Goal: Task Accomplishment & Management: Use online tool/utility

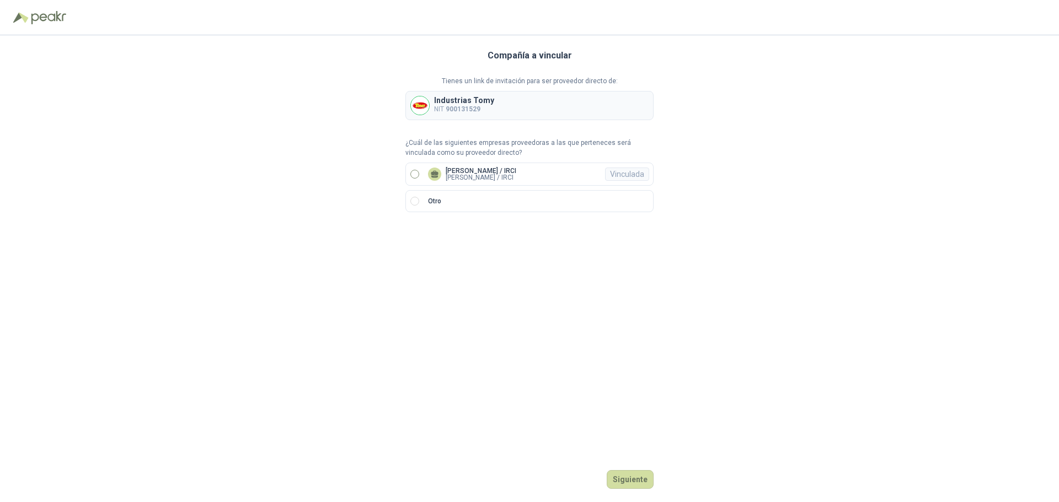
click at [482, 178] on p "[PERSON_NAME] / IRCI" at bounding box center [481, 177] width 71 height 7
click at [631, 475] on button "Ingresar" at bounding box center [632, 479] width 44 height 19
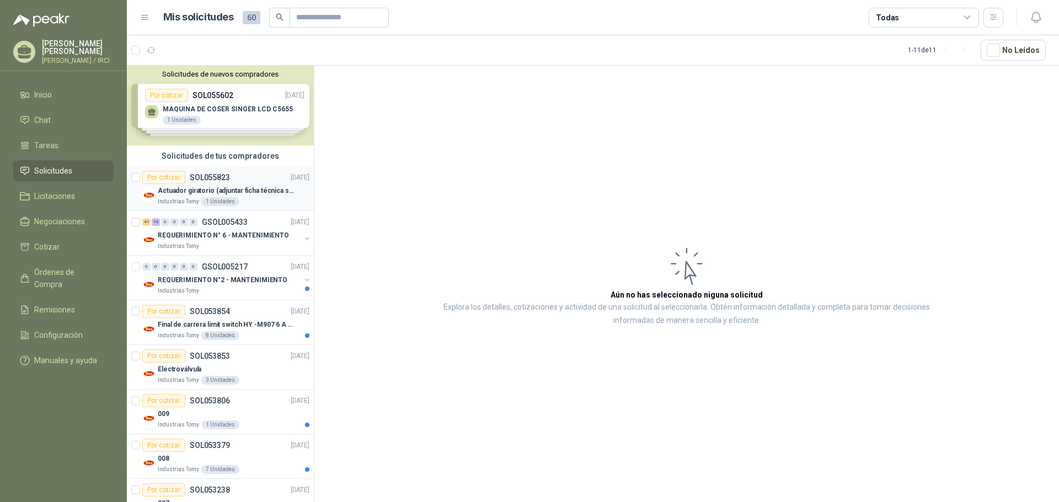
click at [219, 174] on p "SOL055823" at bounding box center [210, 178] width 40 height 8
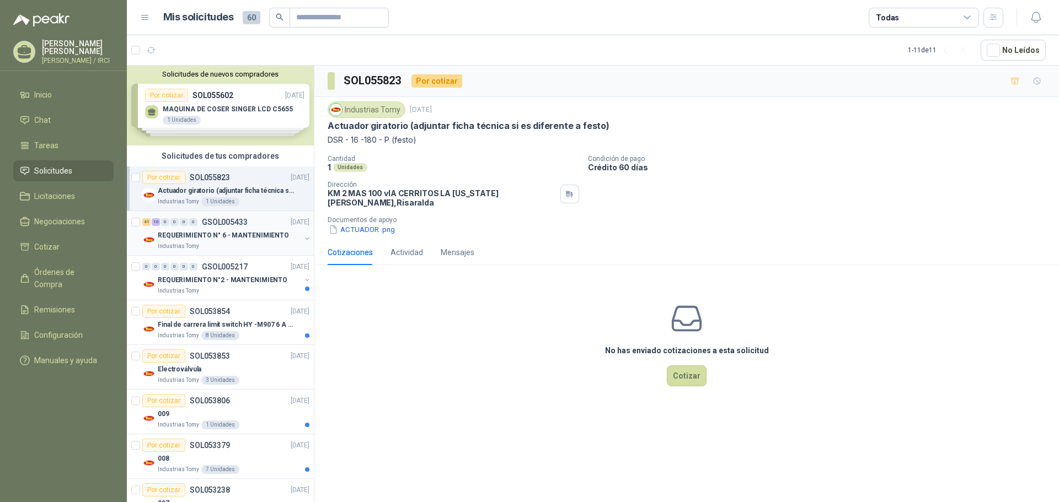
click at [216, 231] on p "REQUERIMIENTO N° 6 - MANTENIMIENTO" at bounding box center [223, 235] width 131 height 10
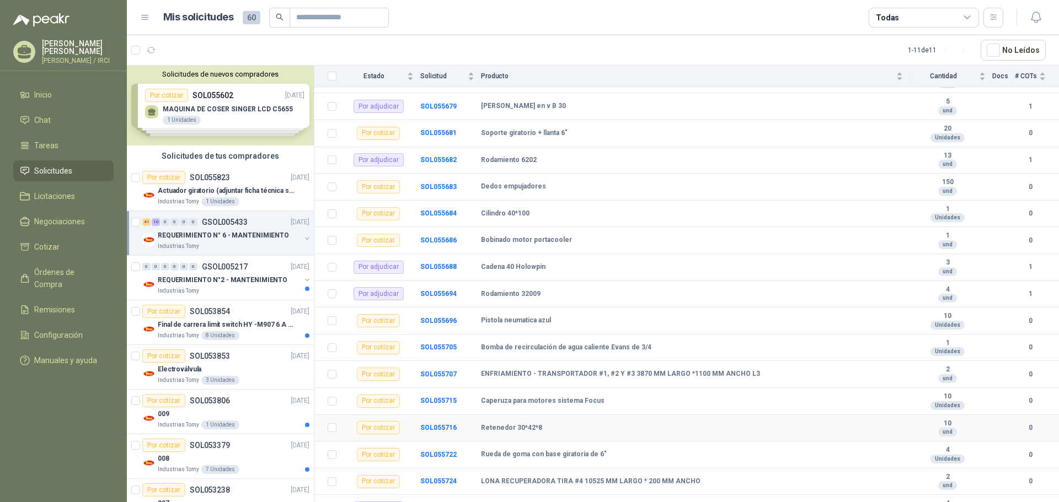
scroll to position [496, 0]
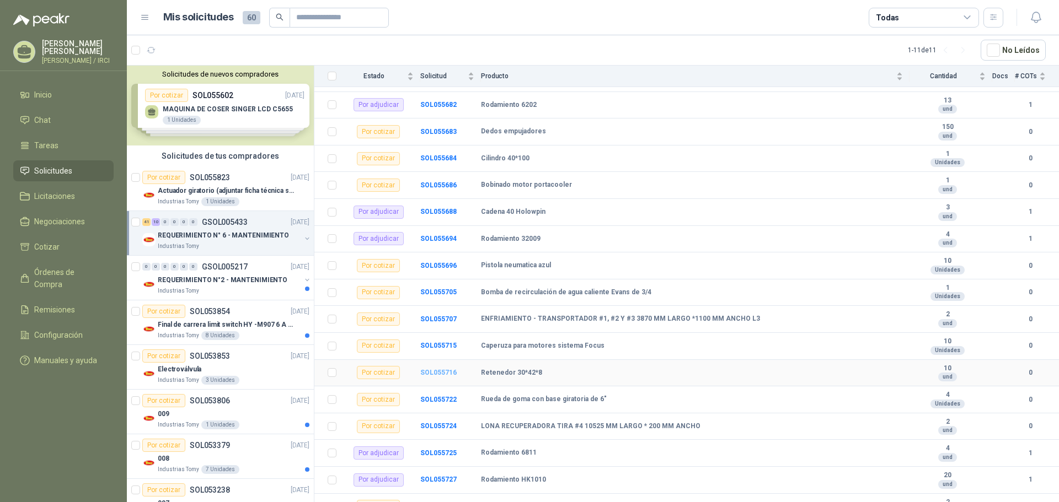
click at [433, 371] on b "SOL055716" at bounding box center [438, 373] width 36 height 8
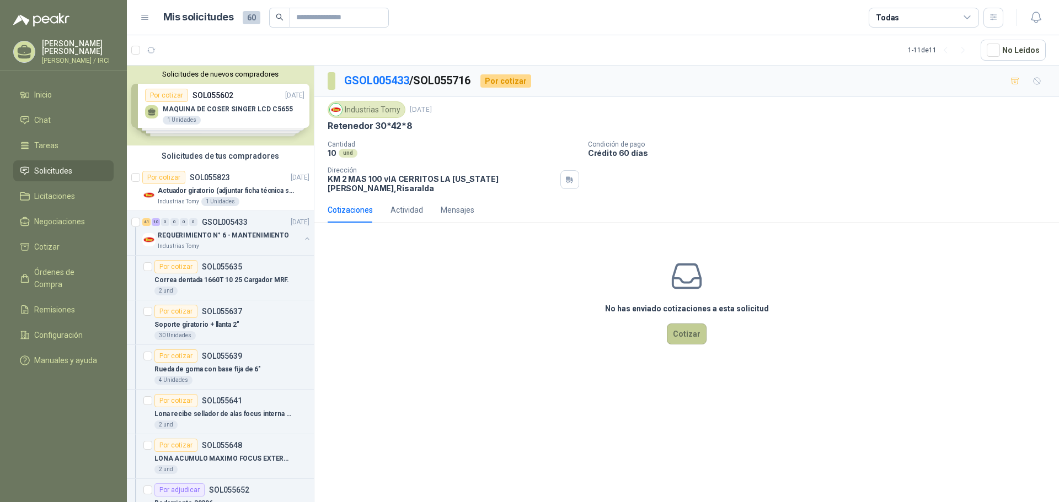
click at [688, 326] on button "Cotizar" at bounding box center [687, 334] width 40 height 21
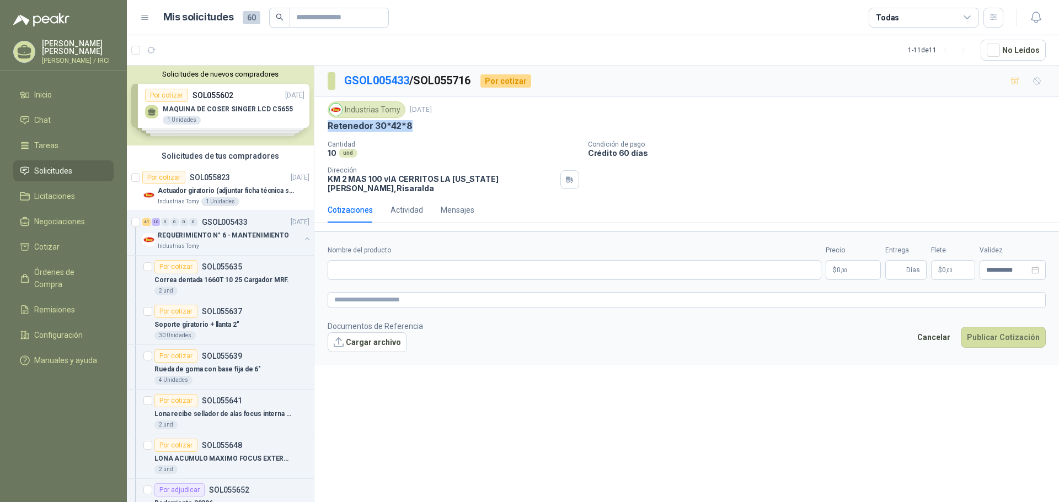
drag, startPoint x: 415, startPoint y: 121, endPoint x: 321, endPoint y: 126, distance: 93.9
click at [321, 126] on div "Industrias Tomy [DATE] Retenedor 30*42*8 Cantidad 10 und Condición de pago Cr…" at bounding box center [686, 147] width 744 height 100
copy p "Retenedor 30*42*8"
click at [361, 265] on input "Nombre del producto" at bounding box center [575, 270] width 494 height 20
paste input "**********"
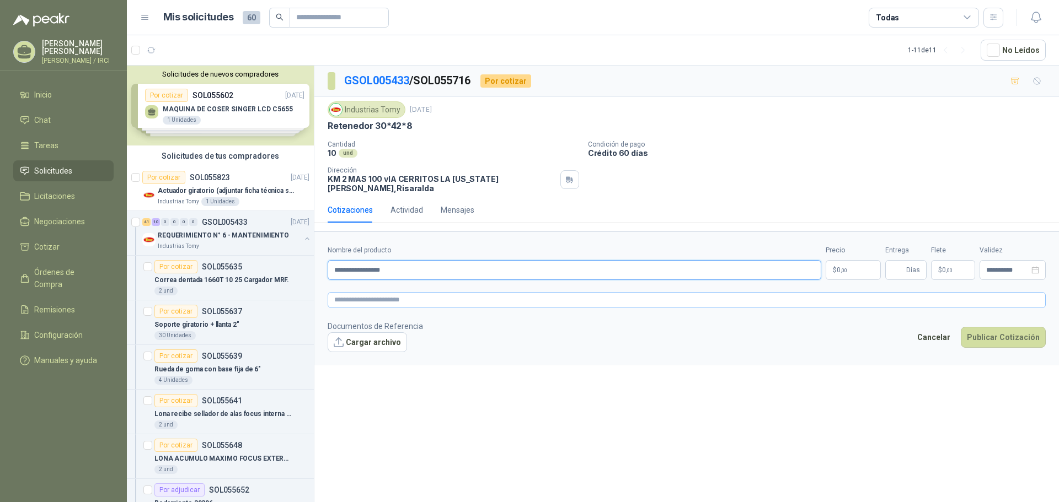
type input "**********"
click at [353, 295] on textarea at bounding box center [687, 300] width 718 height 16
type textarea "*"
type textarea "**"
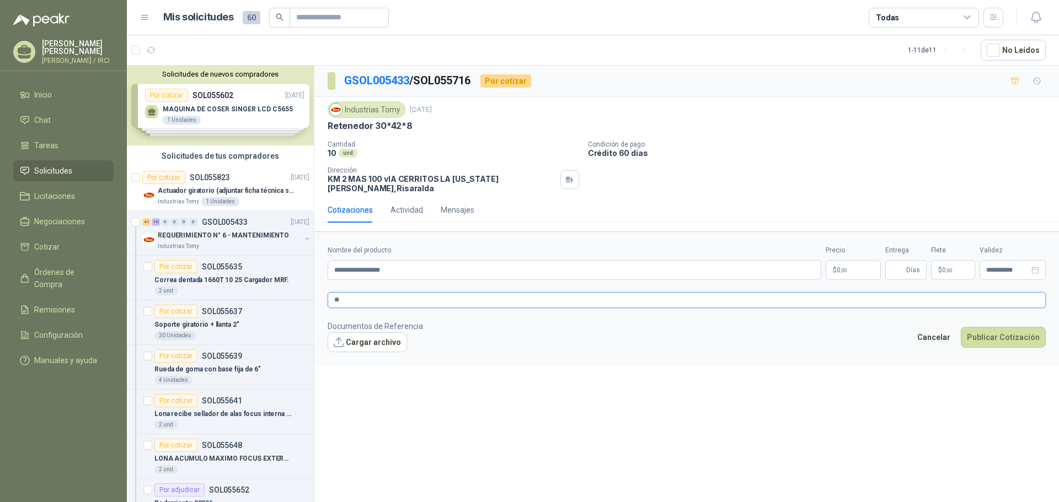
type textarea "***"
type textarea "****"
type textarea "*****"
type textarea "*******"
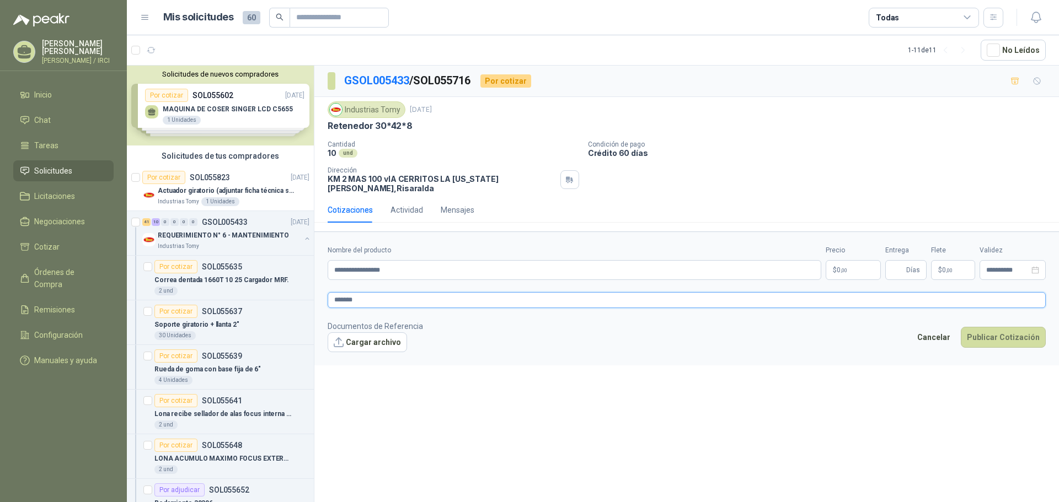
type textarea "********"
type textarea "*********"
click at [857, 264] on p "$ 0 ,00" at bounding box center [852, 270] width 55 height 20
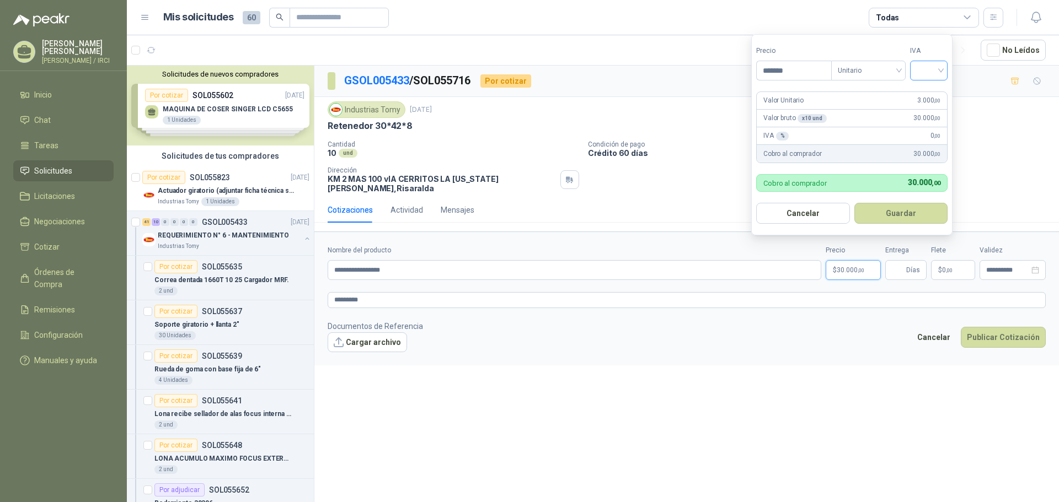
type input "*******"
click at [937, 73] on input "search" at bounding box center [928, 69] width 24 height 17
click at [932, 90] on div "19%" at bounding box center [931, 93] width 20 height 12
click at [908, 210] on button "Guardar" at bounding box center [902, 213] width 95 height 21
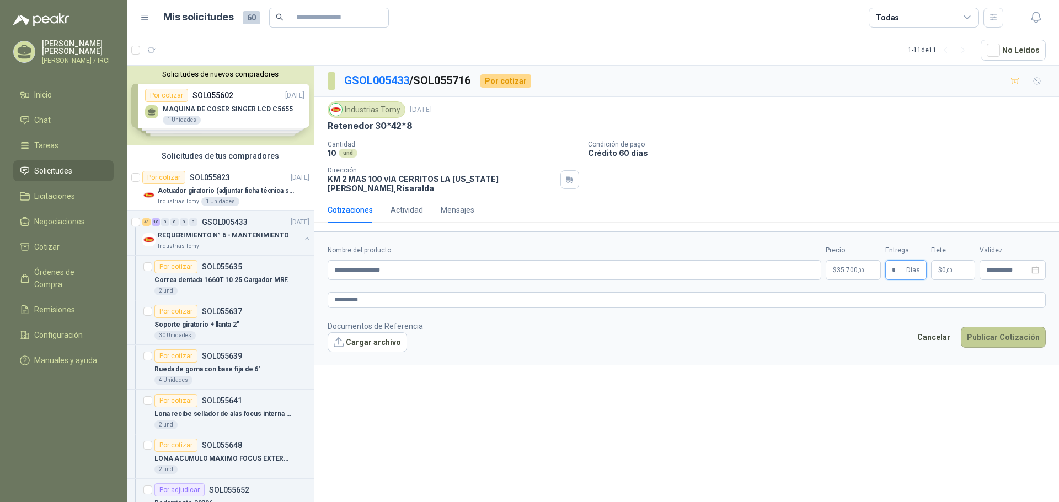
type input "*"
click at [1004, 328] on button "Publicar Cotización" at bounding box center [1003, 337] width 85 height 21
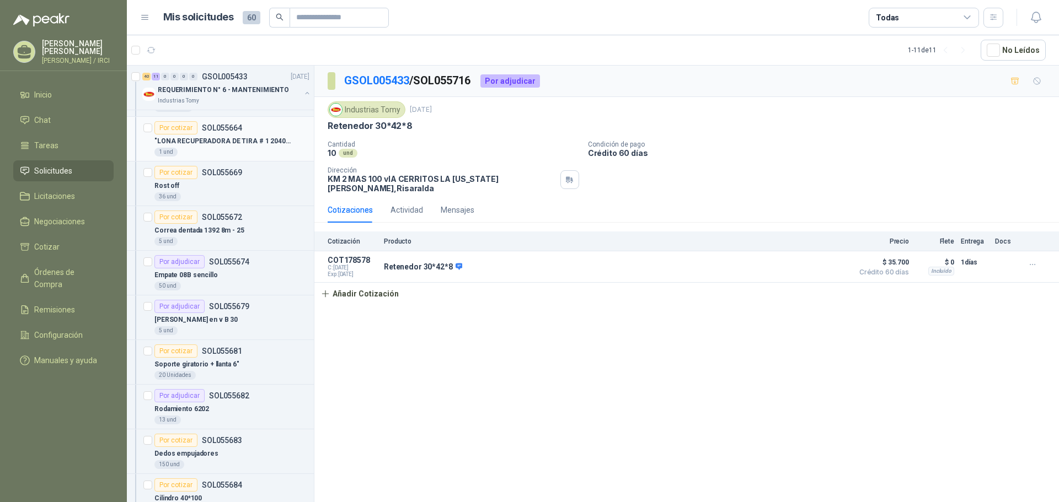
scroll to position [607, 0]
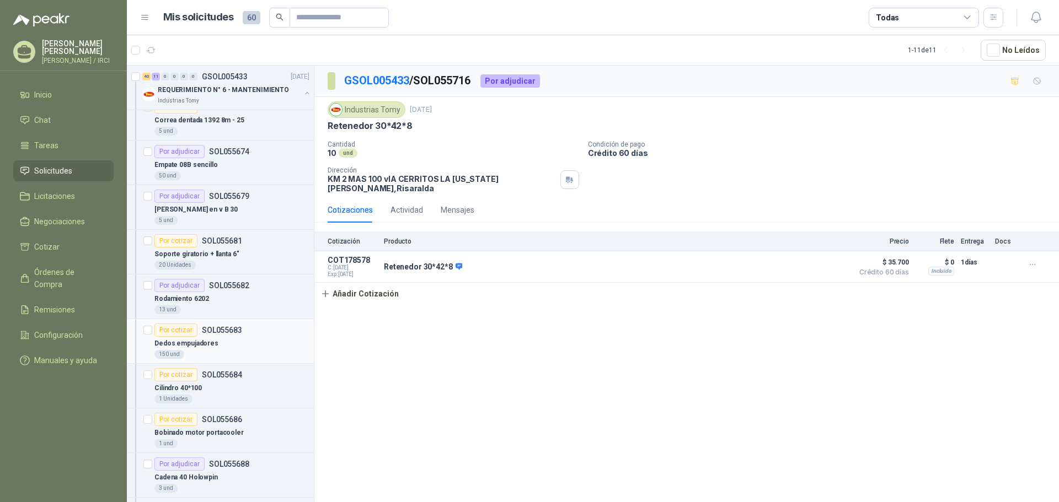
click at [227, 346] on div "Dedos empujadores" at bounding box center [231, 343] width 155 height 13
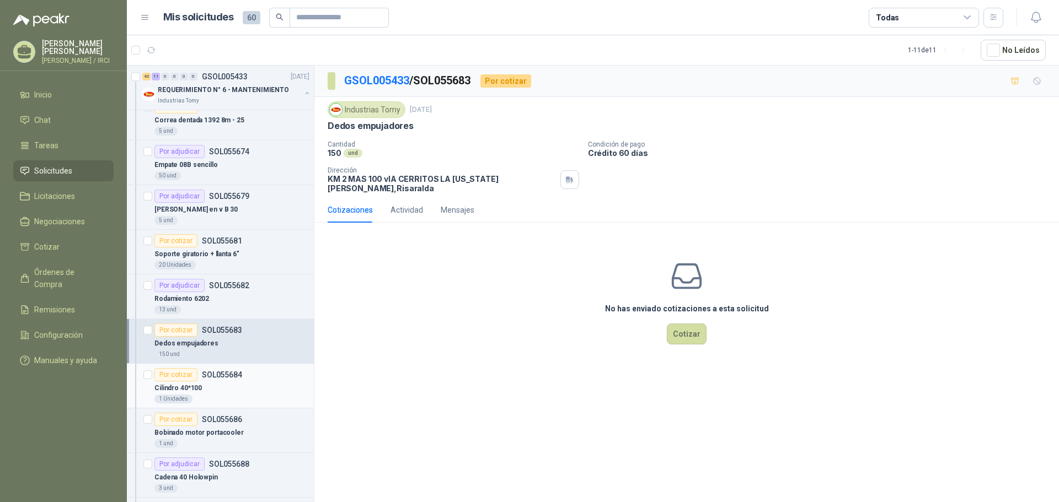
click at [239, 383] on div "Cilindro 40*100" at bounding box center [231, 388] width 155 height 13
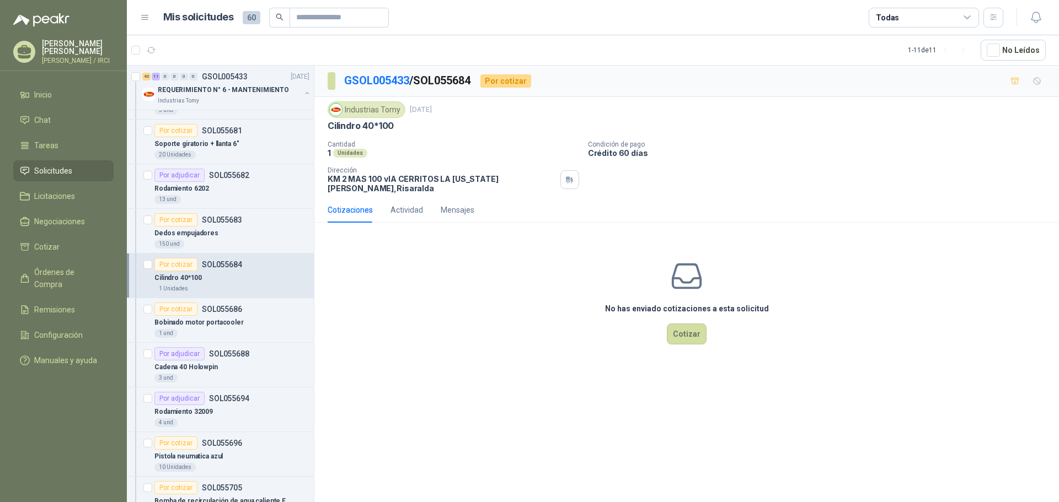
scroll to position [937, 0]
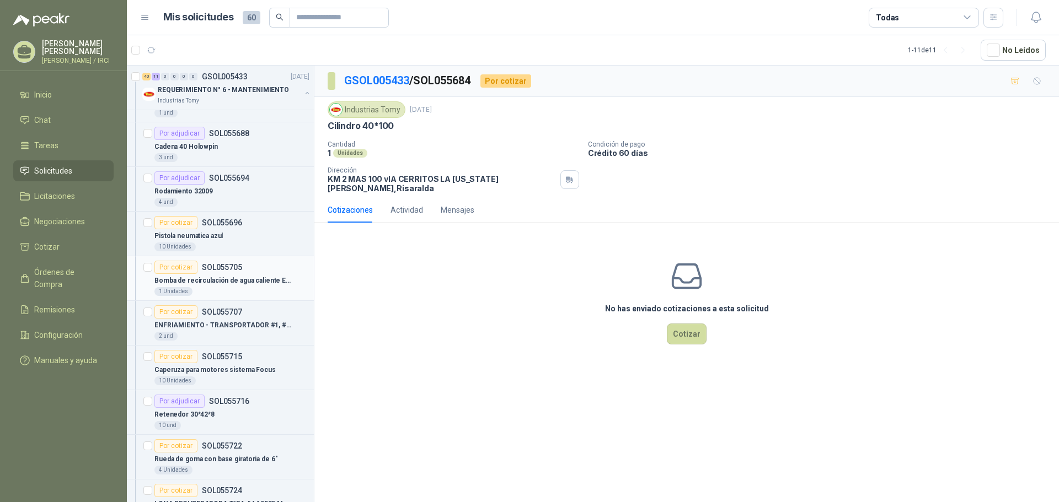
click at [234, 281] on p "Bomba de recirculación de agua caliente Evans de 3/4" at bounding box center [222, 281] width 137 height 10
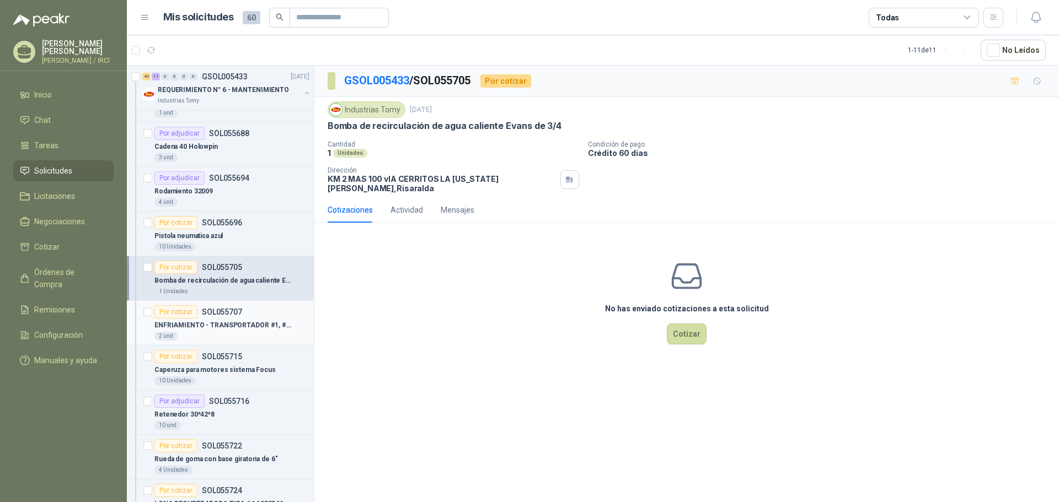
click at [235, 323] on p "ENFRIAMIENTO - TRANSPORTADOR #1, #2 Y #3 3870 MM LARGO *1100 MM ANCHO L3" at bounding box center [222, 325] width 137 height 10
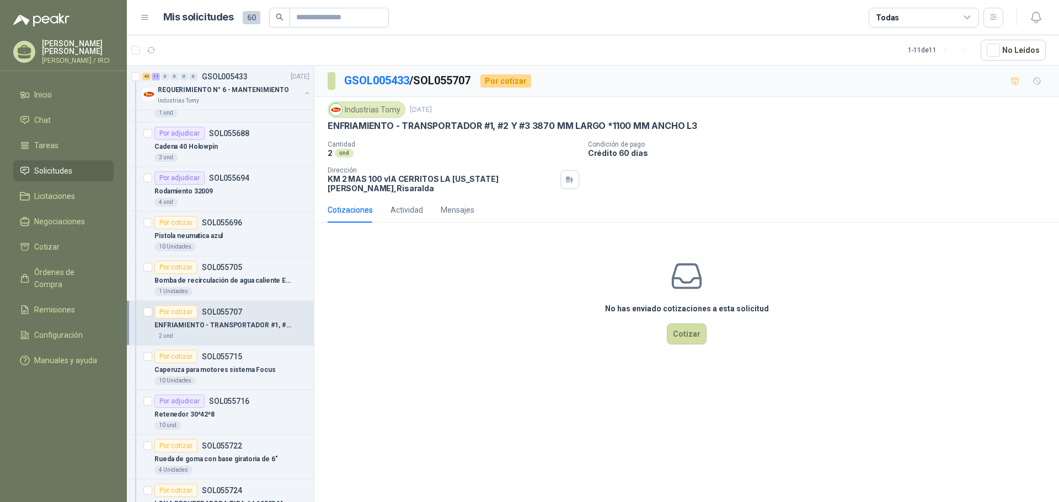
scroll to position [1158, 0]
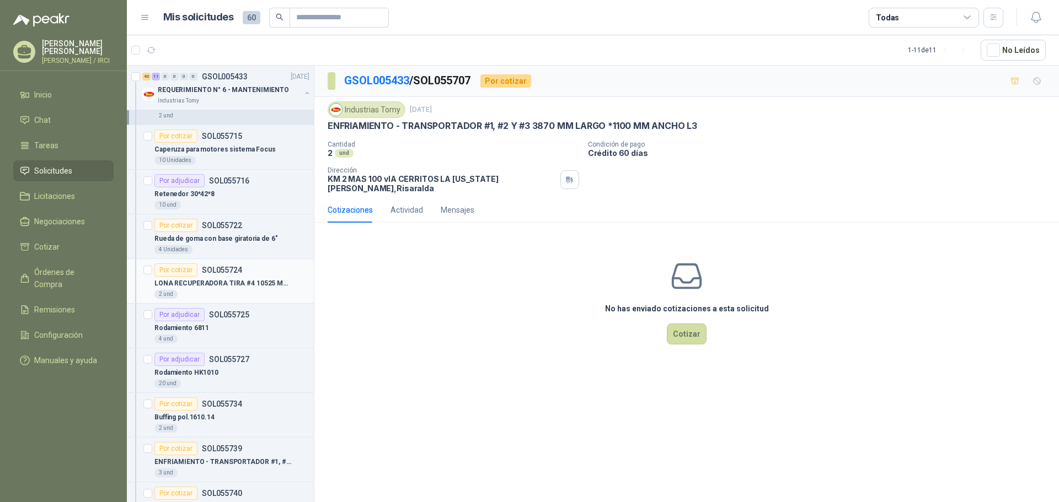
click at [229, 274] on p "SOL055724" at bounding box center [222, 270] width 40 height 8
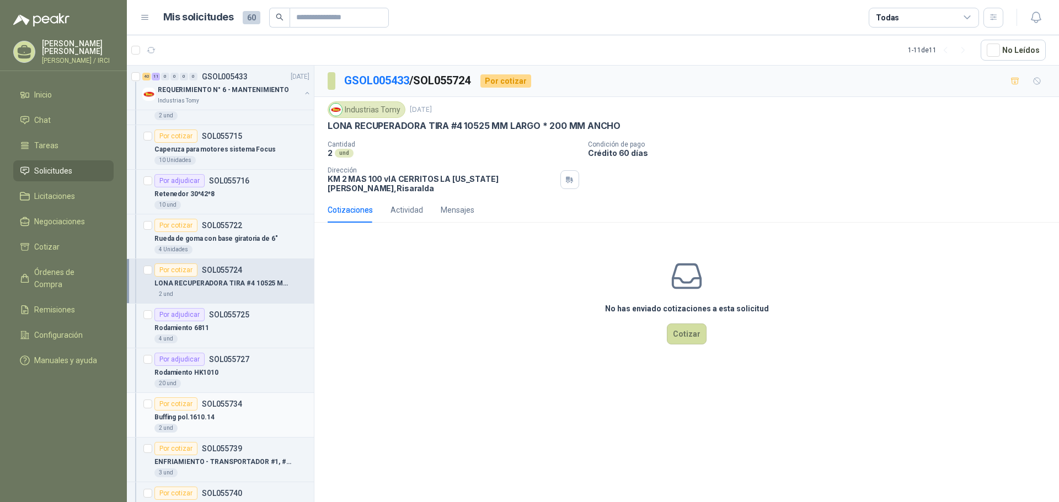
scroll to position [1323, 0]
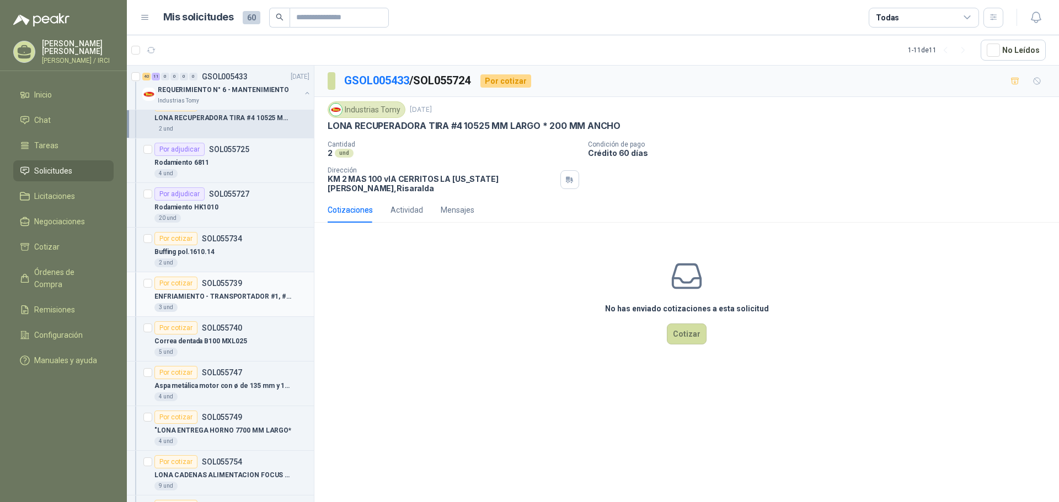
click at [223, 285] on p "SOL055739" at bounding box center [222, 284] width 40 height 8
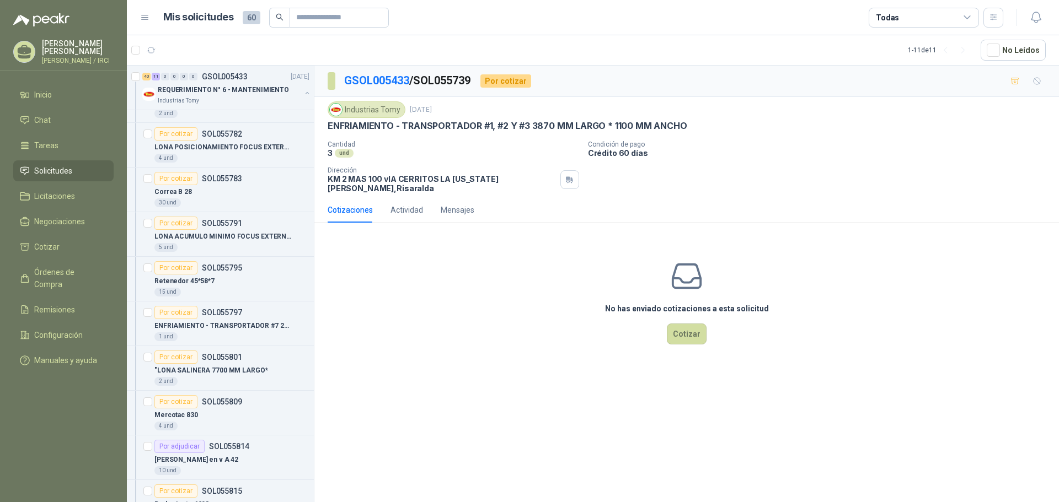
scroll to position [2040, 0]
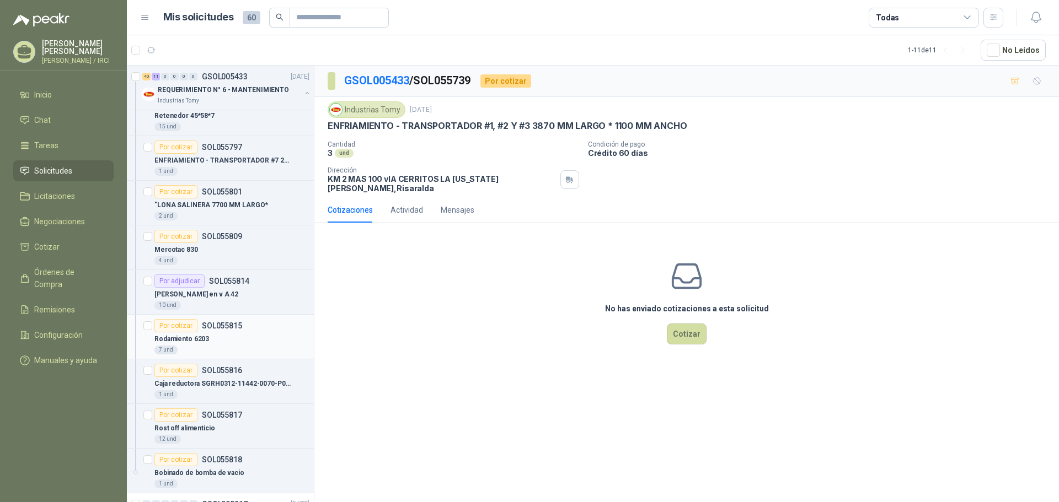
click at [243, 338] on div "Rodamiento 6203" at bounding box center [231, 339] width 155 height 13
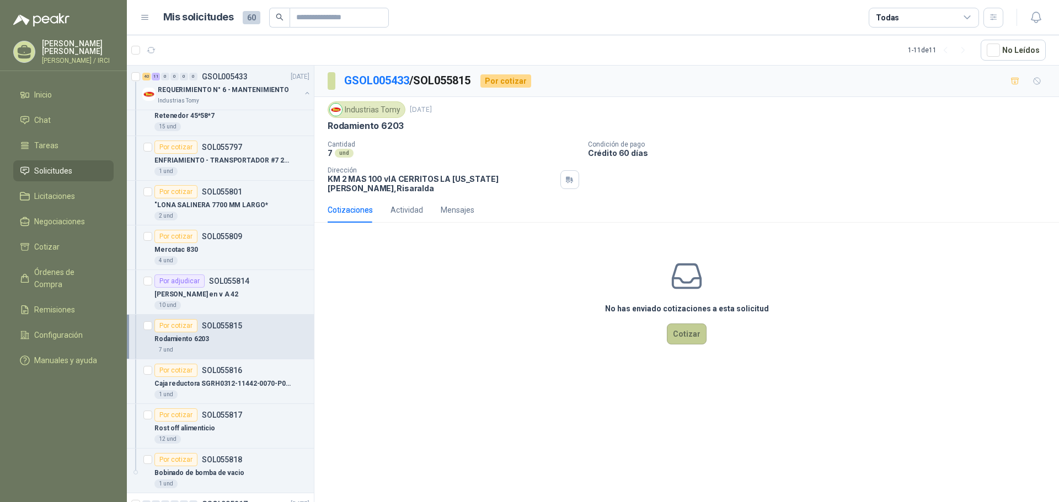
click at [684, 324] on button "Cotizar" at bounding box center [687, 334] width 40 height 21
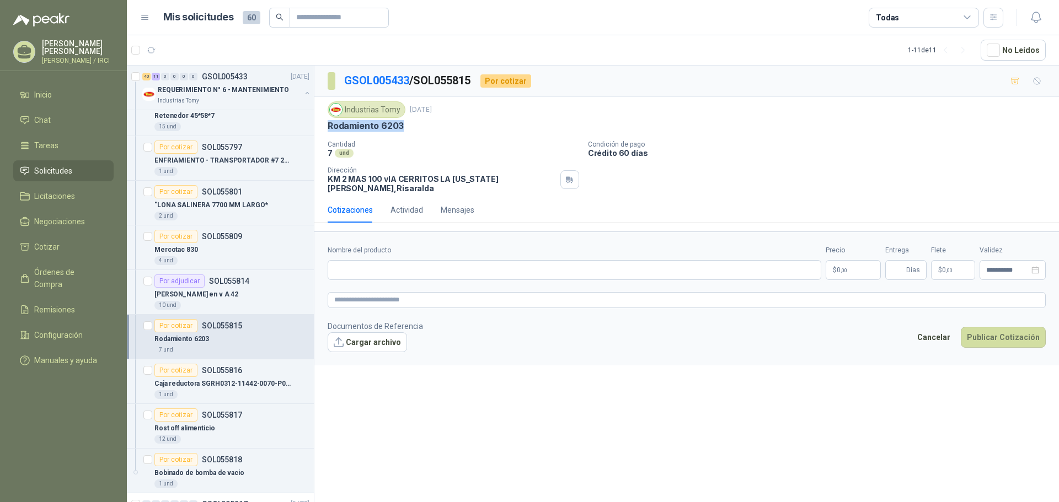
drag, startPoint x: 404, startPoint y: 125, endPoint x: 319, endPoint y: 123, distance: 84.9
click at [319, 123] on div "Industrias Tomy [DATE] Rodamiento 6203 Cantidad 7 und Condición de pago Crédi…" at bounding box center [686, 147] width 744 height 100
copy p "Rodamiento 6203"
click at [362, 261] on input "Nombre del producto" at bounding box center [575, 270] width 494 height 20
paste input "**********"
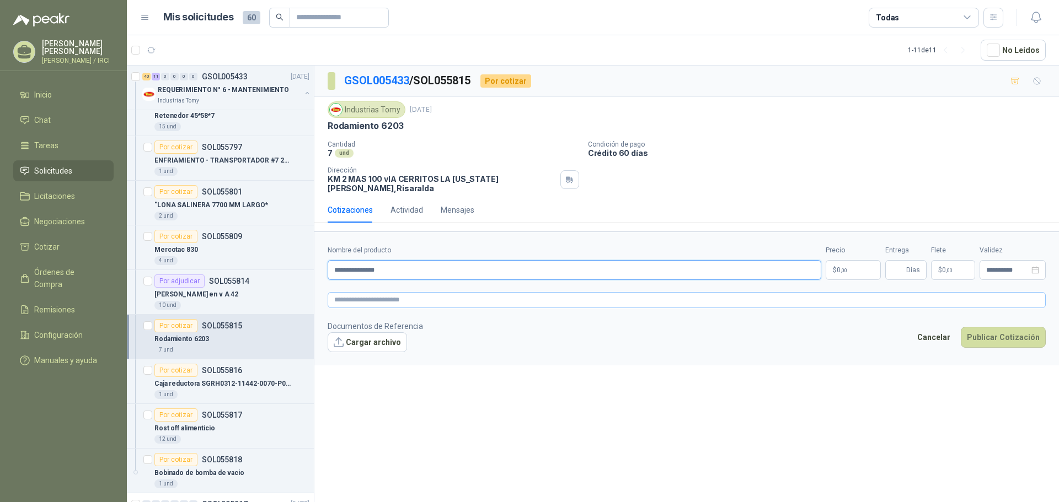
type input "**********"
click at [361, 292] on textarea at bounding box center [687, 300] width 718 height 16
paste textarea "**********"
type textarea "**********"
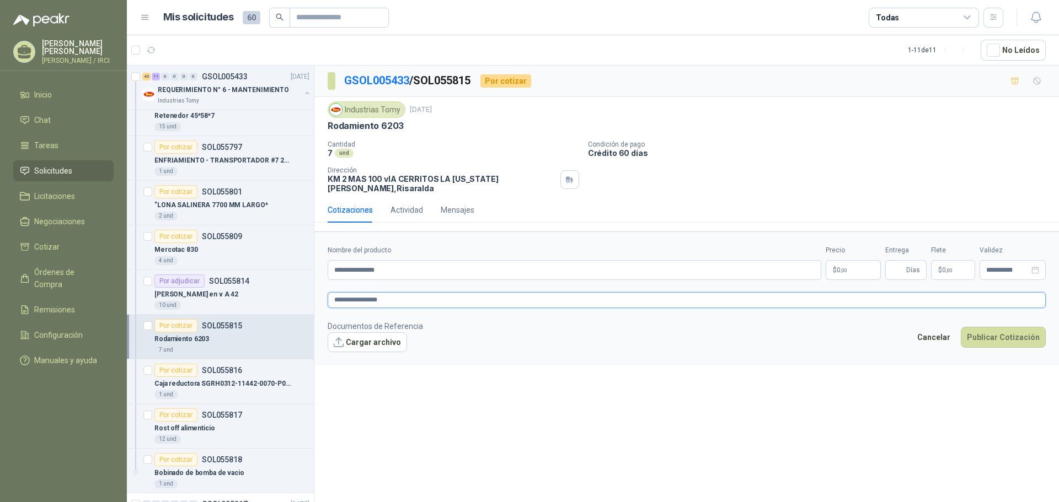
type textarea "**********"
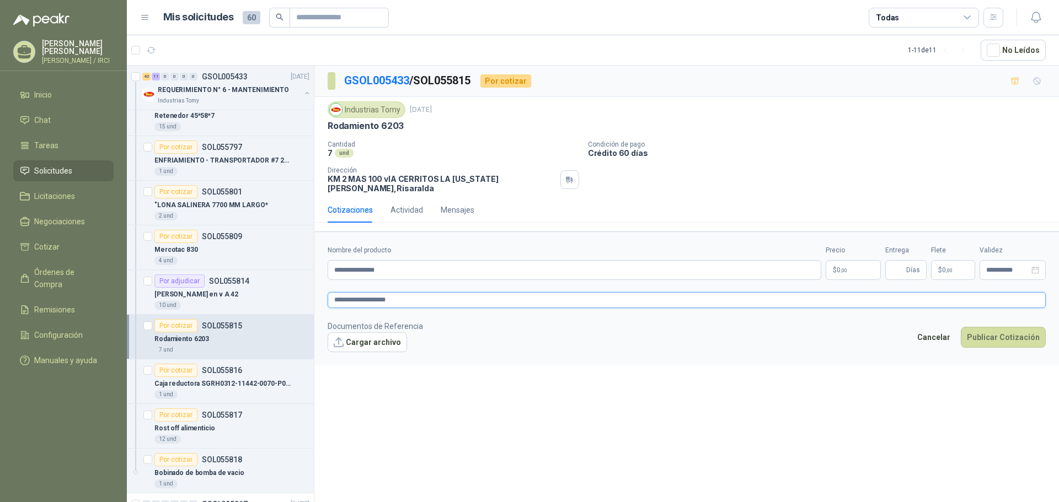
type textarea "**********"
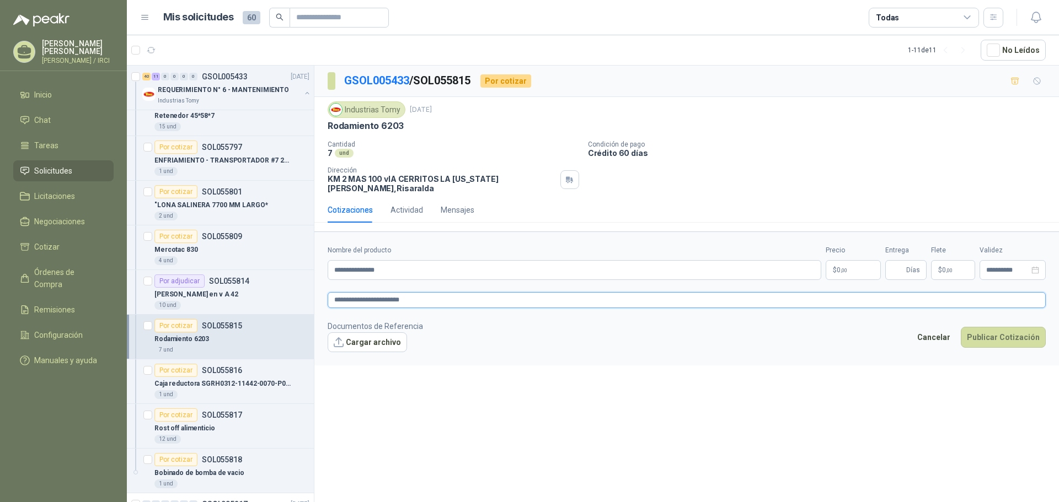
type textarea "**********"
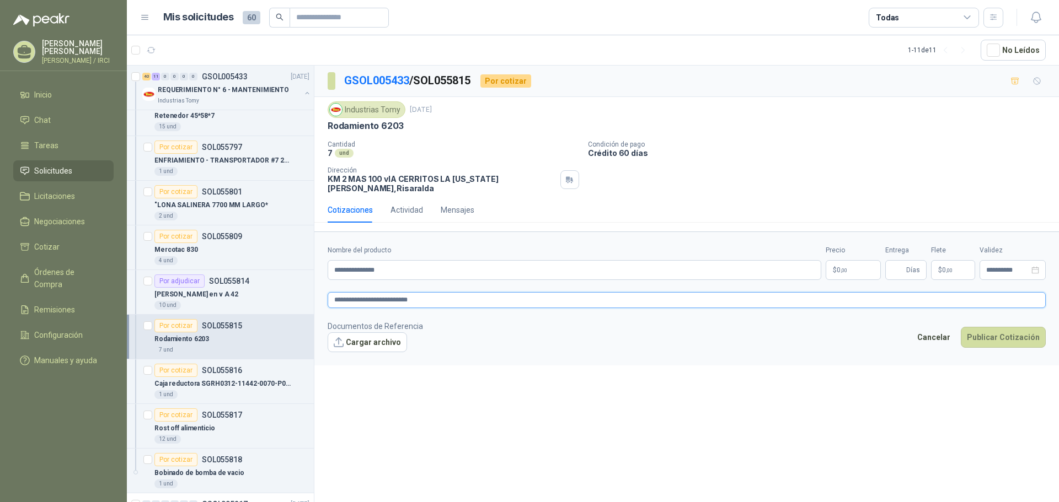
type textarea "**********"
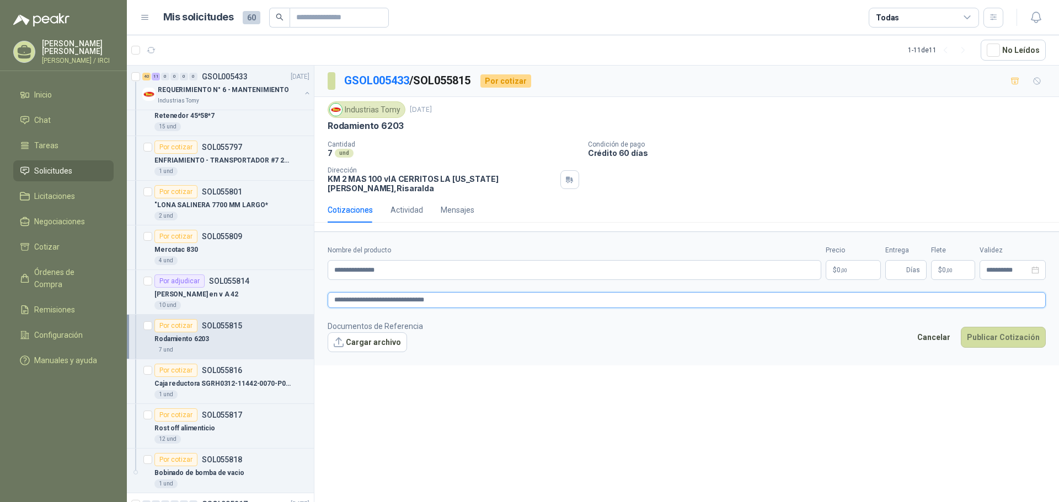
type textarea "**********"
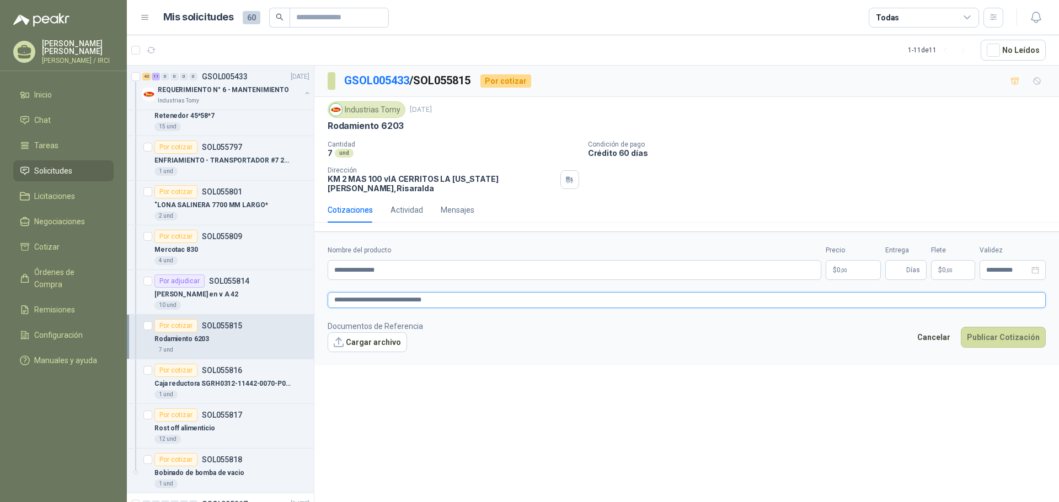
type textarea "**********"
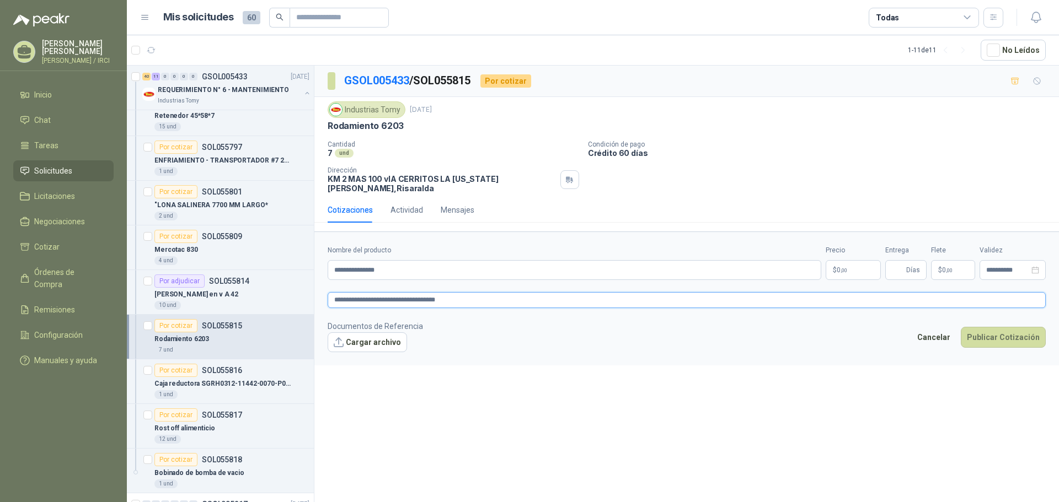
type textarea "**********"
click at [398, 292] on textarea "**********" at bounding box center [687, 300] width 718 height 16
type textarea "**********"
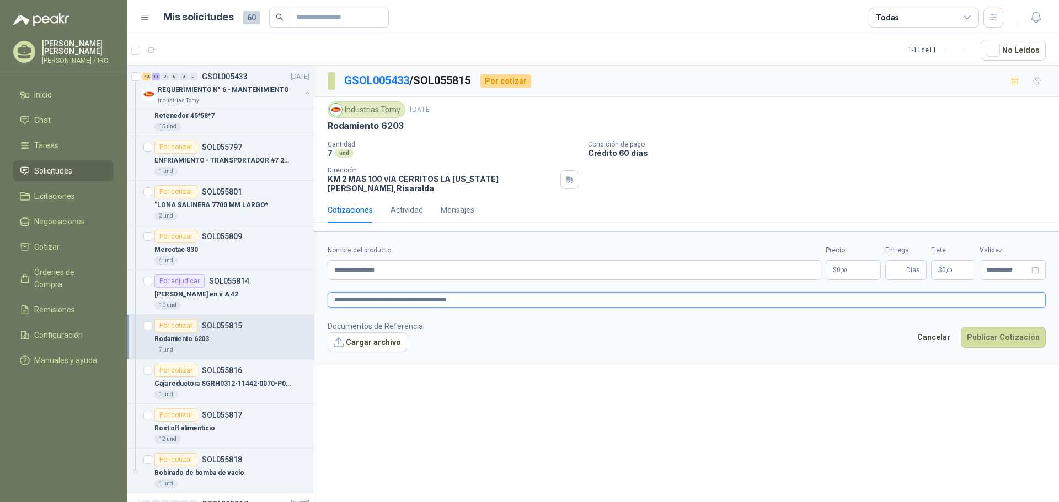
type textarea "**********"
click at [399, 292] on textarea "**********" at bounding box center [687, 300] width 718 height 16
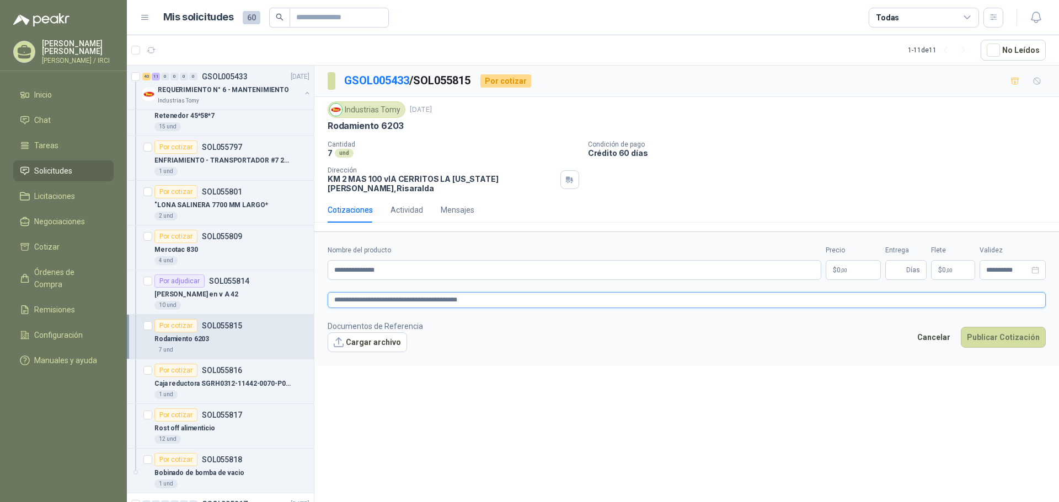
type textarea "**********"
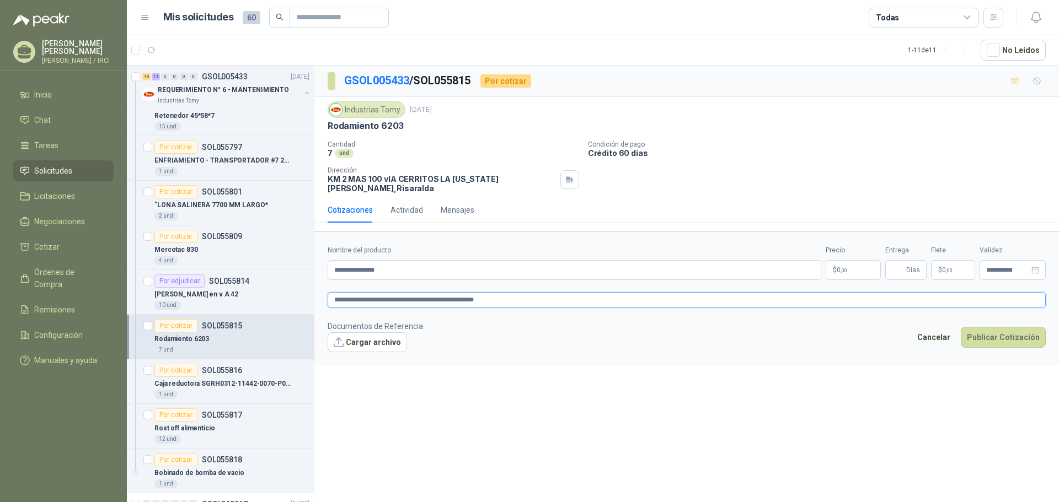
type textarea "**********"
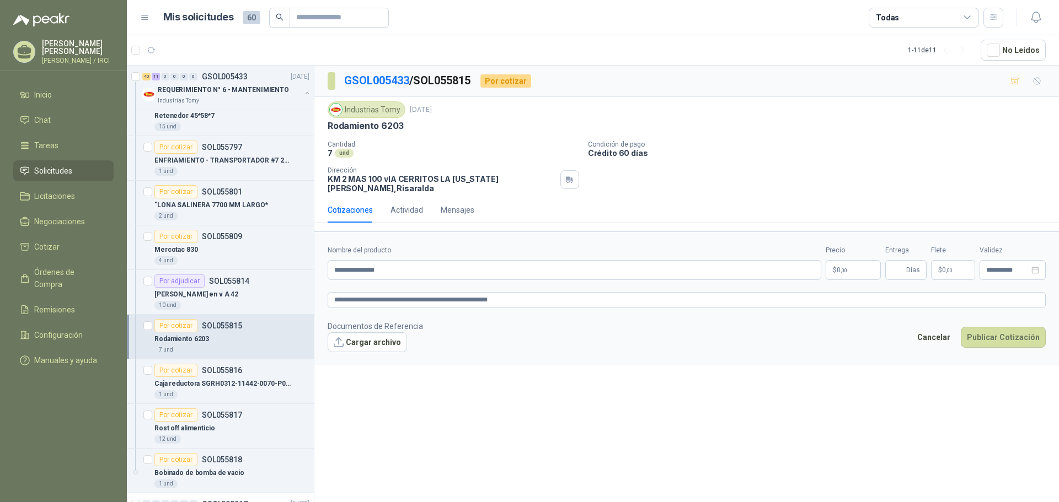
click at [849, 265] on p "$ 0 ,00" at bounding box center [852, 270] width 55 height 20
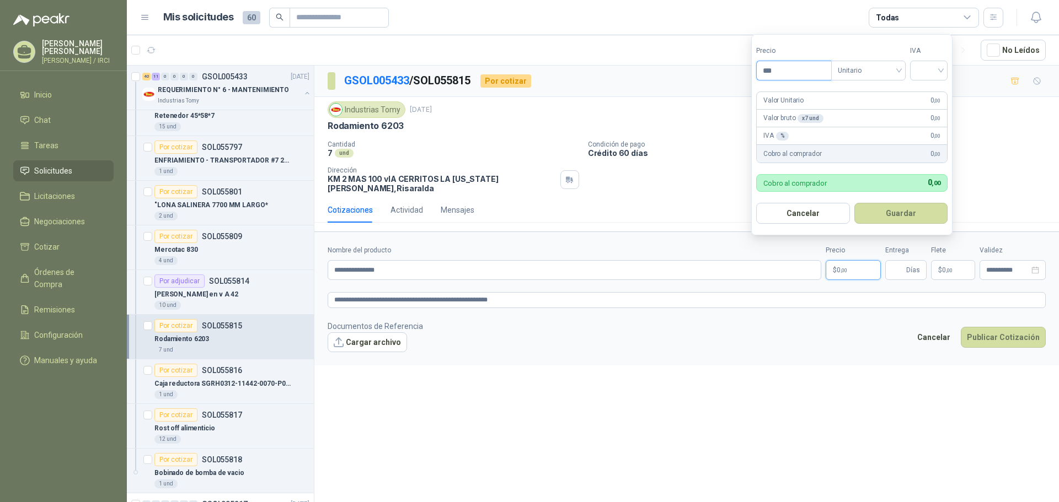
drag, startPoint x: 779, startPoint y: 72, endPoint x: 705, endPoint y: 68, distance: 74.5
click at [705, 68] on body "[PERSON_NAME] [PERSON_NAME] / IRCI Inicio Chat Tareas Solicitudes Licitaciones …" at bounding box center [529, 251] width 1059 height 502
type input "********"
click at [935, 68] on input "search" at bounding box center [928, 69] width 24 height 17
click at [930, 89] on div "19%" at bounding box center [931, 93] width 20 height 12
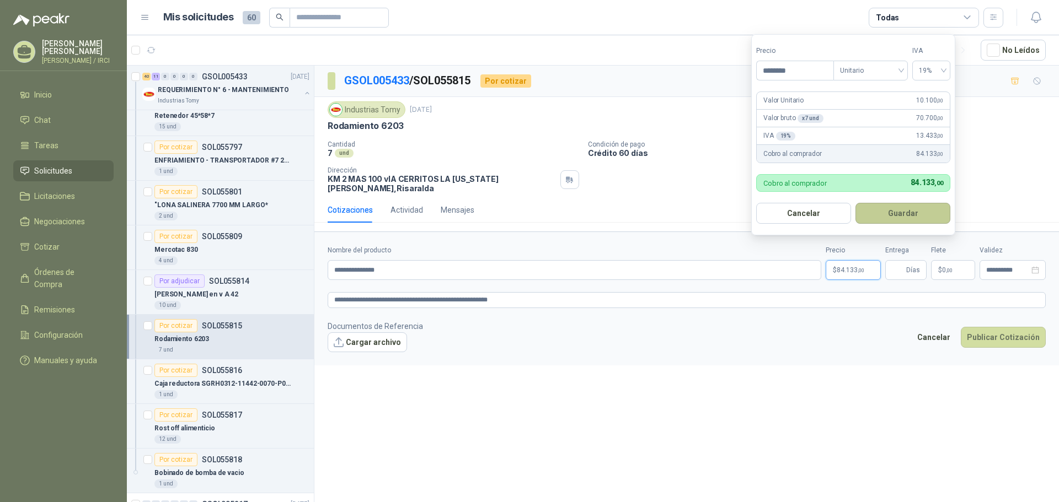
click at [921, 214] on button "Guardar" at bounding box center [902, 213] width 95 height 21
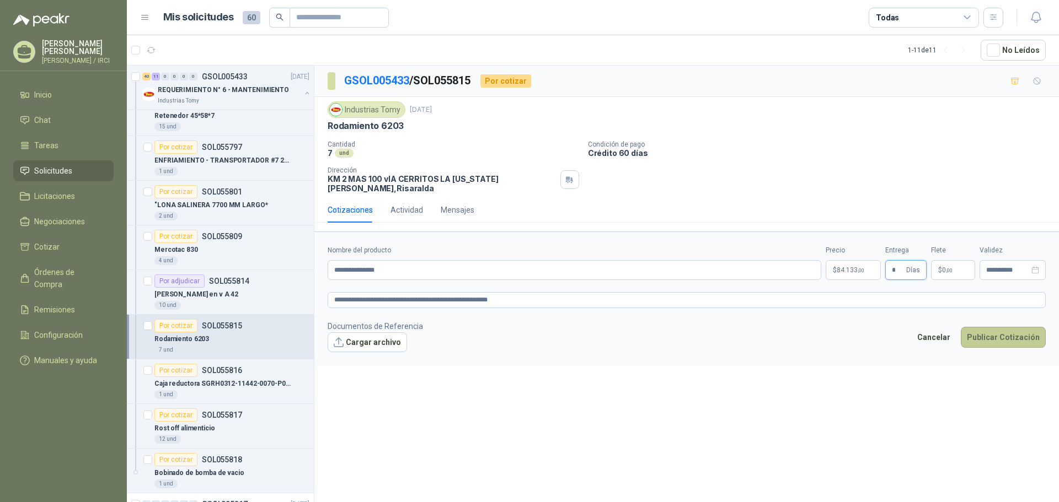
type input "*"
click at [989, 333] on button "Publicar Cotización" at bounding box center [1003, 337] width 85 height 21
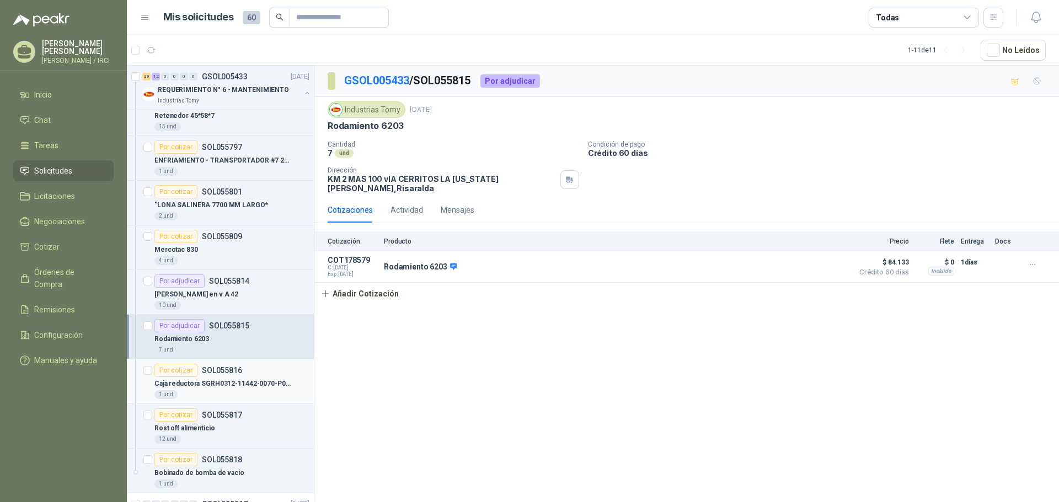
click at [227, 377] on div "Por cotizar SOL055816" at bounding box center [198, 370] width 88 height 13
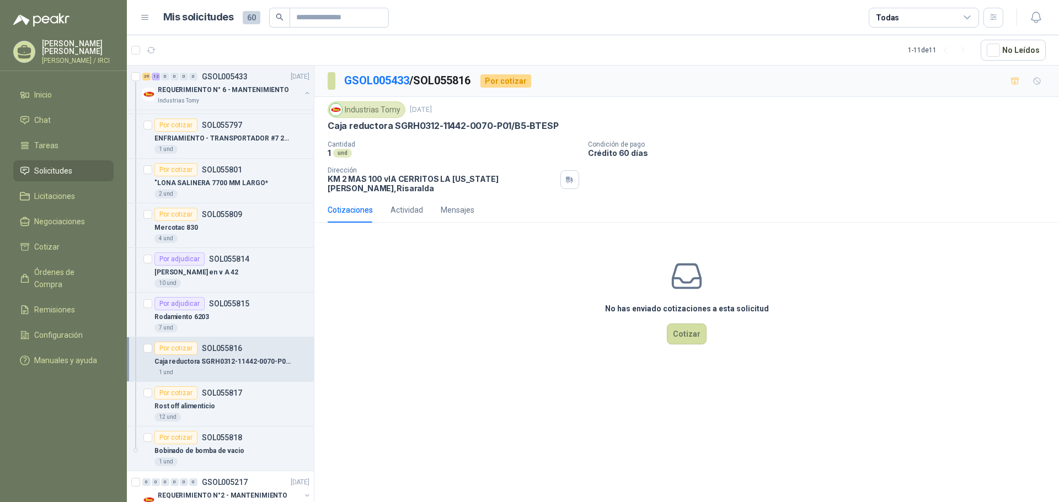
scroll to position [2084, 0]
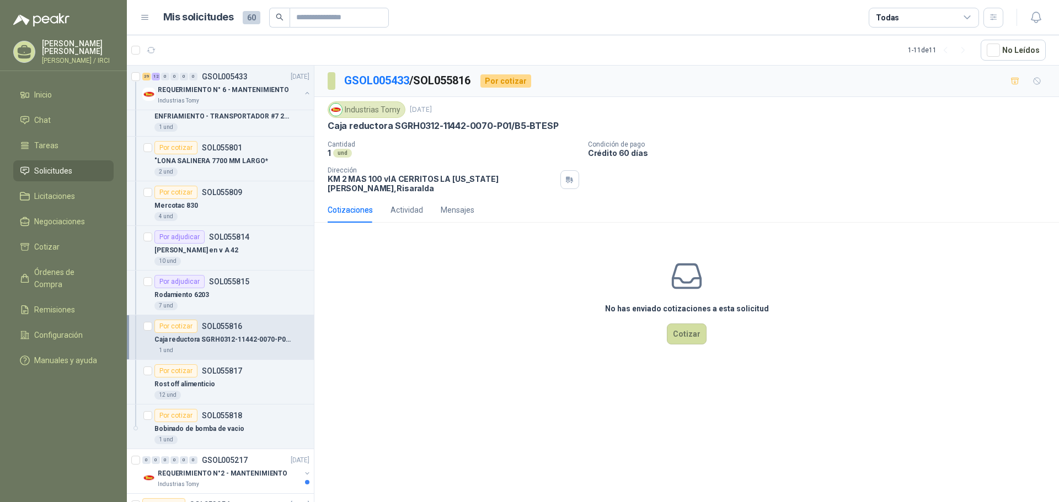
click at [227, 377] on div "Por cotizar SOL055817" at bounding box center [198, 370] width 88 height 13
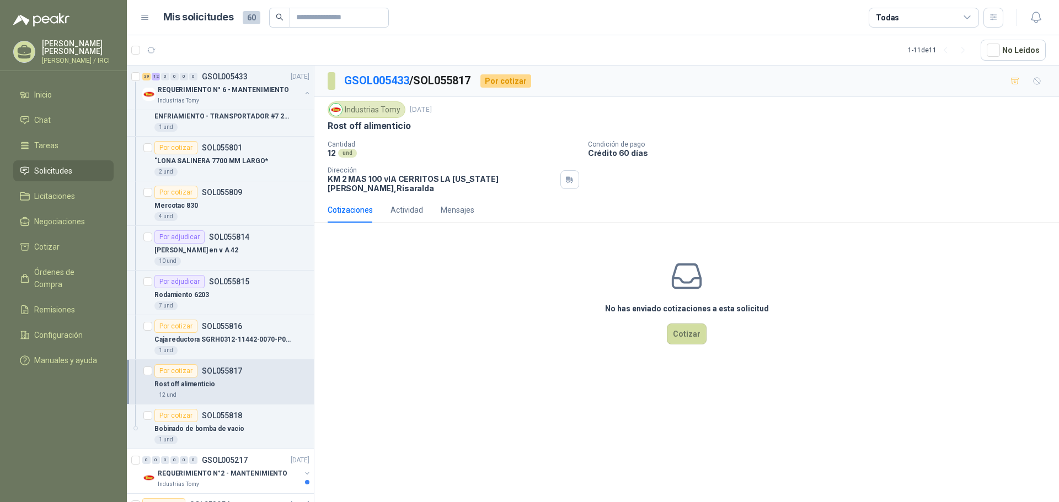
scroll to position [2084, 0]
click at [238, 376] on div "Por cotizar SOL055817" at bounding box center [198, 370] width 88 height 13
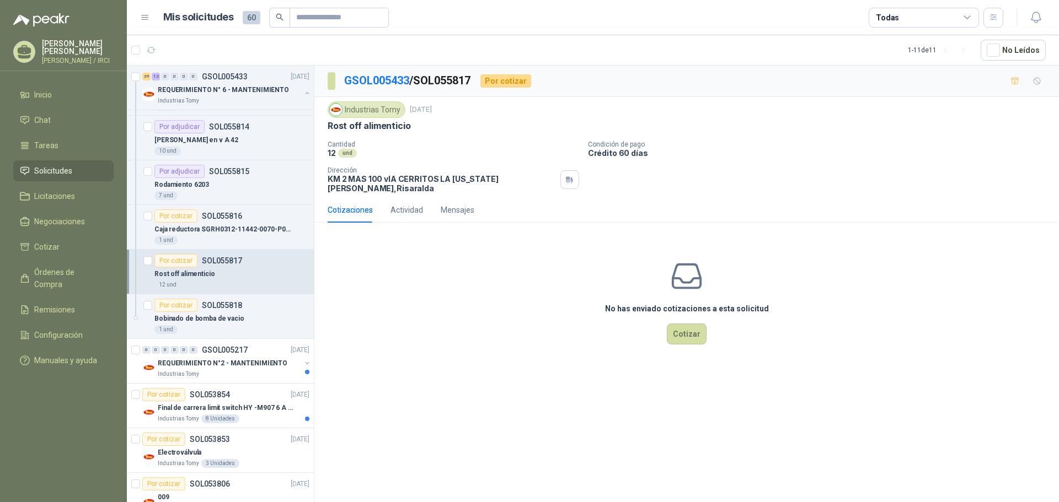
scroll to position [2360, 0]
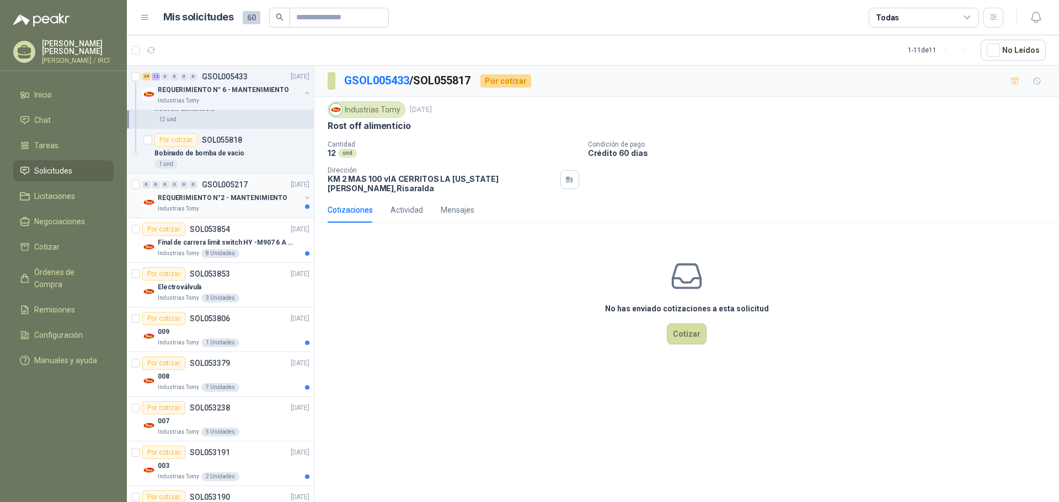
click at [244, 187] on p "GSOL005217" at bounding box center [225, 185] width 46 height 8
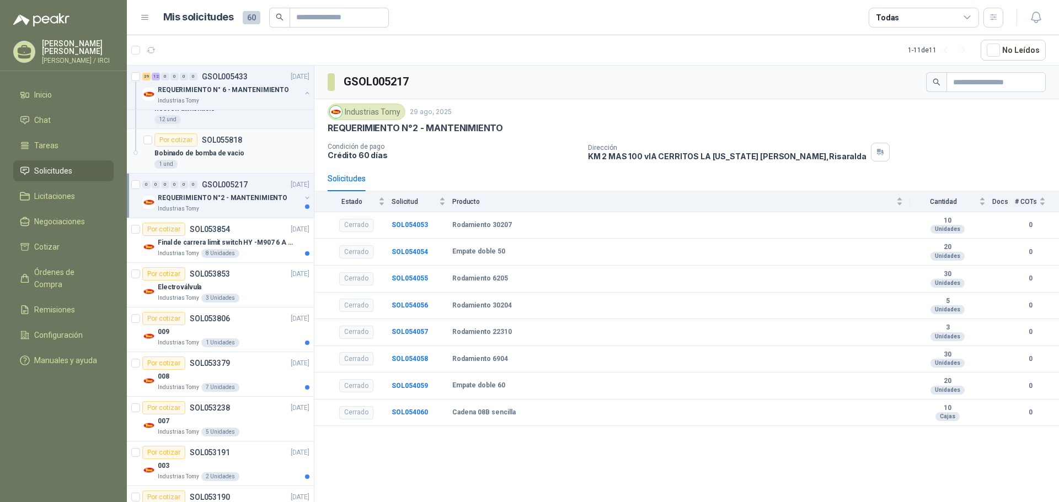
scroll to position [2250, 0]
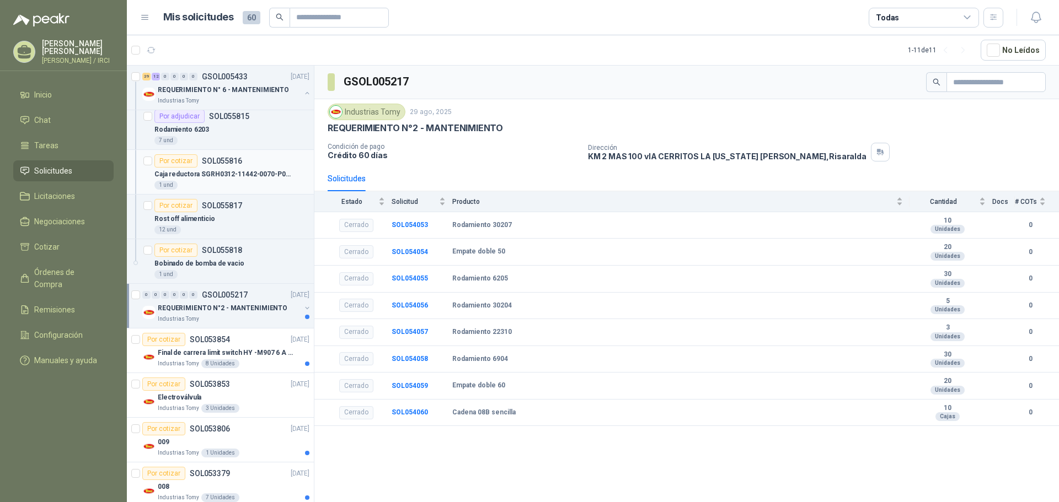
click at [229, 166] on div "Por cotizar SOL055816" at bounding box center [198, 160] width 88 height 13
click at [234, 128] on div "Rodamiento 6203" at bounding box center [231, 129] width 155 height 13
click at [235, 175] on p "Caja reductora SGRH0312-11442-0070-P01/B5-BTESP" at bounding box center [222, 174] width 137 height 10
click at [519, 164] on div "Industrias Tomy [DATE] REQUERIMIENTO N°2 - MANTENIMIENTO Condición de pago Créd…" at bounding box center [686, 132] width 744 height 67
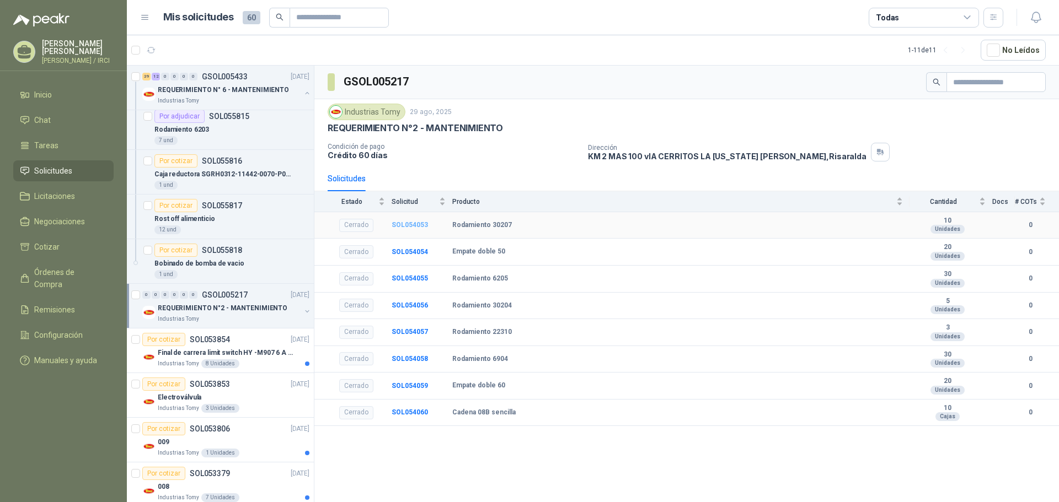
click at [406, 223] on b "SOL054053" at bounding box center [410, 225] width 36 height 8
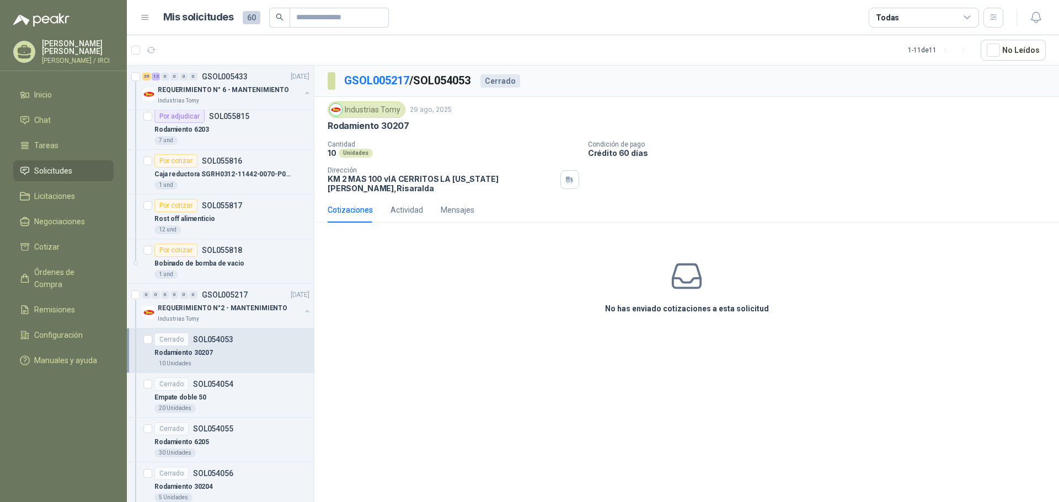
click at [355, 205] on div "Cotizaciones" at bounding box center [350, 210] width 45 height 12
click at [356, 204] on div "Cotizaciones" at bounding box center [350, 210] width 45 height 12
click at [192, 253] on div "Por cotizar" at bounding box center [175, 250] width 43 height 13
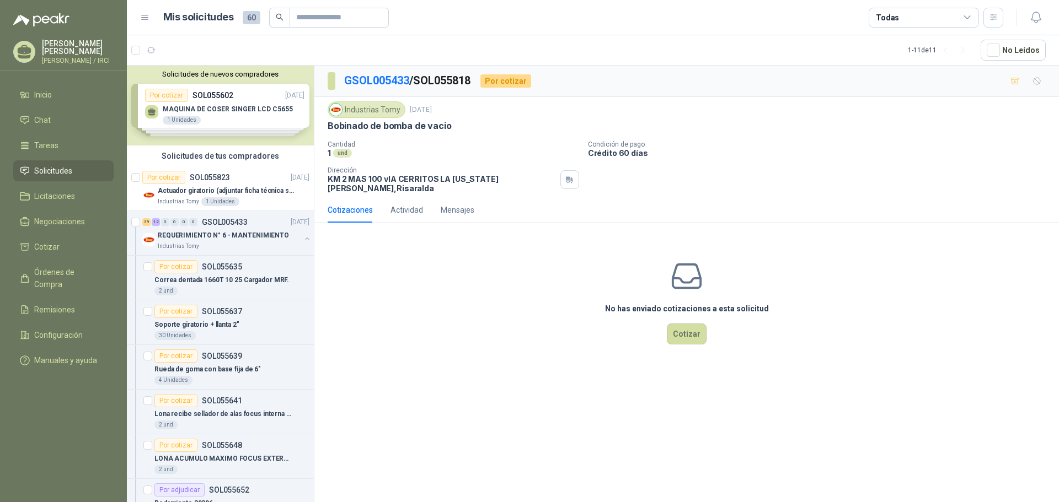
click at [217, 104] on div "Solicitudes de nuevos compradores Por cotizar SOL055602 [DATE] MAQUINA [PERSON_…" at bounding box center [220, 106] width 187 height 80
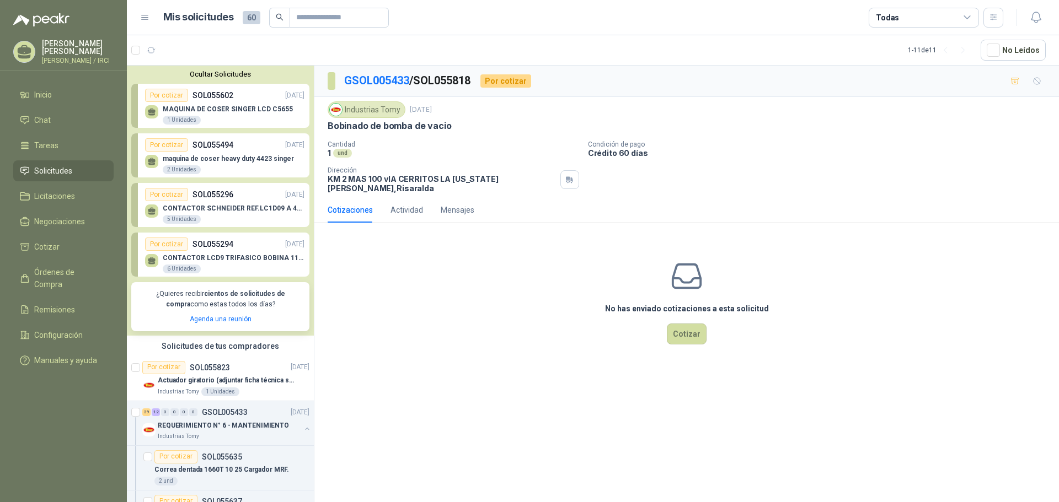
click at [219, 109] on p "MAQUINA DE COSER SINGER LCD C5655" at bounding box center [228, 109] width 130 height 8
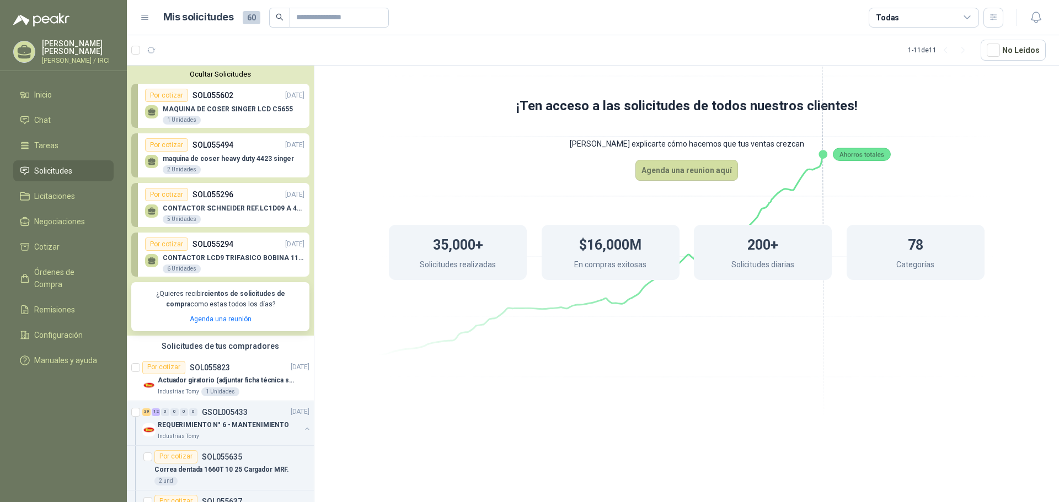
click at [227, 158] on p "maquina de coser heavy duty 4423 singer" at bounding box center [228, 159] width 131 height 8
click at [229, 155] on div "maquina [PERSON_NAME] heavy duty 4423 singer 2 Unidades" at bounding box center [224, 163] width 159 height 23
click at [39, 173] on span "Solicitudes" at bounding box center [53, 171] width 38 height 12
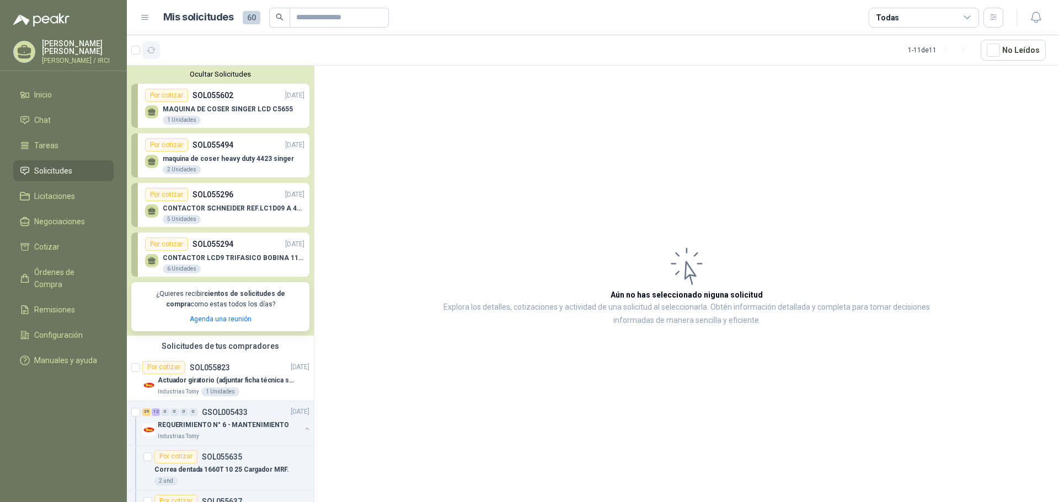
click at [152, 51] on icon "button" at bounding box center [151, 50] width 9 height 9
click at [237, 105] on div "MAQUINA [PERSON_NAME] SINGER LCD C5655 1 Unidades" at bounding box center [224, 113] width 159 height 23
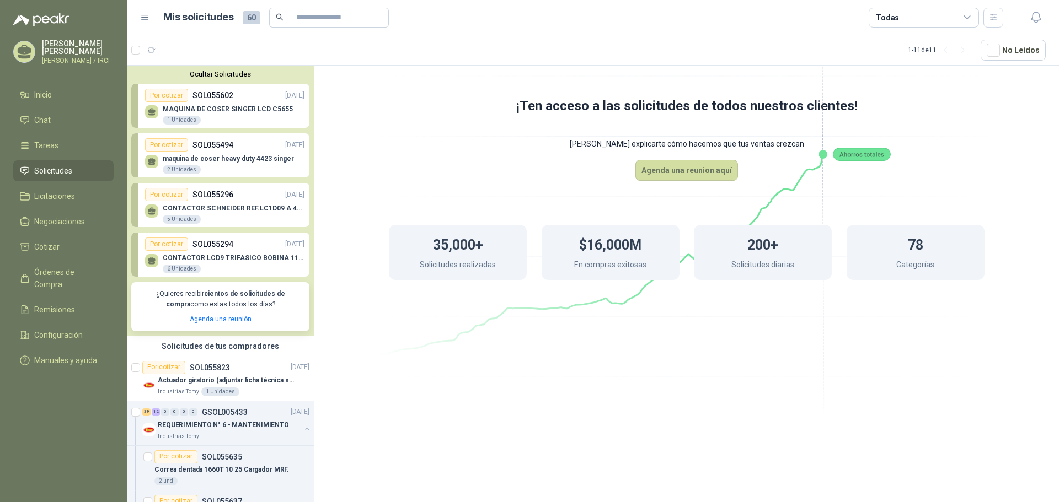
click at [229, 162] on p "maquina de coser heavy duty 4423 singer" at bounding box center [228, 159] width 131 height 8
click at [230, 201] on p "SOL055296" at bounding box center [212, 195] width 41 height 12
click at [219, 264] on div "CONTACTOR LCD9 TRIFASICO BOBINA 110V VAC 6 Unidades" at bounding box center [234, 264] width 142 height 20
click at [244, 372] on div "Por cotizar SOL055823 [DATE]" at bounding box center [225, 367] width 167 height 13
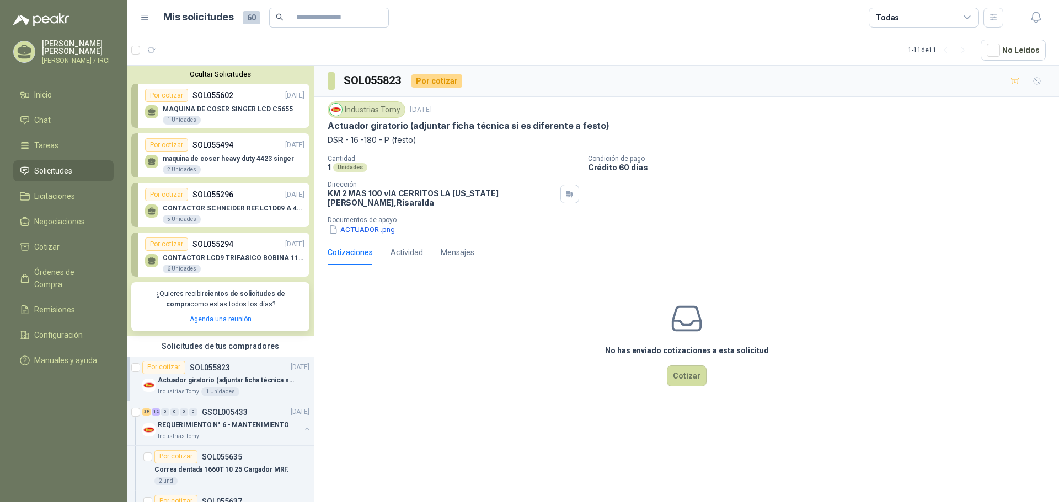
scroll to position [165, 0]
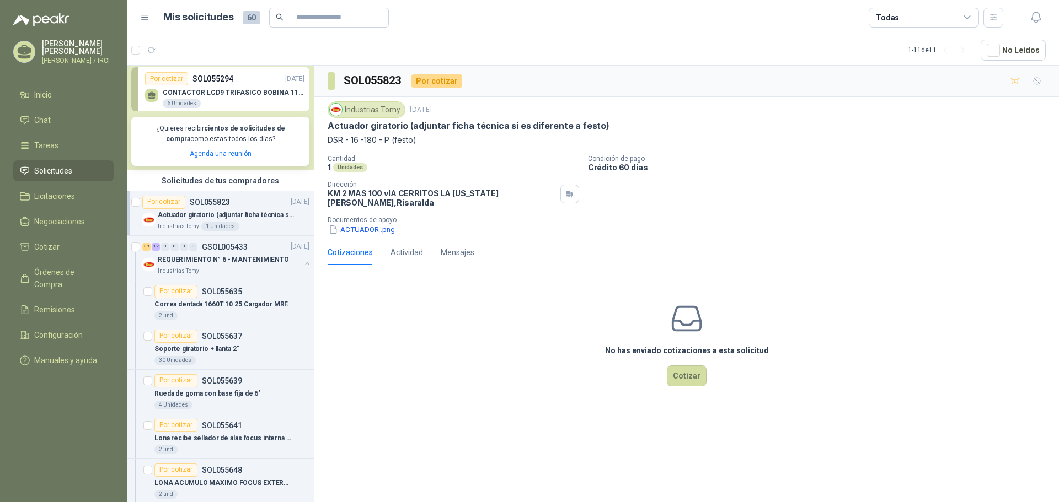
click at [243, 212] on p "Actuador giratorio (adjuntar ficha técnica si es diferente a festo)" at bounding box center [226, 215] width 137 height 10
click at [232, 267] on div "Industrias Tomy" at bounding box center [229, 271] width 143 height 9
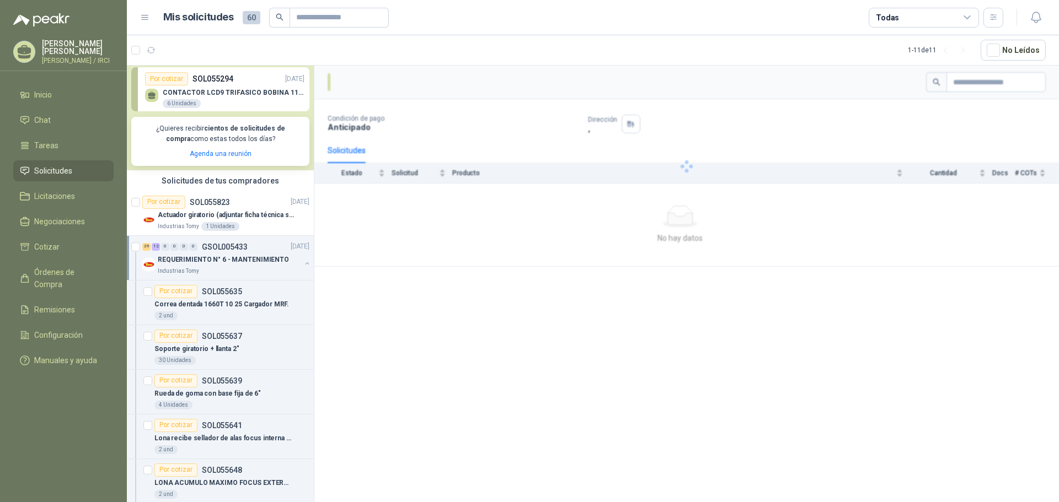
click at [237, 216] on p "Actuador giratorio (adjuntar ficha técnica si es diferente a festo)" at bounding box center [226, 215] width 137 height 10
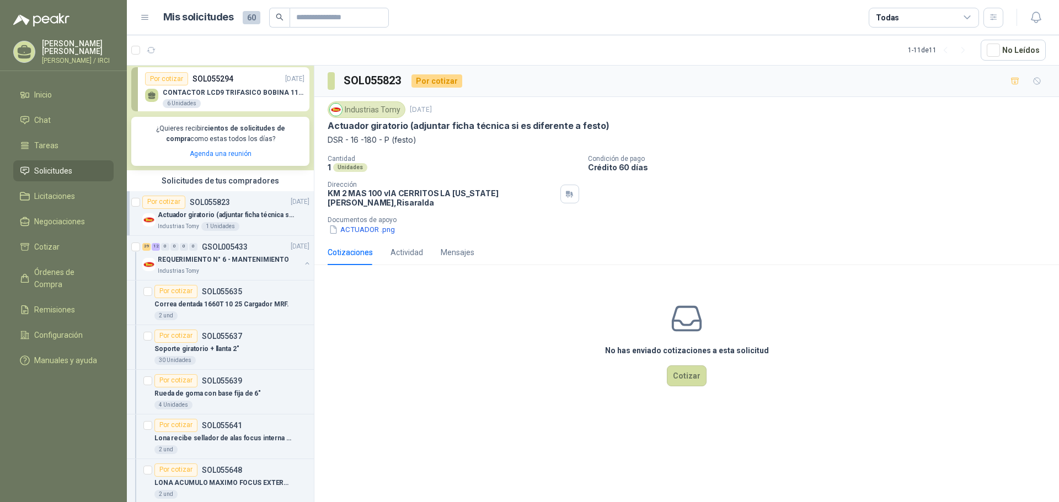
scroll to position [276, 0]
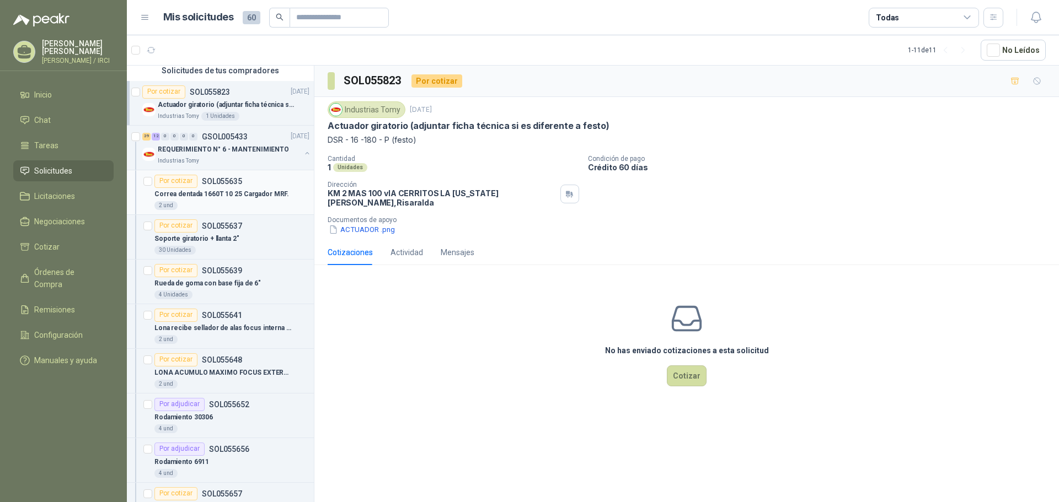
click at [222, 184] on p "SOL055635" at bounding box center [222, 182] width 40 height 8
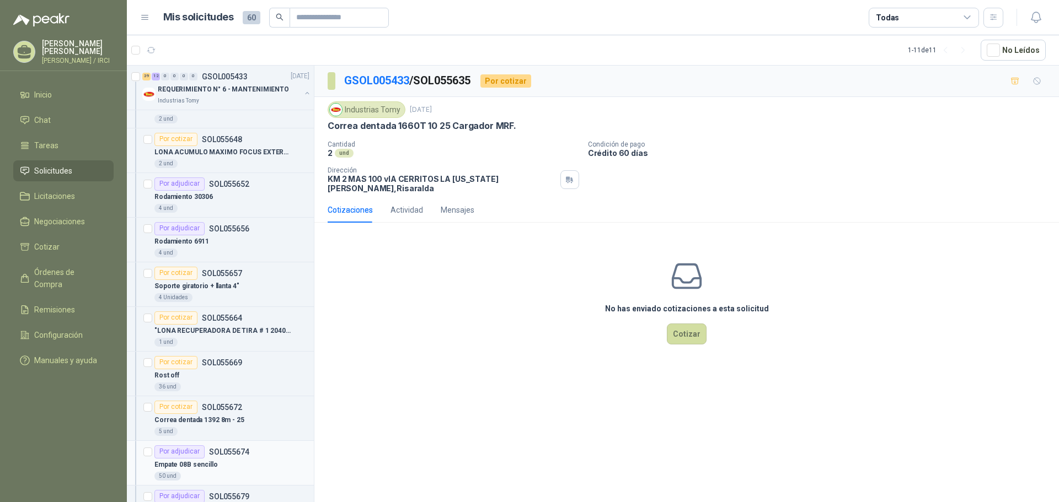
scroll to position [827, 0]
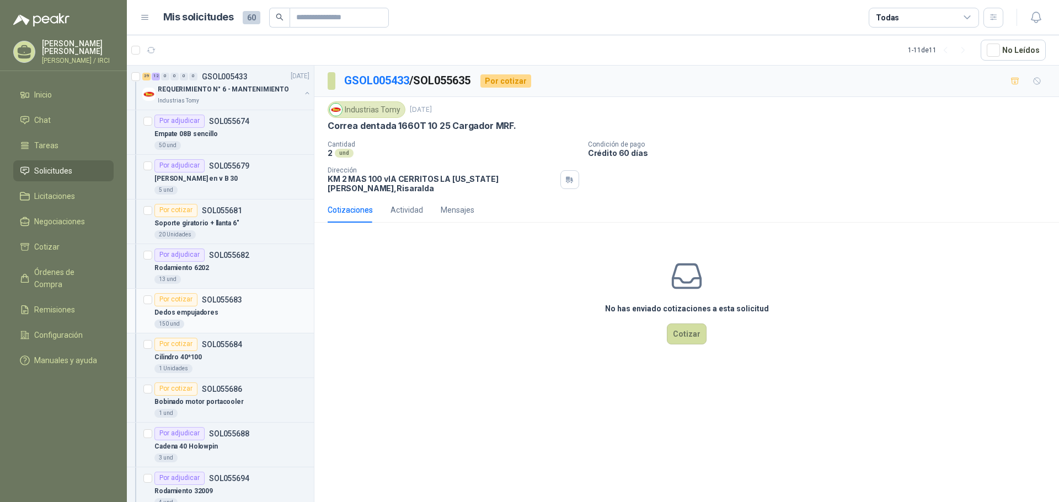
click at [239, 311] on div "Dedos empujadores" at bounding box center [231, 313] width 155 height 13
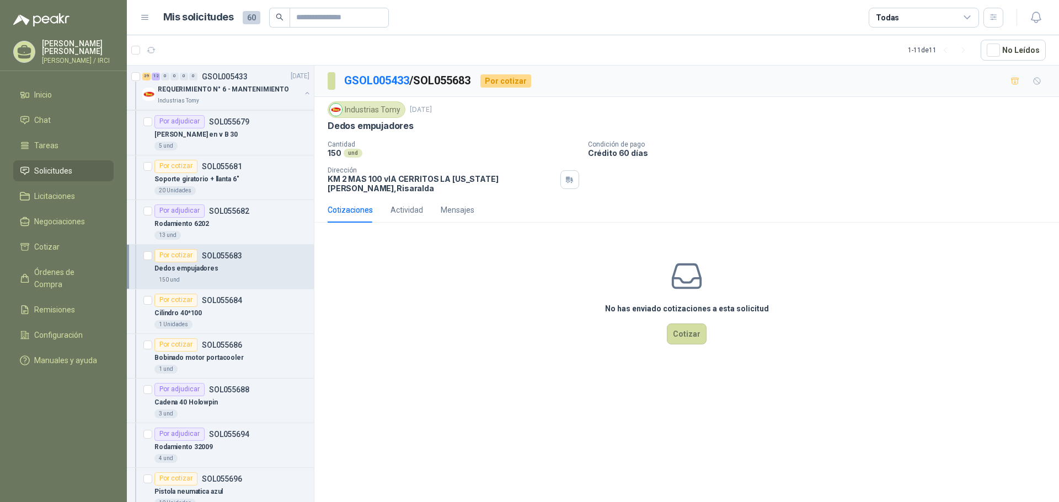
scroll to position [893, 0]
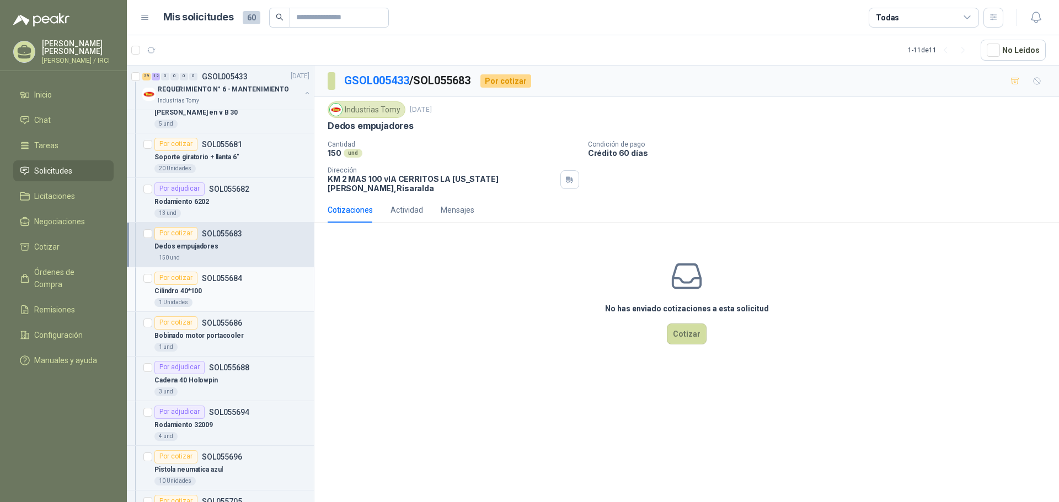
click at [247, 302] on div "1 Unidades" at bounding box center [231, 302] width 155 height 9
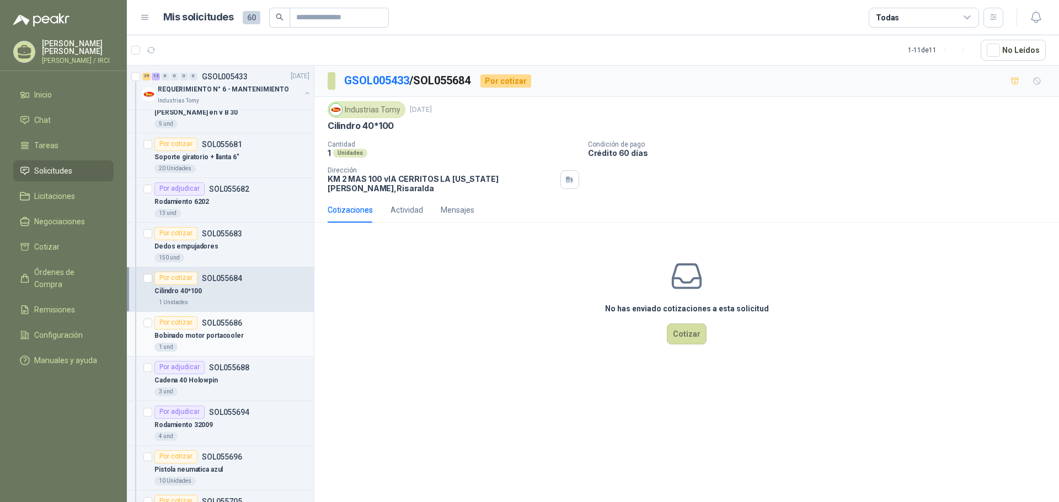
click at [254, 335] on div "Bobinado motor portacooler" at bounding box center [231, 336] width 155 height 13
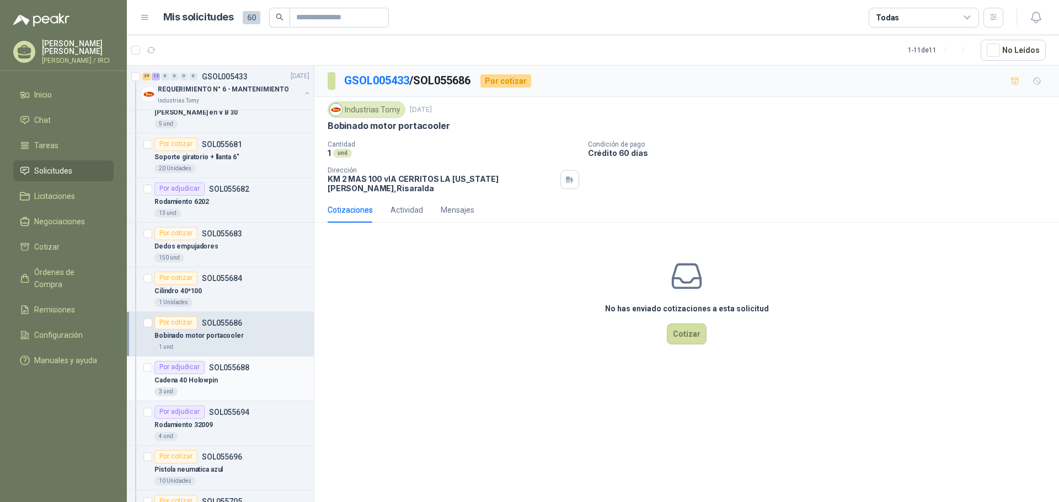
scroll to position [948, 0]
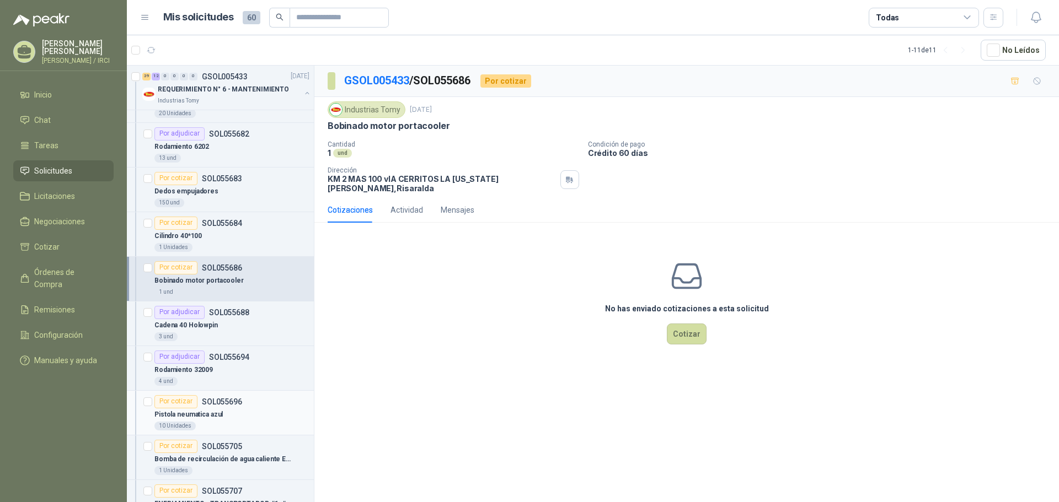
click at [244, 423] on div "10 Unidades" at bounding box center [231, 426] width 155 height 9
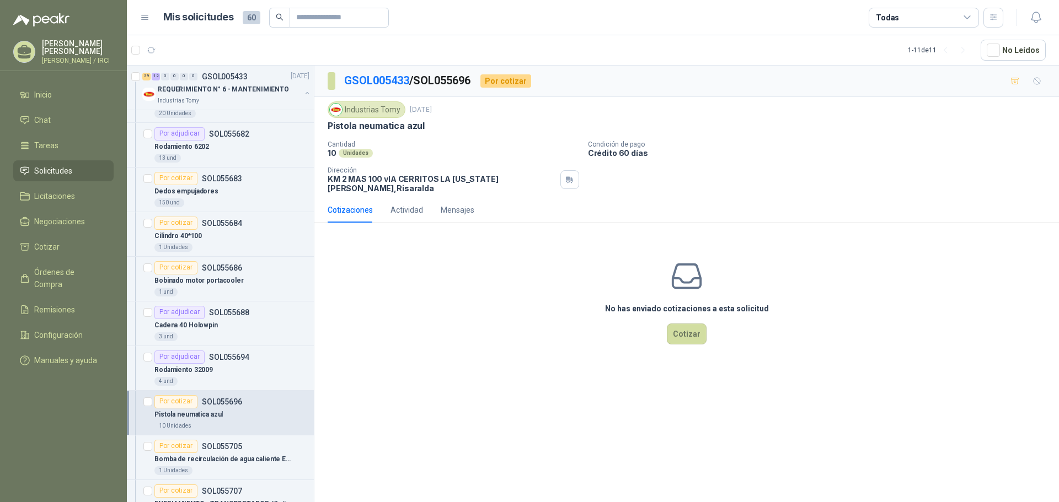
scroll to position [1169, 0]
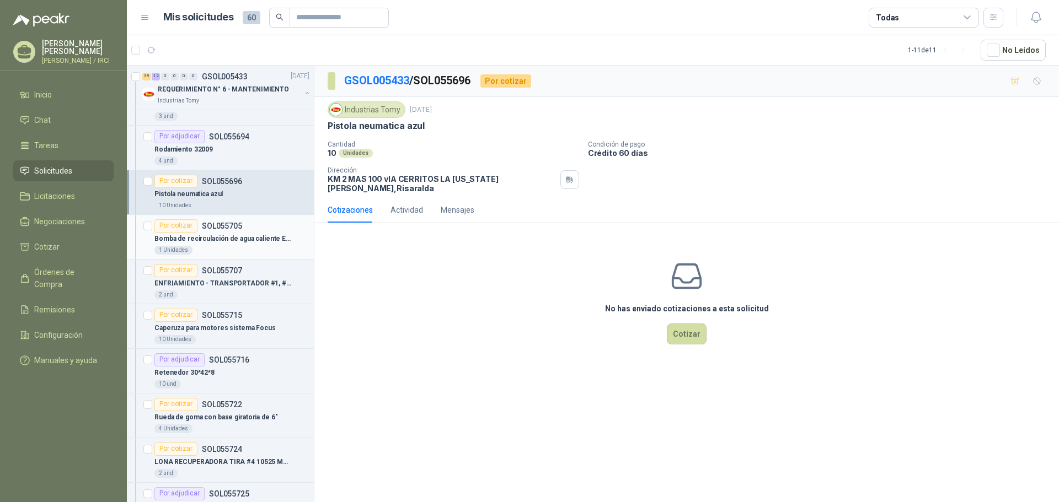
click at [215, 224] on p "SOL055705" at bounding box center [222, 226] width 40 height 8
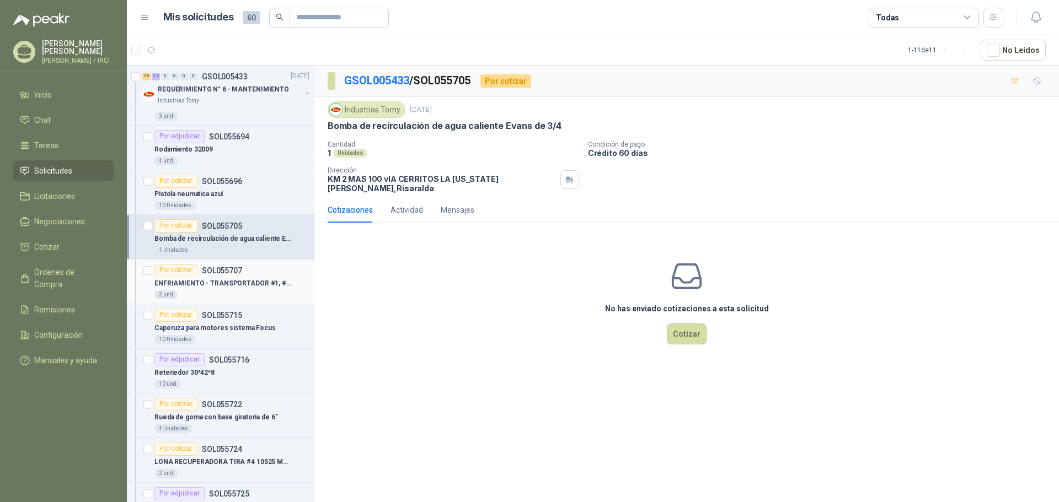
click at [229, 280] on p "ENFRIAMIENTO - TRANSPORTADOR #1, #2 Y #3 3870 MM LARGO *1100 MM ANCHO L3" at bounding box center [222, 283] width 137 height 10
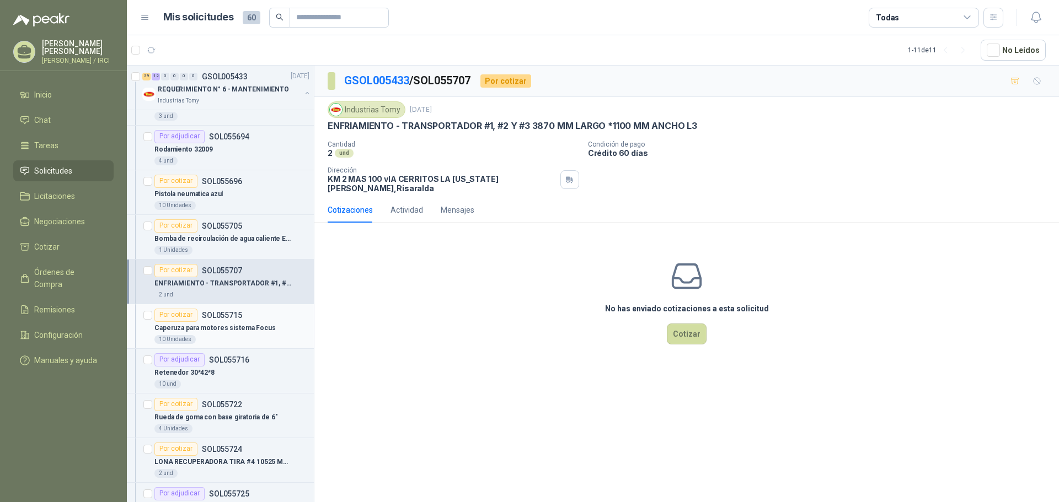
click at [228, 321] on div "Por cotizar SOL055715" at bounding box center [198, 315] width 88 height 13
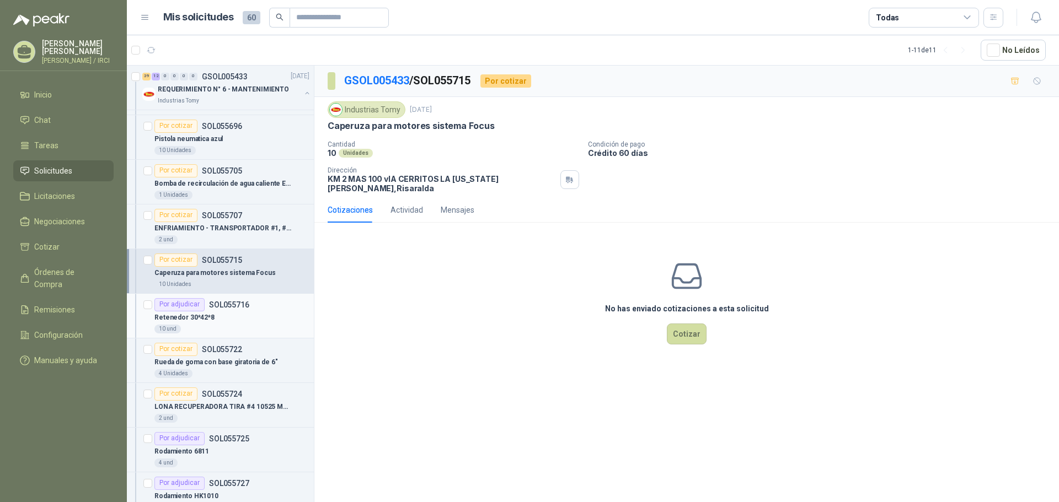
scroll to position [1334, 0]
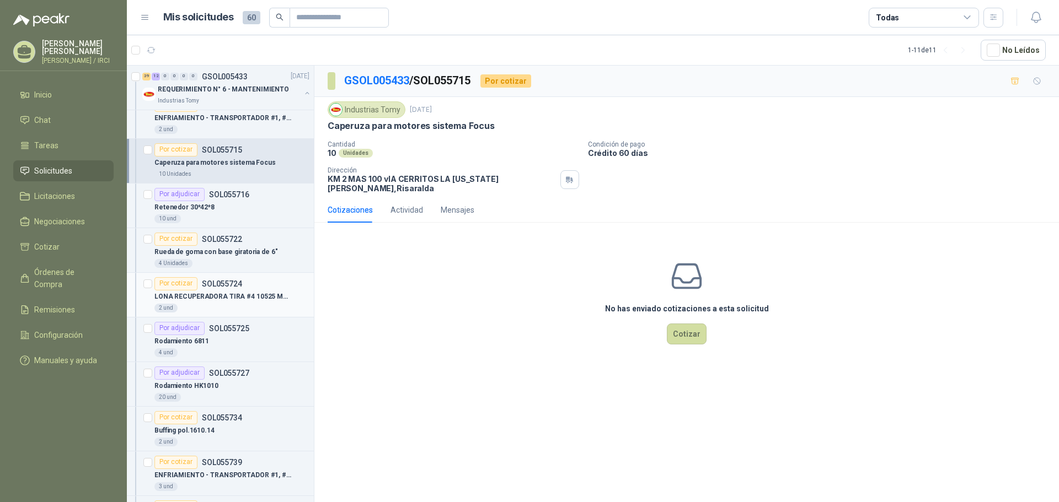
click at [242, 292] on div "LONA RECUPERADORA TIRA #4 10525 MM LARGO * 200 MM ANCHO" at bounding box center [231, 297] width 155 height 13
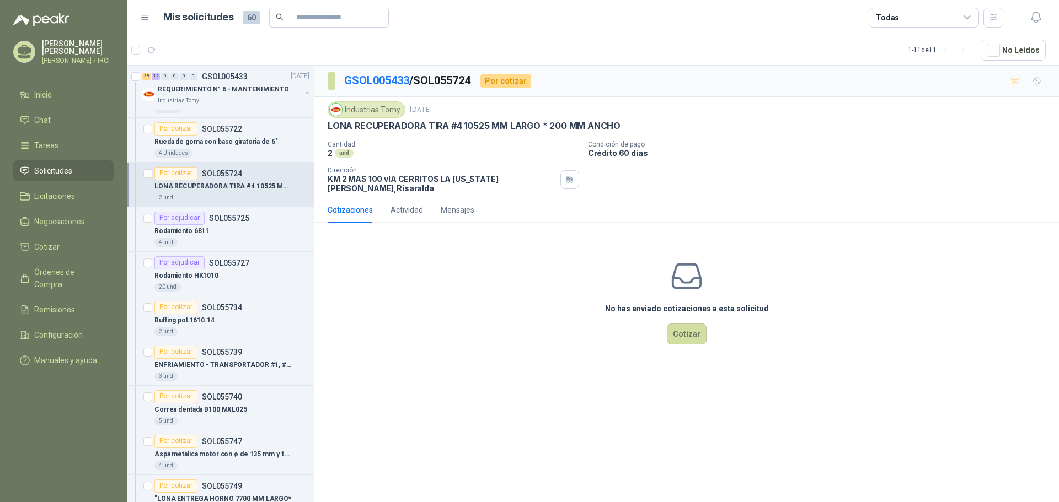
scroll to position [1555, 0]
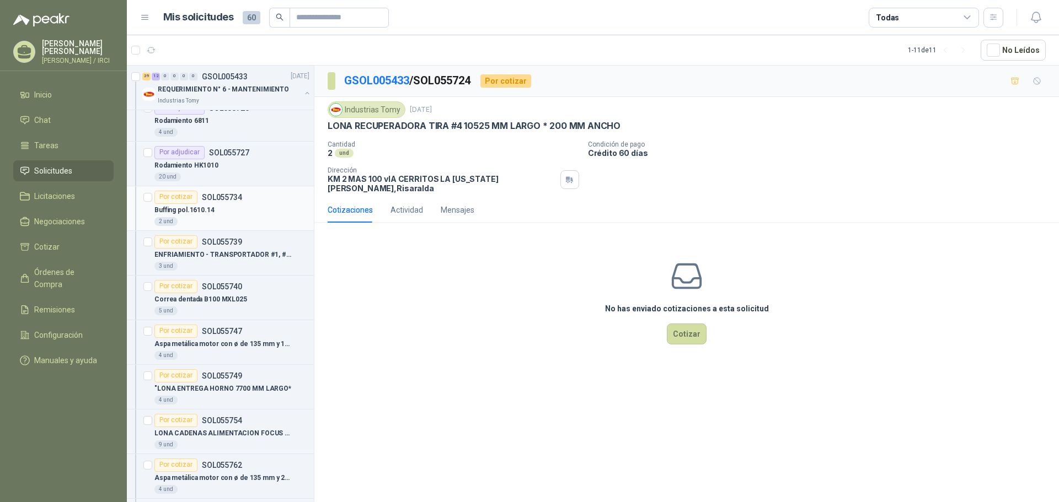
click at [232, 208] on div "Buffing pol.1610.14" at bounding box center [231, 210] width 155 height 13
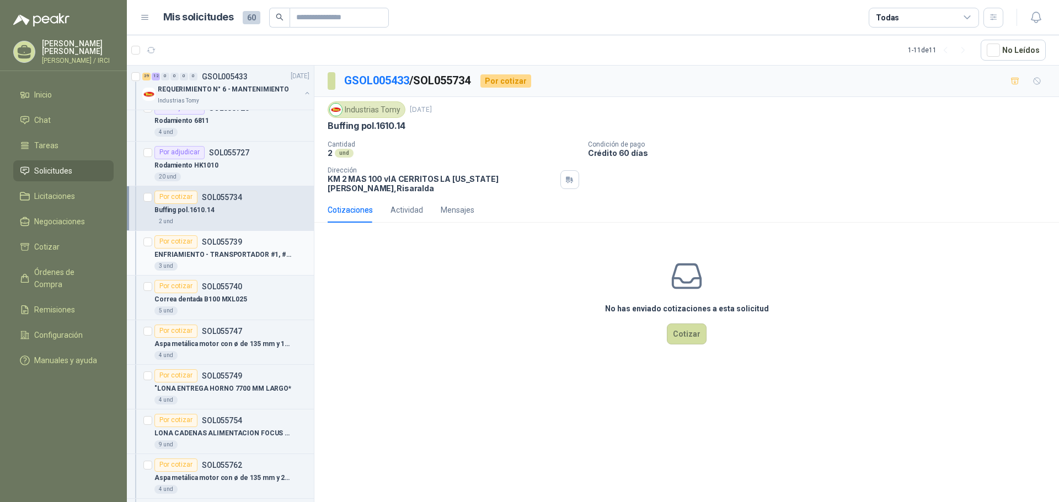
click at [236, 259] on p "ENFRIAMIENTO - TRANSPORTADOR #1, #2 Y #3 3870 MM LARGO * 1100 MM ANCHO" at bounding box center [222, 255] width 137 height 10
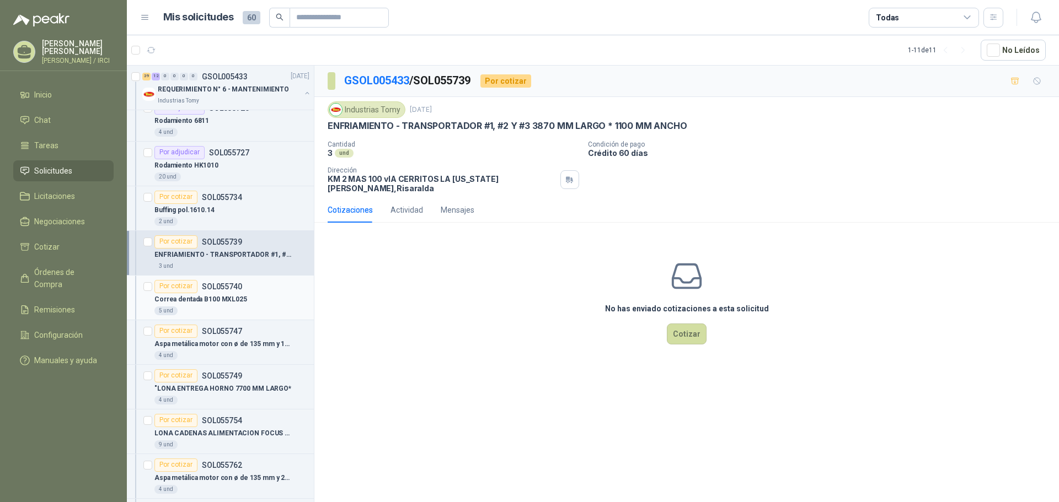
click at [238, 294] on div "Correa dentada B100 MXL025" at bounding box center [231, 299] width 155 height 13
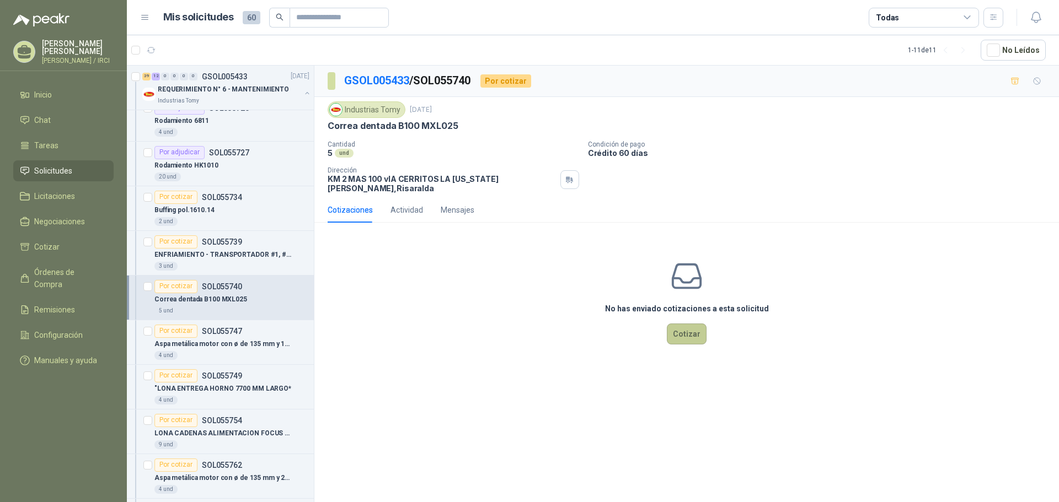
click at [687, 324] on button "Cotizar" at bounding box center [687, 334] width 40 height 21
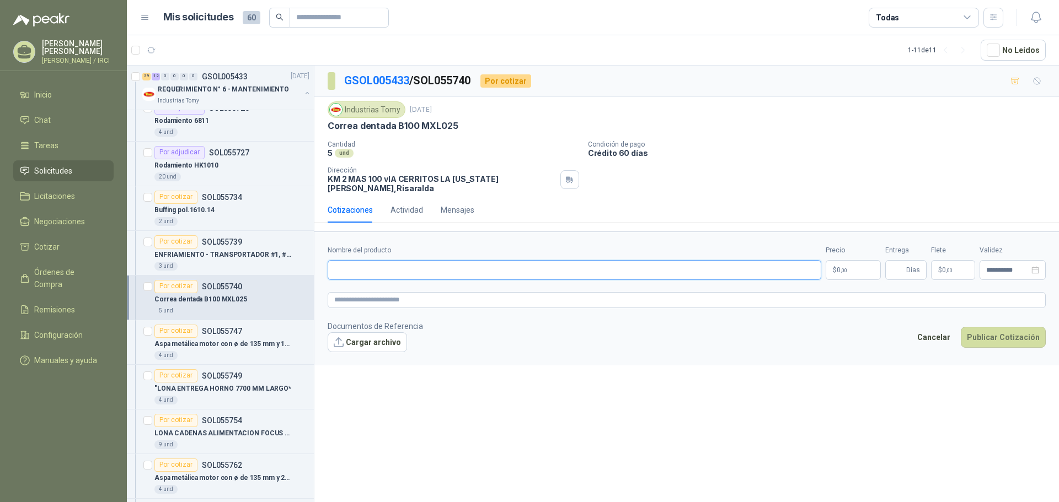
click at [373, 266] on input "Nombre del producto" at bounding box center [575, 270] width 494 height 20
drag, startPoint x: 457, startPoint y: 126, endPoint x: 325, endPoint y: 120, distance: 132.5
click at [315, 127] on div "Industrias Tomy [DATE] [PERSON_NAME] dentada B100 MXL025  Cantidad 5 und Cond…" at bounding box center [686, 147] width 744 height 100
copy p "Correa dentada B100 MXL025"
click at [368, 265] on input "Nombre del producto" at bounding box center [575, 270] width 494 height 20
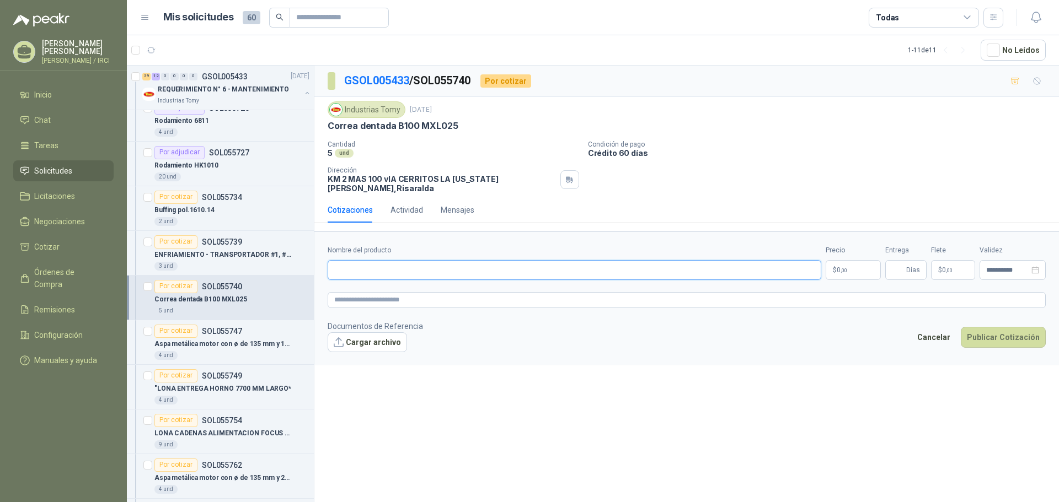
paste input "**********"
type input "**********"
click at [354, 296] on textarea at bounding box center [687, 300] width 718 height 16
type textarea "*"
type textarea "**"
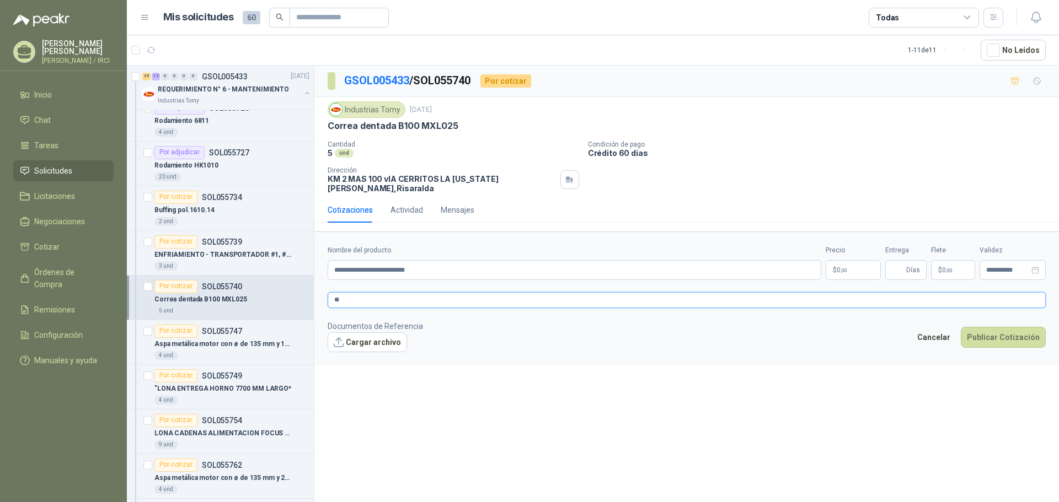
type textarea "***"
type textarea "****"
type textarea "*****"
type textarea "******"
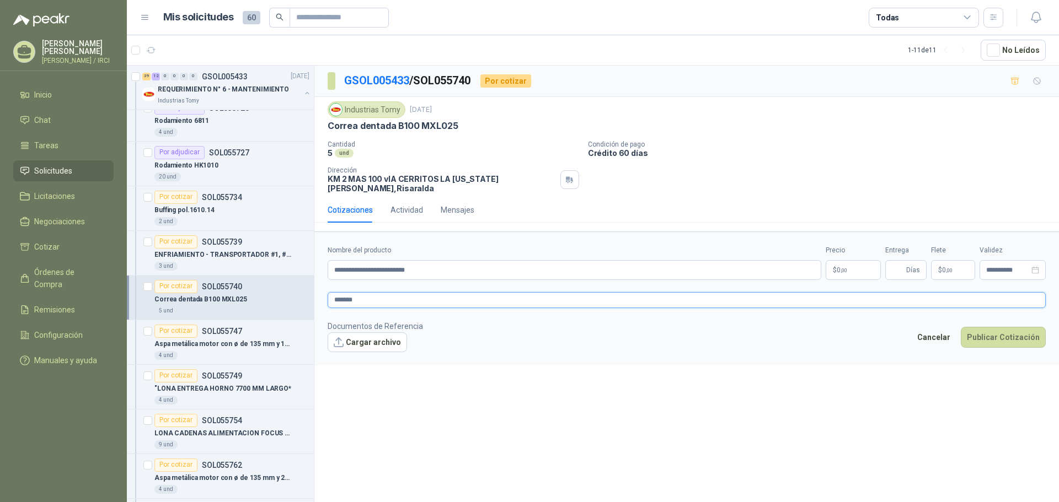
type textarea "********"
type textarea "*********"
type textarea "**********"
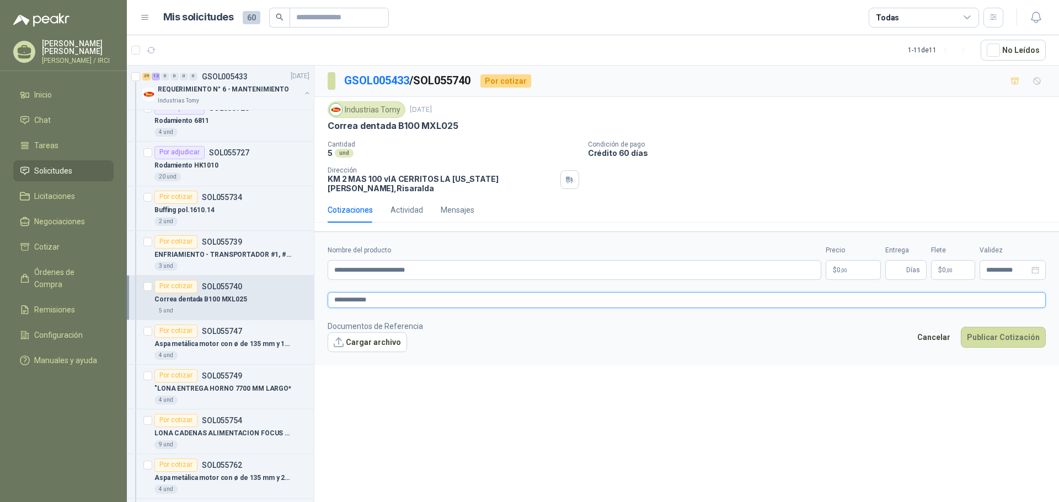
type textarea "**********"
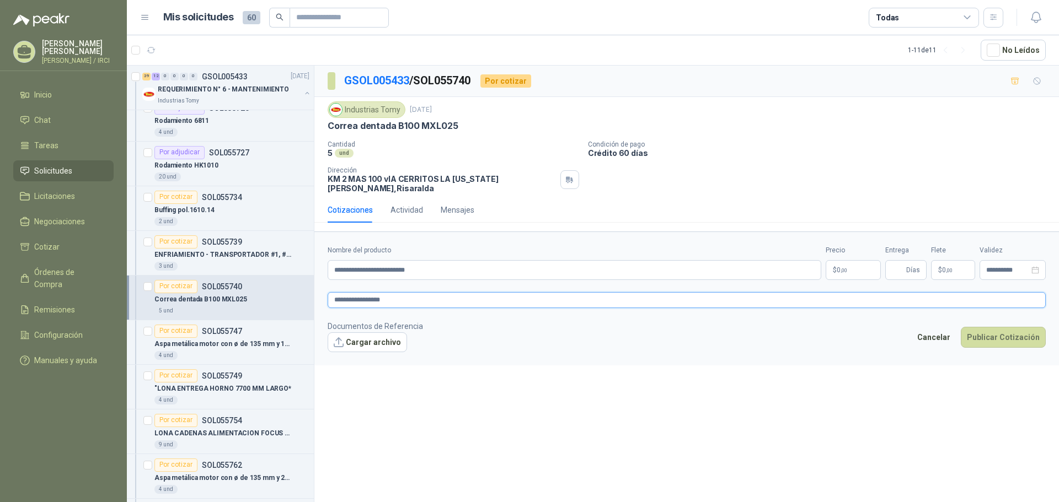
type textarea "**********"
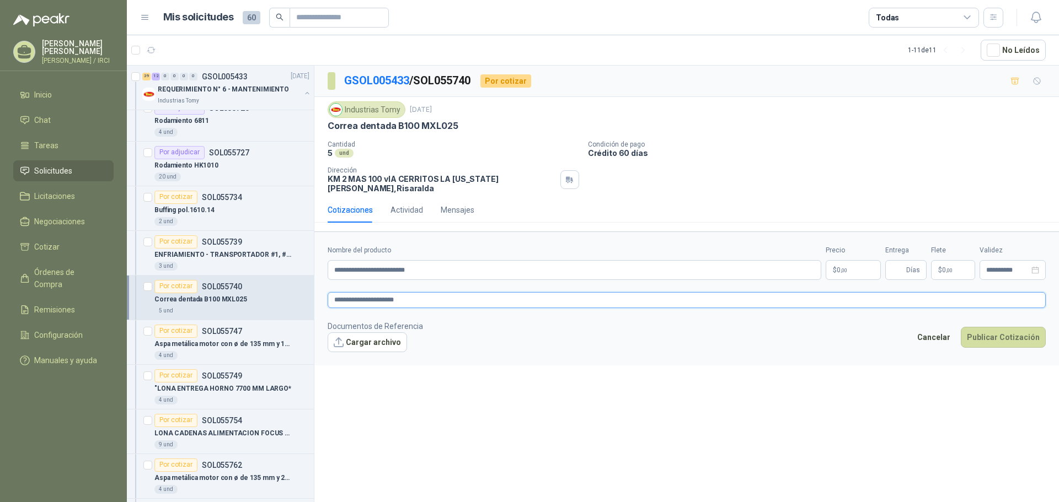
type textarea "**********"
click at [846, 267] on span ",00" at bounding box center [843, 270] width 7 height 6
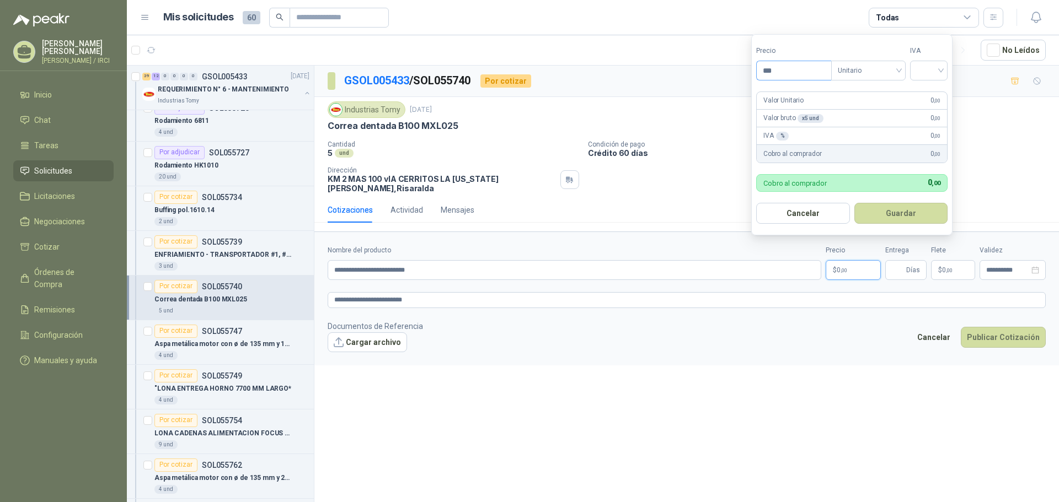
click at [790, 77] on input "***" at bounding box center [794, 70] width 74 height 19
type input "********"
click at [936, 76] on input "search" at bounding box center [928, 69] width 24 height 17
click at [933, 92] on div "19%" at bounding box center [931, 93] width 20 height 12
click at [919, 215] on button "Guardar" at bounding box center [902, 213] width 95 height 21
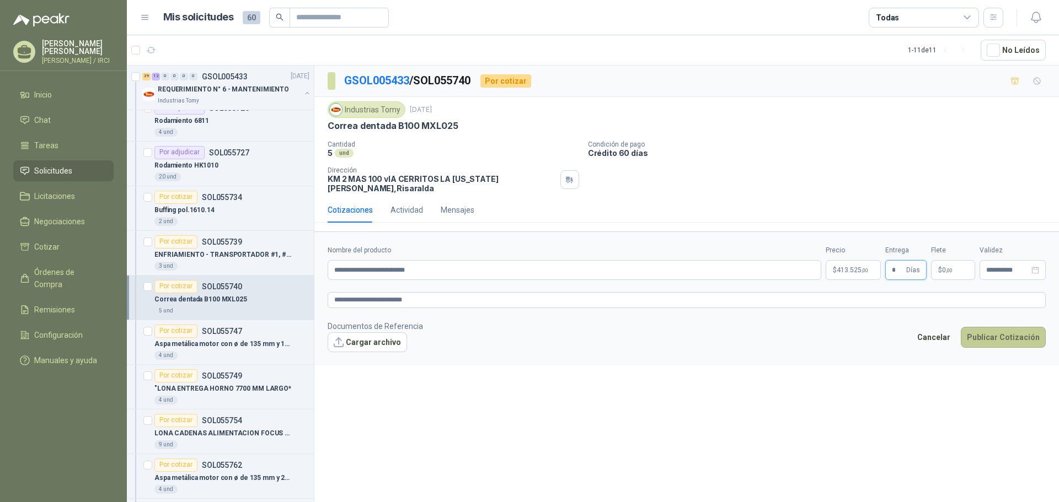
type input "*"
click at [1007, 327] on button "Publicar Cotización" at bounding box center [1003, 337] width 85 height 21
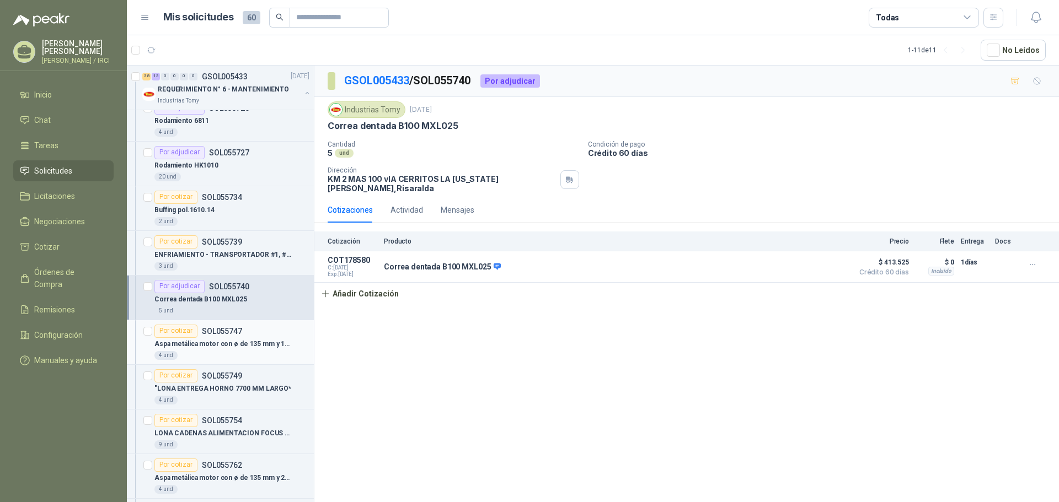
click at [217, 341] on p "Aspa metálica motor con ø de 135 mm y 18 mm ø al eje de motor" at bounding box center [222, 344] width 137 height 10
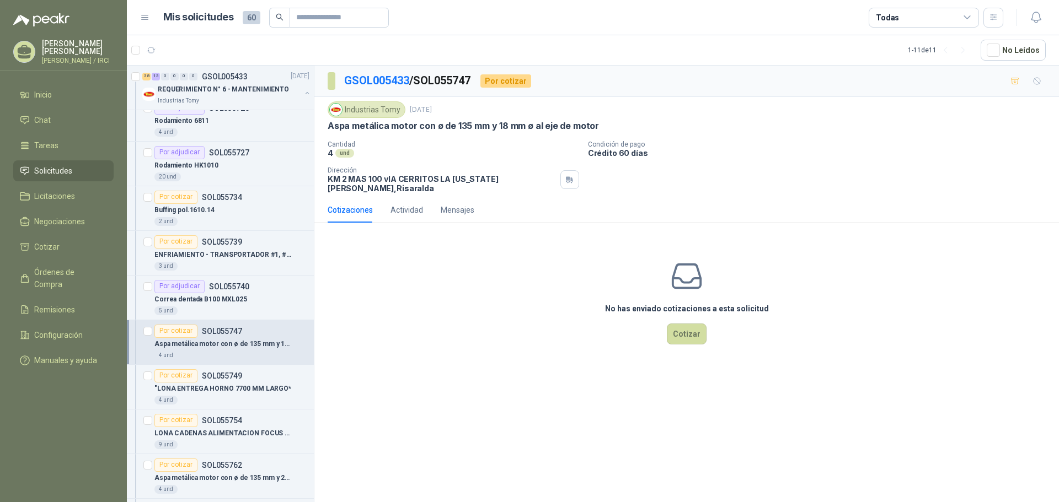
scroll to position [1720, 0]
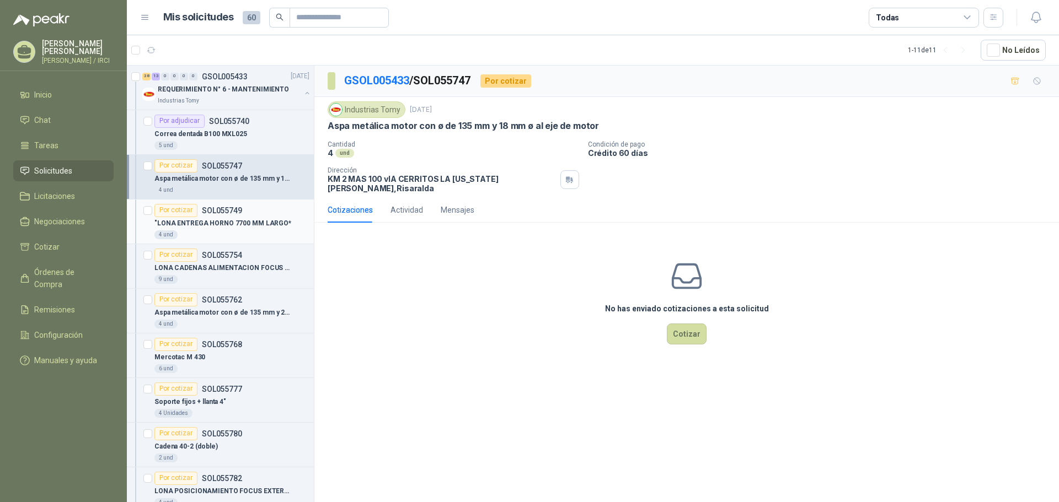
click at [224, 219] on p ""LONA ENTREGA HORNO 7700 MM LARGO*" at bounding box center [222, 223] width 137 height 10
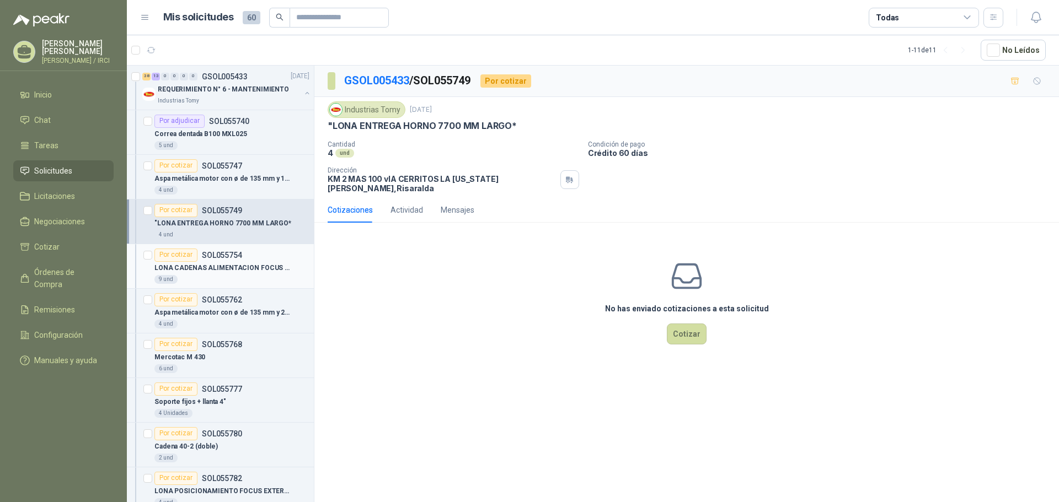
click at [236, 270] on p "LONA CADENAS ALIMENTACION FOCUS EXT A Y B (dobles) 2400 MM LARGO *50 MM ANCHO L1" at bounding box center [222, 268] width 137 height 10
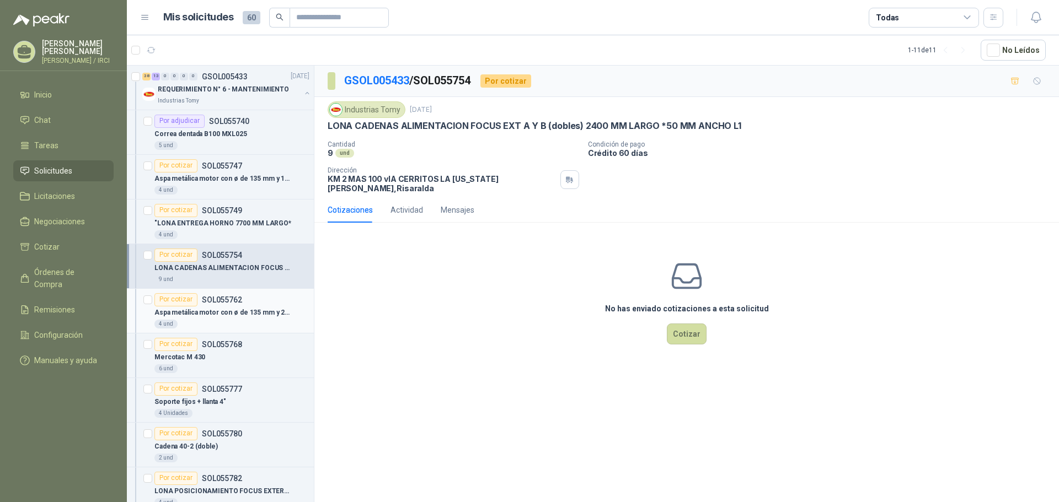
click at [234, 304] on p "SOL055762" at bounding box center [222, 300] width 40 height 8
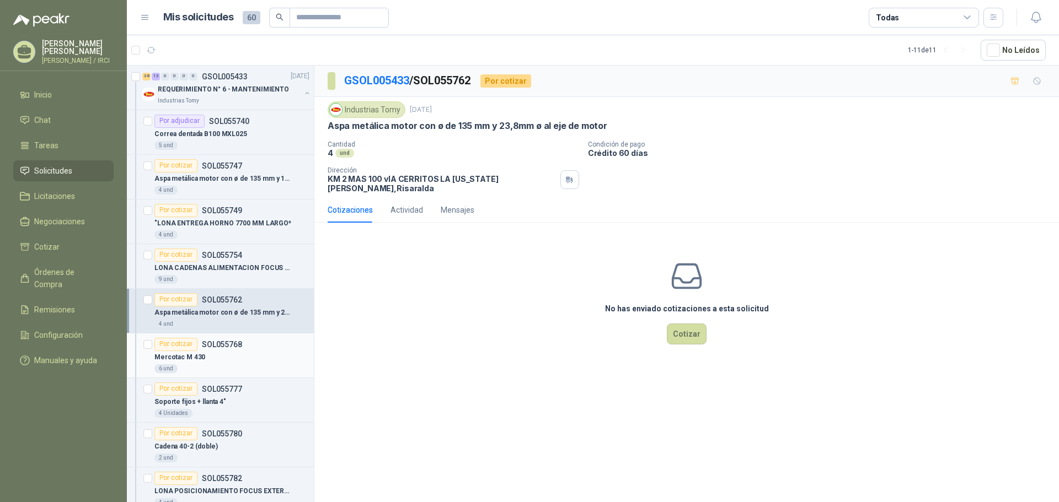
scroll to position [1831, 0]
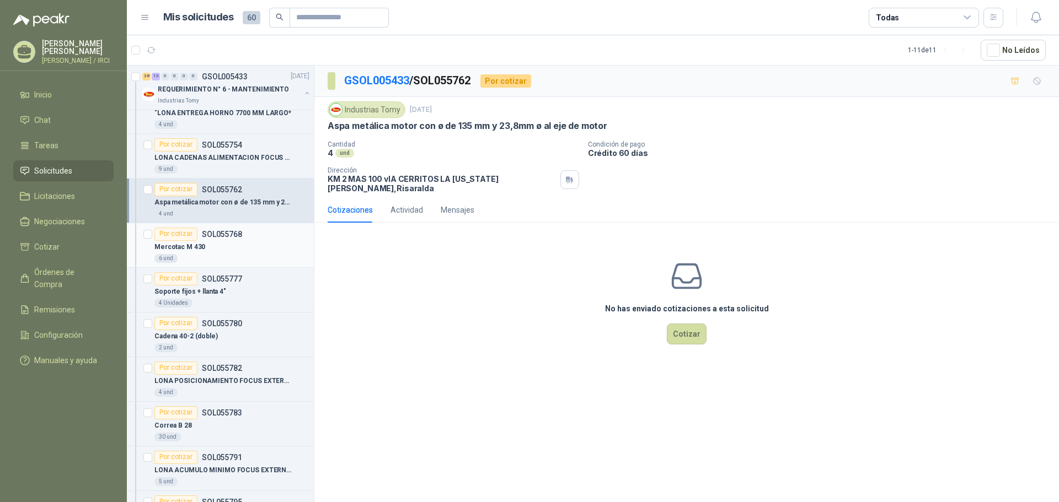
click at [226, 256] on div "6 und" at bounding box center [231, 258] width 155 height 9
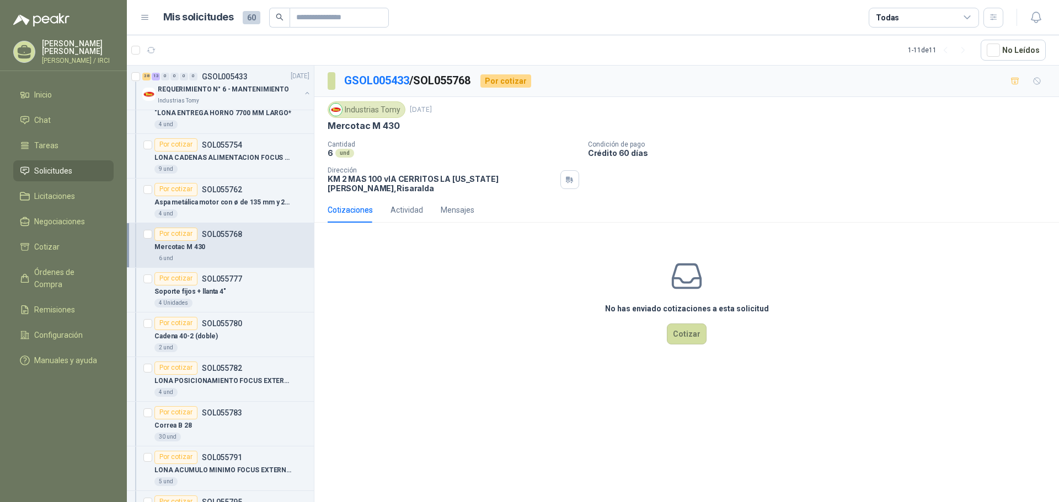
click at [230, 256] on div "6 und" at bounding box center [231, 258] width 155 height 9
click at [237, 304] on div "4 Unidades" at bounding box center [231, 303] width 155 height 9
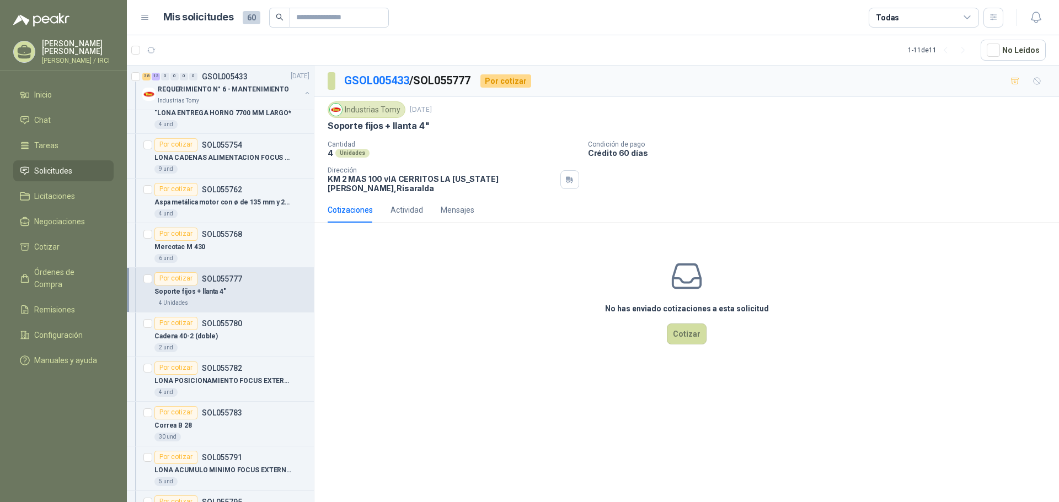
scroll to position [1996, 0]
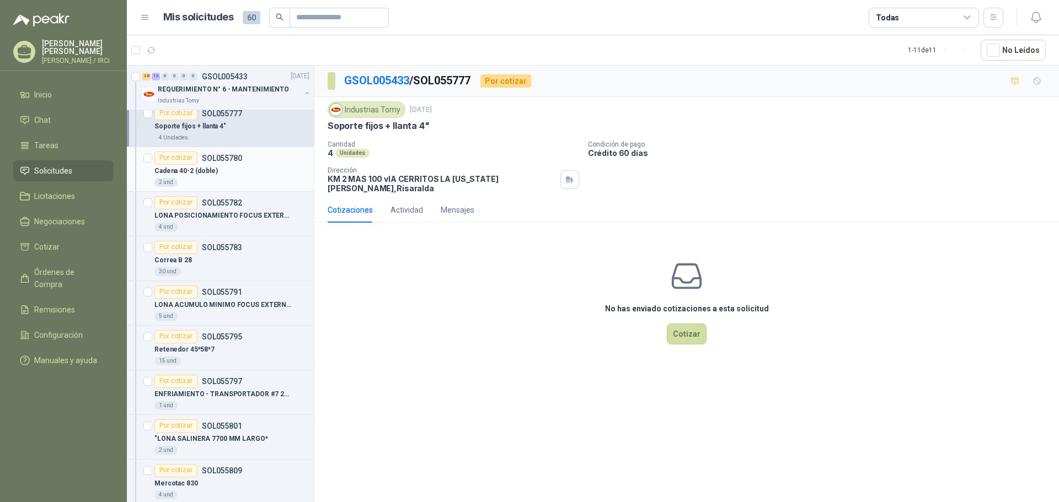
click at [238, 173] on div "Cadena 40-2 (doble)" at bounding box center [231, 171] width 155 height 13
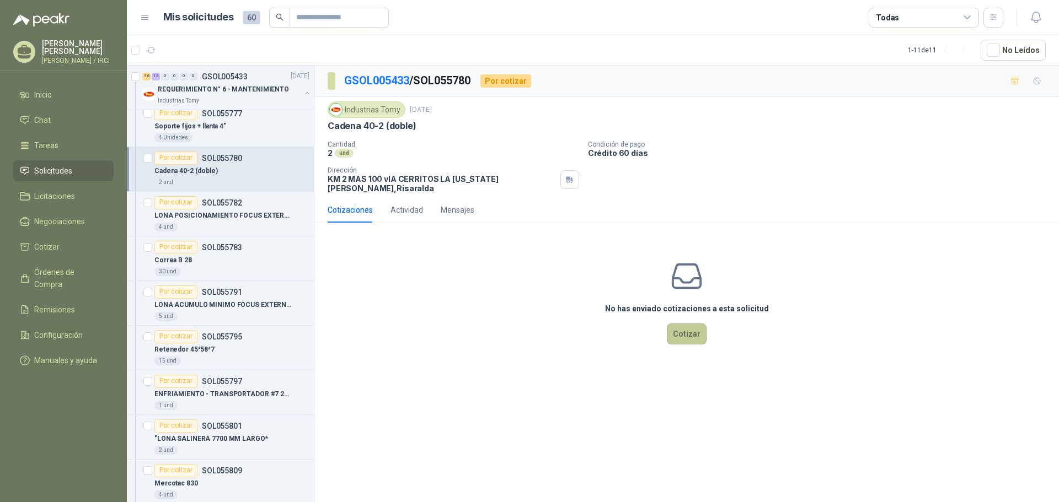
click at [683, 327] on button "Cotizar" at bounding box center [687, 334] width 40 height 21
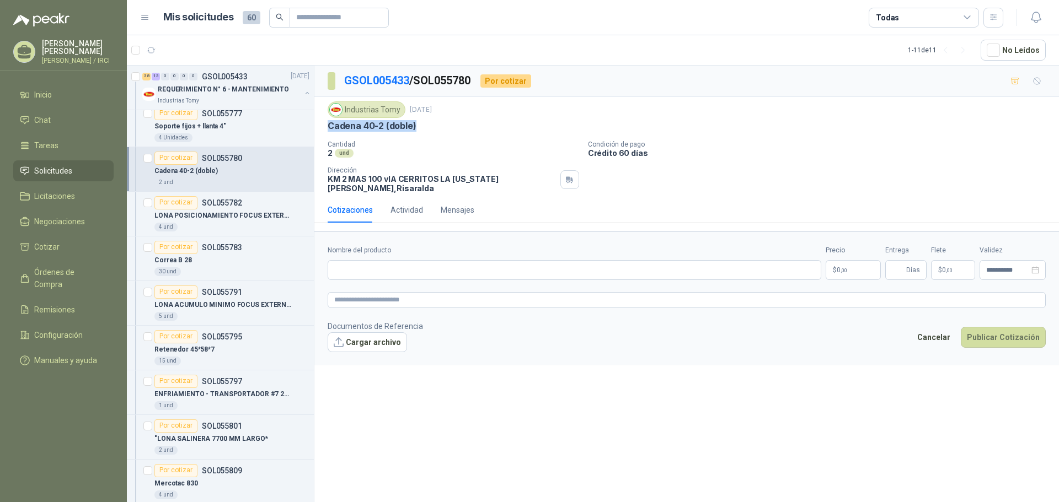
drag, startPoint x: 420, startPoint y: 125, endPoint x: 324, endPoint y: 122, distance: 95.4
click at [324, 122] on div "Industrias Tomy [DATE] Cadena 40-2 (doble) Cantidad 2 und Condición de pago C…" at bounding box center [686, 147] width 744 height 100
copy p "Cadena 40-2 (doble)"
click at [361, 261] on input "Nombre del producto" at bounding box center [575, 270] width 494 height 20
paste input "**********"
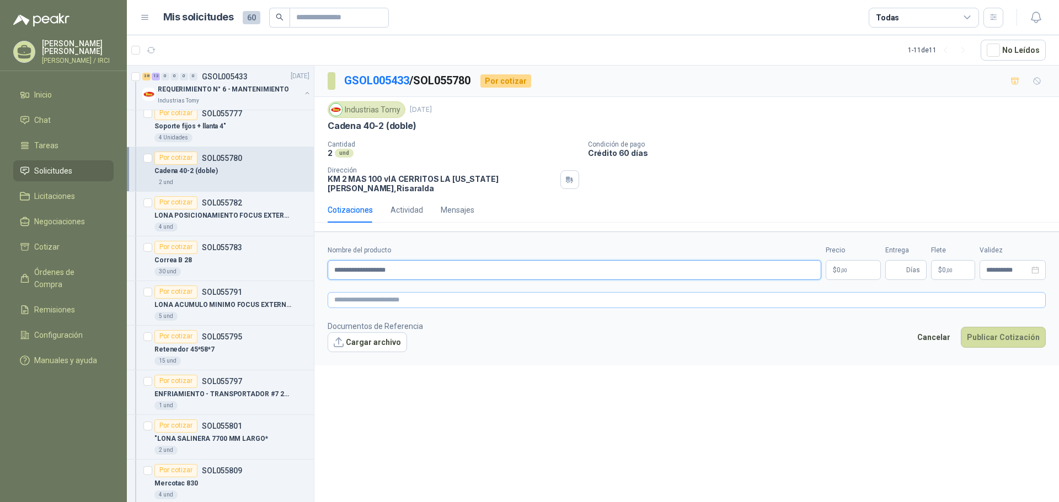
type input "**********"
click at [348, 292] on textarea at bounding box center [687, 300] width 718 height 16
type textarea "*"
type textarea "**"
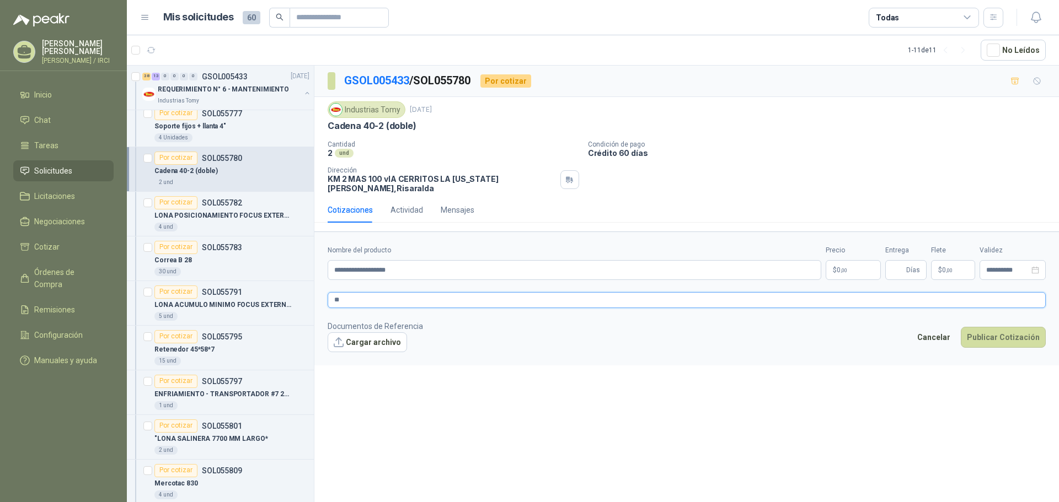
type textarea "***"
type textarea "****"
type textarea "*****"
click at [859, 260] on p "$ 0 ,00" at bounding box center [852, 270] width 55 height 20
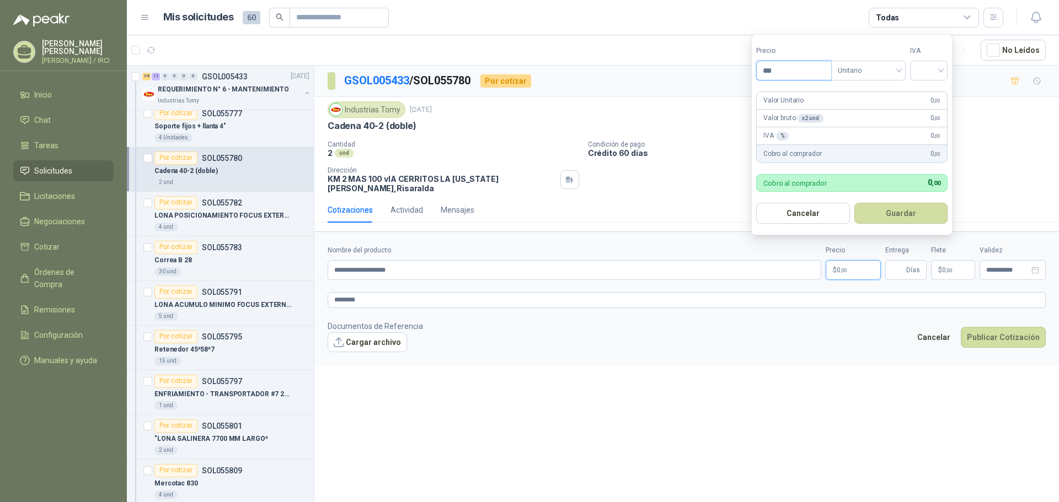
click at [778, 76] on input "***" at bounding box center [794, 70] width 74 height 19
click at [941, 67] on input "search" at bounding box center [928, 69] width 24 height 17
click at [923, 92] on div "19%" at bounding box center [931, 93] width 20 height 12
click at [884, 210] on button "Guardar" at bounding box center [902, 213] width 95 height 21
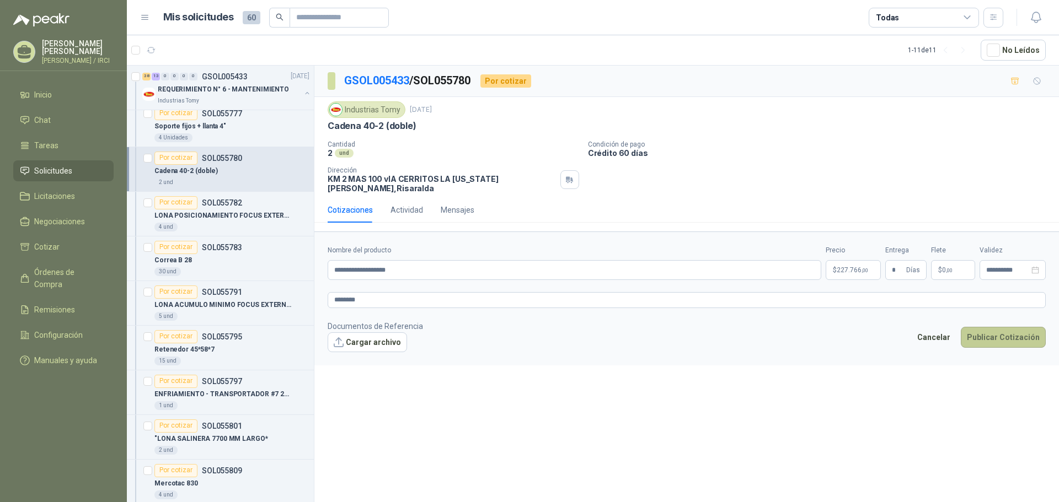
click at [992, 331] on button "Publicar Cotización" at bounding box center [1003, 337] width 85 height 21
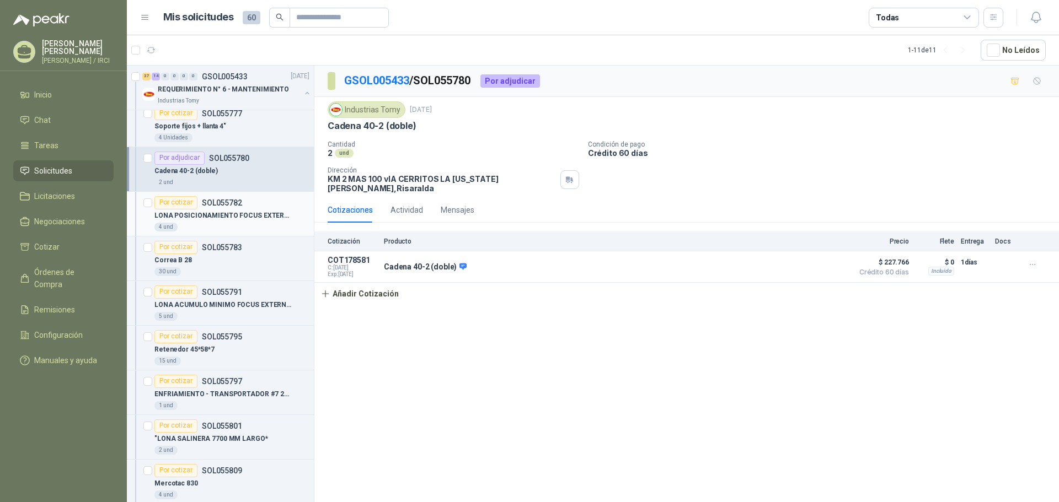
click at [256, 218] on p "LONA POSICIONAMIENTO FOCUS EXTERNA A Y B 1400 MM LARGO * 150 MM ANCHO L1" at bounding box center [222, 216] width 137 height 10
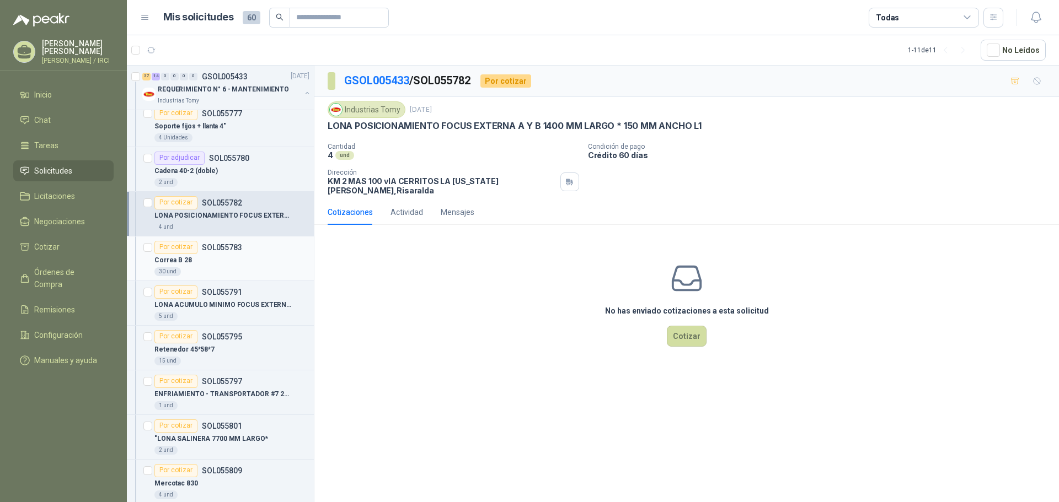
click at [258, 255] on div "Correa B 28" at bounding box center [231, 260] width 155 height 13
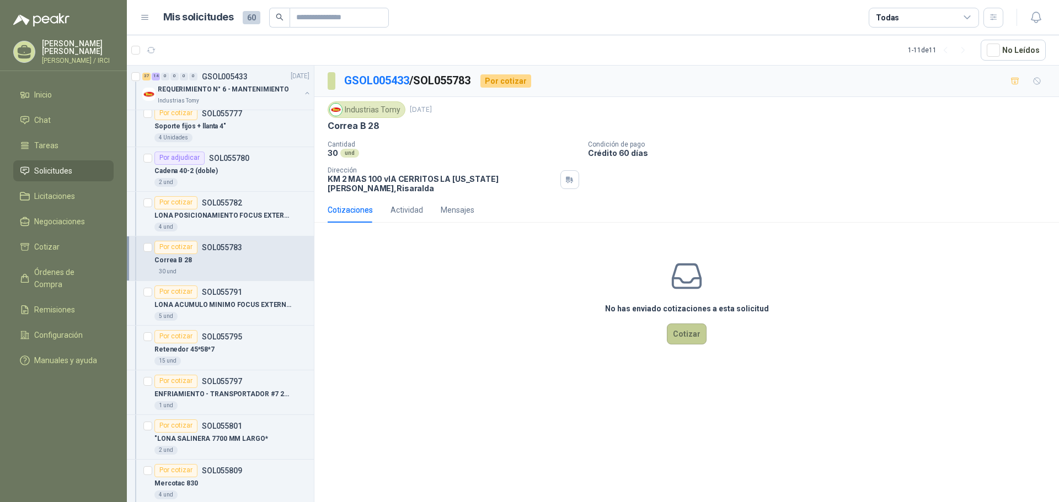
click at [686, 330] on button "Cotizar" at bounding box center [687, 334] width 40 height 21
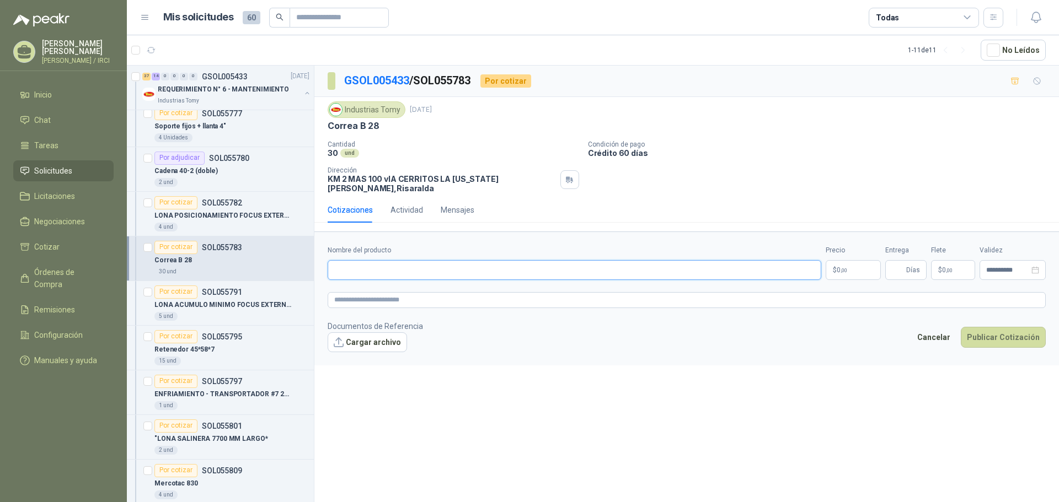
drag, startPoint x: 342, startPoint y: 264, endPoint x: 352, endPoint y: 244, distance: 22.4
click at [342, 264] on input "Nombre del producto" at bounding box center [575, 270] width 494 height 20
drag, startPoint x: 382, startPoint y: 128, endPoint x: 323, endPoint y: 125, distance: 59.6
click at [315, 127] on div "Industrias Tomy [DATE] [PERSON_NAME] B 28 Cantidad 30 und Condición de pago C…" at bounding box center [686, 147] width 744 height 100
copy p "Correa B 28"
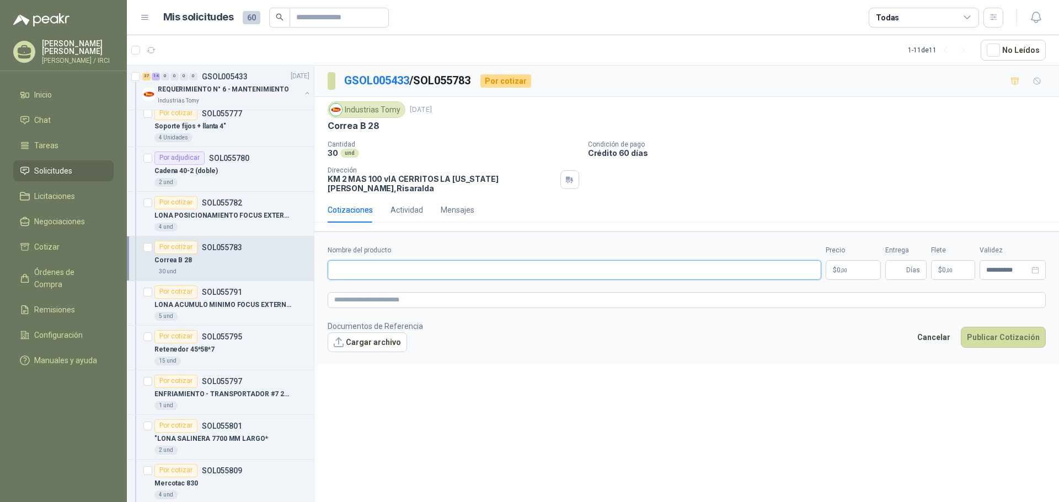
click at [346, 264] on input "Nombre del producto" at bounding box center [575, 270] width 494 height 20
paste input "**********"
click at [345, 299] on textarea at bounding box center [687, 300] width 718 height 16
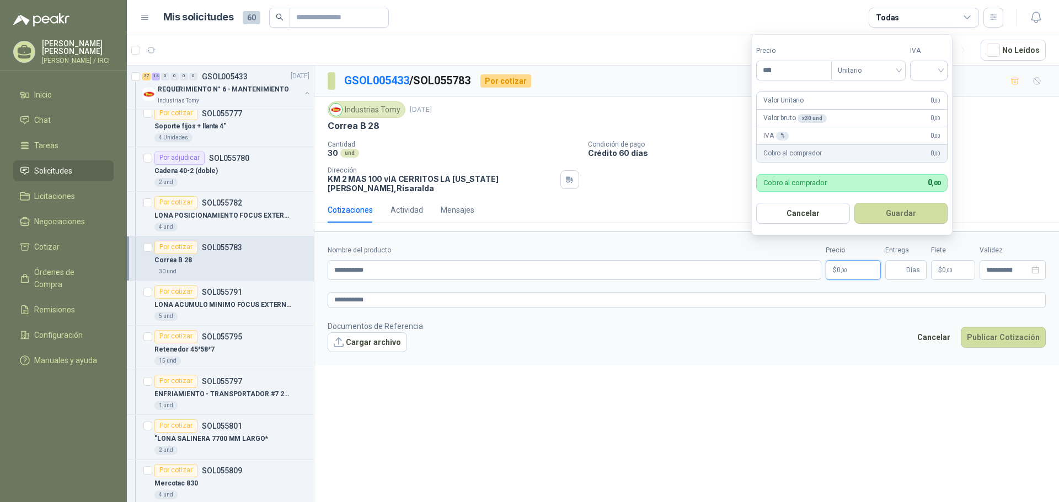
click at [864, 266] on p "$ 0 ,00" at bounding box center [852, 270] width 55 height 20
click at [775, 72] on input "***" at bounding box center [794, 70] width 74 height 19
click at [940, 66] on input "search" at bounding box center [928, 69] width 24 height 17
click at [929, 87] on div "19%" at bounding box center [931, 93] width 20 height 12
click at [899, 213] on button "Guardar" at bounding box center [902, 213] width 95 height 21
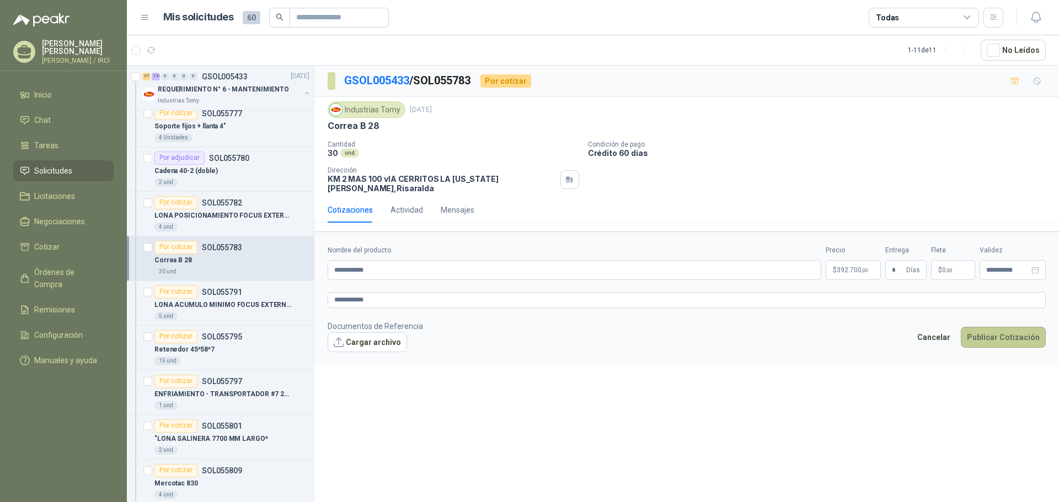
click at [989, 327] on button "Publicar Cotización" at bounding box center [1003, 337] width 85 height 21
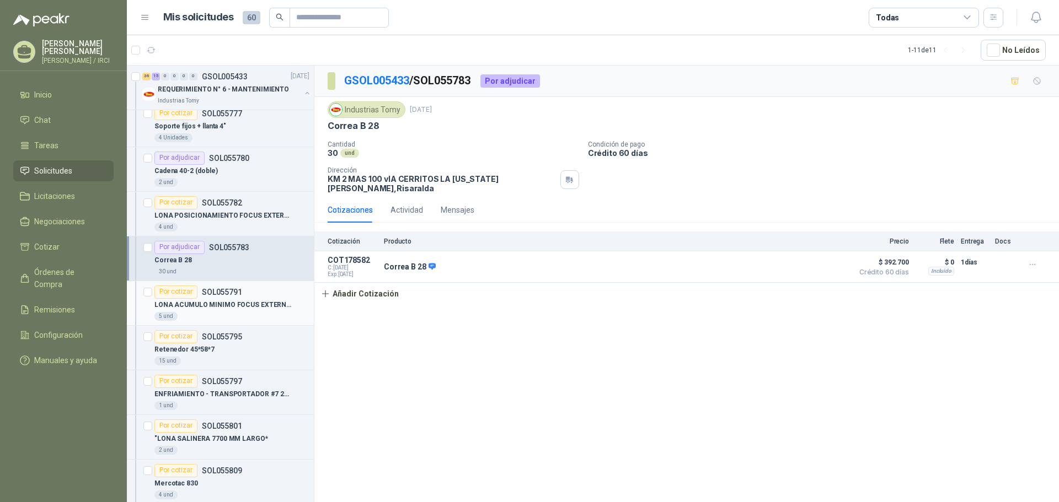
click at [231, 304] on p "LONA ACUMULO MINIMO FOCUS EXTERNA A Y B 2200 MM LARGO * 150 MM ANCHO L1" at bounding box center [222, 305] width 137 height 10
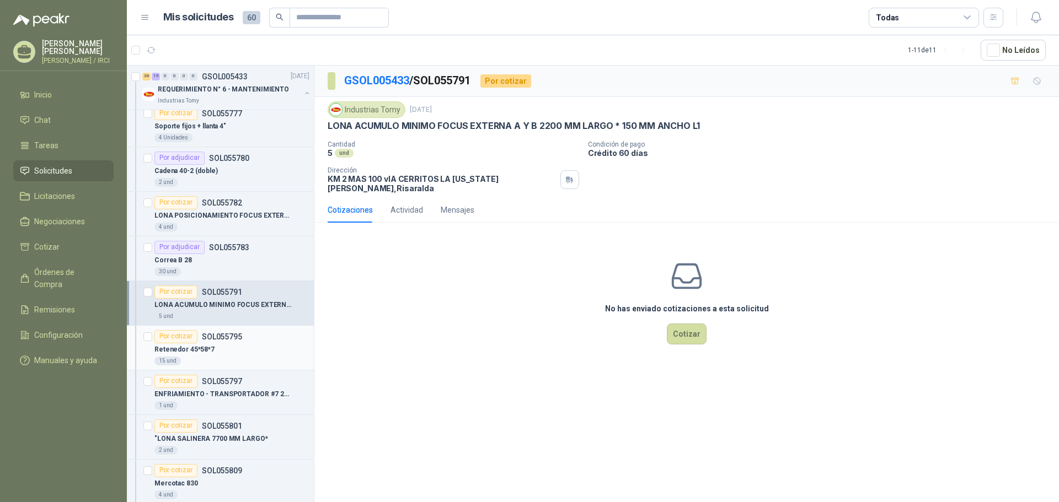
click at [226, 343] on div "Por cotizar SOL055795" at bounding box center [198, 336] width 88 height 13
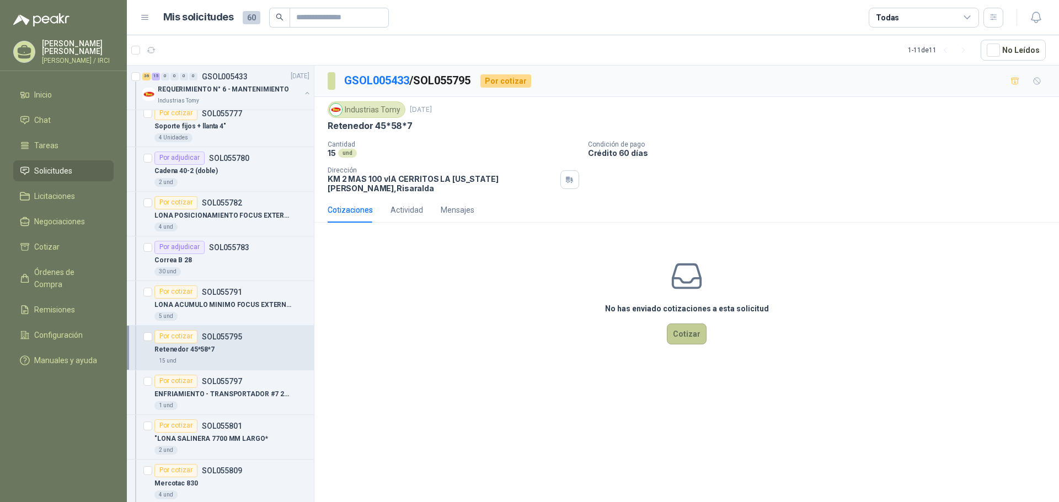
click at [690, 332] on button "Cotizar" at bounding box center [687, 334] width 40 height 21
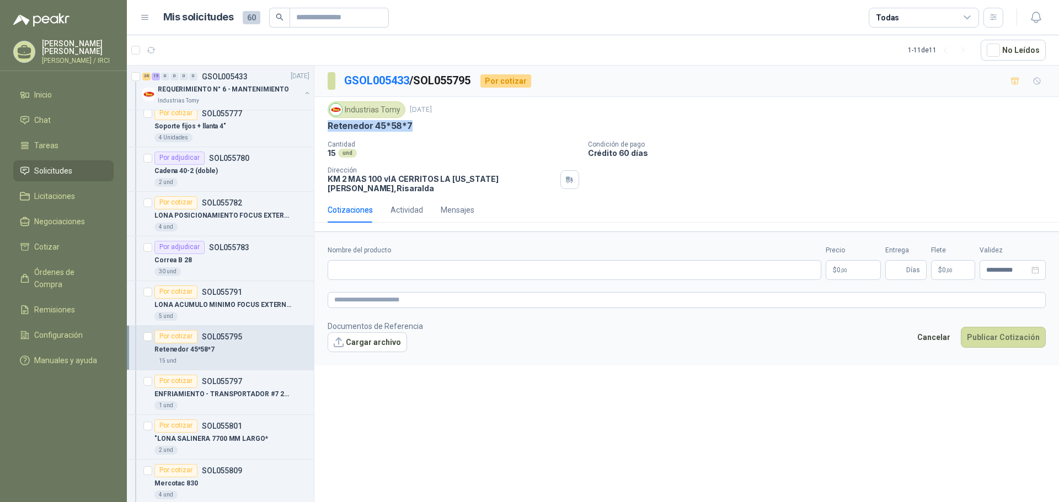
drag, startPoint x: 412, startPoint y: 126, endPoint x: 324, endPoint y: 127, distance: 87.7
click at [316, 127] on div "Industrias Tomy [DATE] Retenedor 45*58*7 Cantidad 15 und Condición de pago Cr…" at bounding box center [686, 147] width 744 height 100
copy p "Retenedor 45*58*7"
click at [367, 267] on input "Nombre del producto" at bounding box center [575, 270] width 494 height 20
paste input "**********"
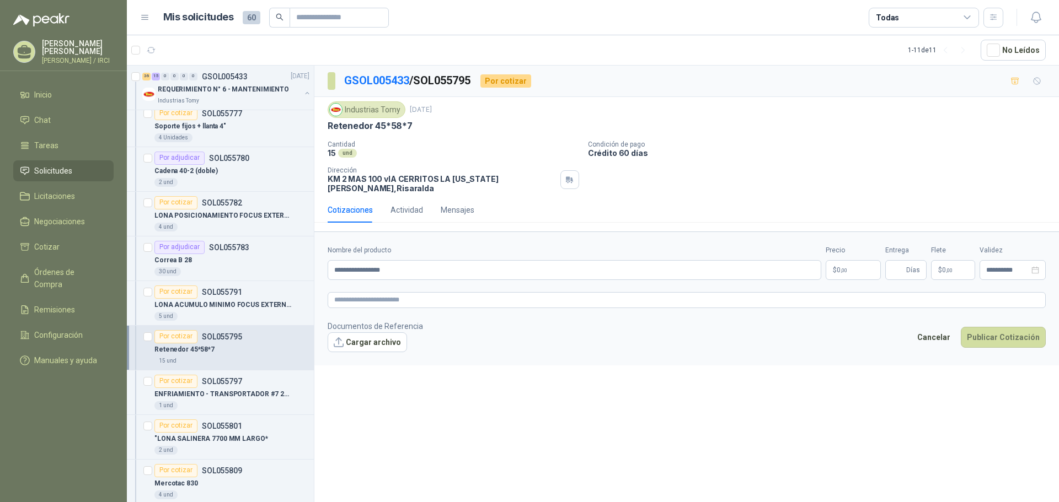
click at [357, 282] on form "**********" at bounding box center [686, 298] width 744 height 133
click at [356, 292] on textarea at bounding box center [687, 300] width 718 height 16
click at [846, 267] on span ",00" at bounding box center [843, 270] width 7 height 6
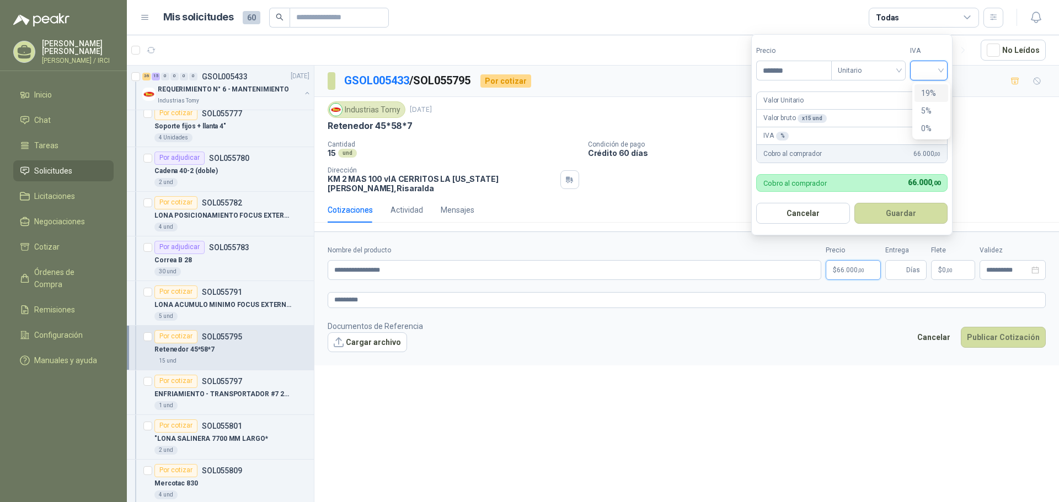
click at [938, 67] on input "search" at bounding box center [928, 69] width 24 height 17
click at [932, 90] on div "19%" at bounding box center [931, 93] width 20 height 12
click at [907, 207] on button "Guardar" at bounding box center [902, 213] width 95 height 21
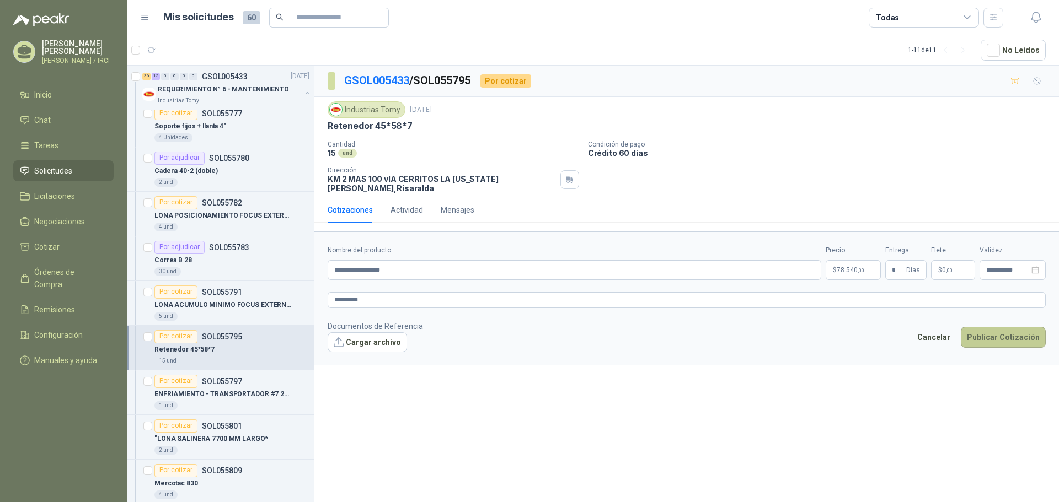
click at [1002, 327] on button "Publicar Cotización" at bounding box center [1003, 337] width 85 height 21
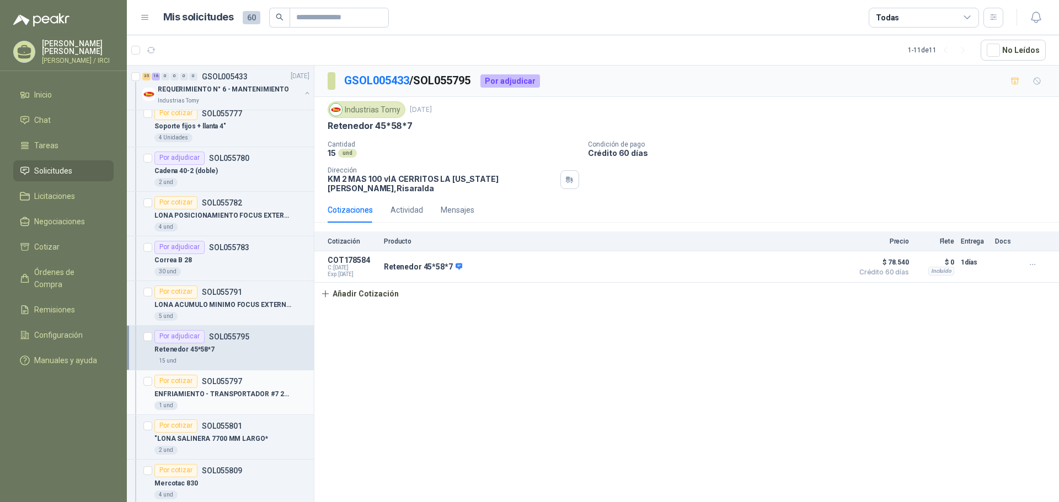
scroll to position [1996, 0]
click at [230, 393] on p "ENFRIAMIENTO - TRANSPORTADOR #7 29550 MM LARGO * 1100 MM ANCHO L3" at bounding box center [222, 394] width 137 height 10
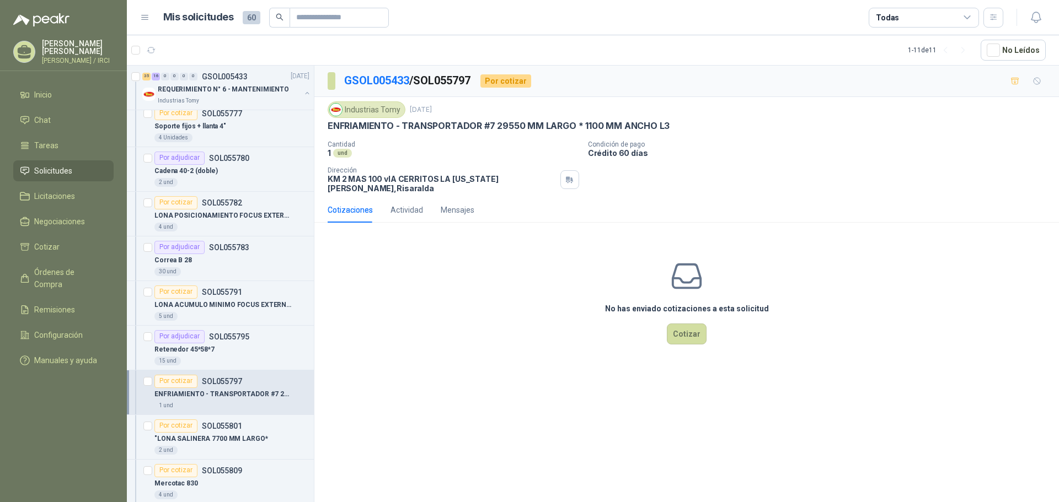
scroll to position [2217, 0]
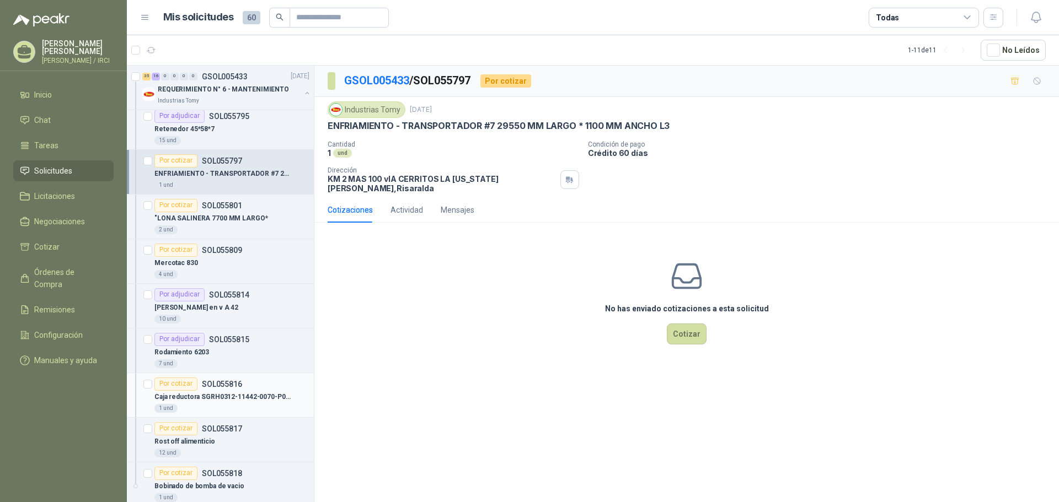
click at [235, 394] on p "Caja reductora SGRH0312-11442-0070-P01/B5-BTESP" at bounding box center [222, 397] width 137 height 10
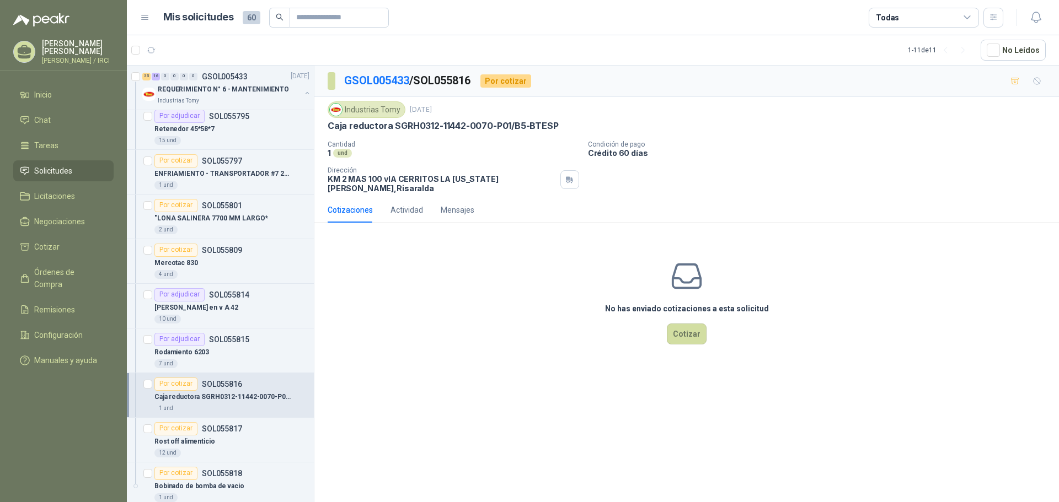
scroll to position [2382, 0]
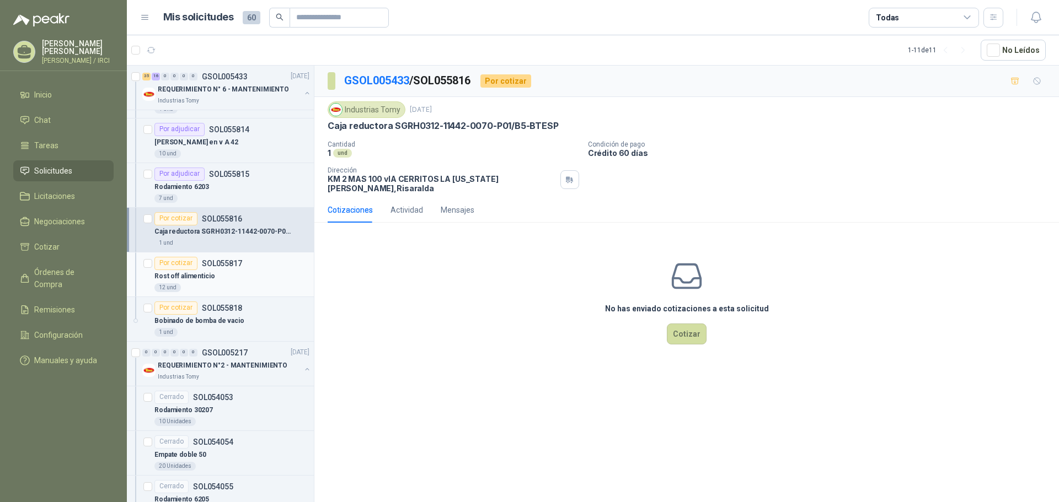
click at [227, 280] on div "Rost off alimenticio" at bounding box center [231, 276] width 155 height 13
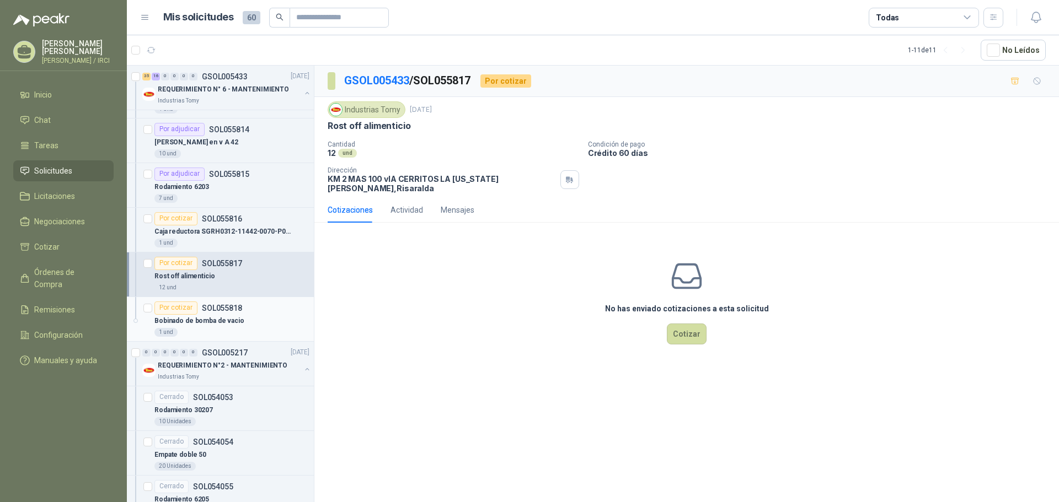
click at [234, 312] on p "SOL055818" at bounding box center [222, 308] width 40 height 8
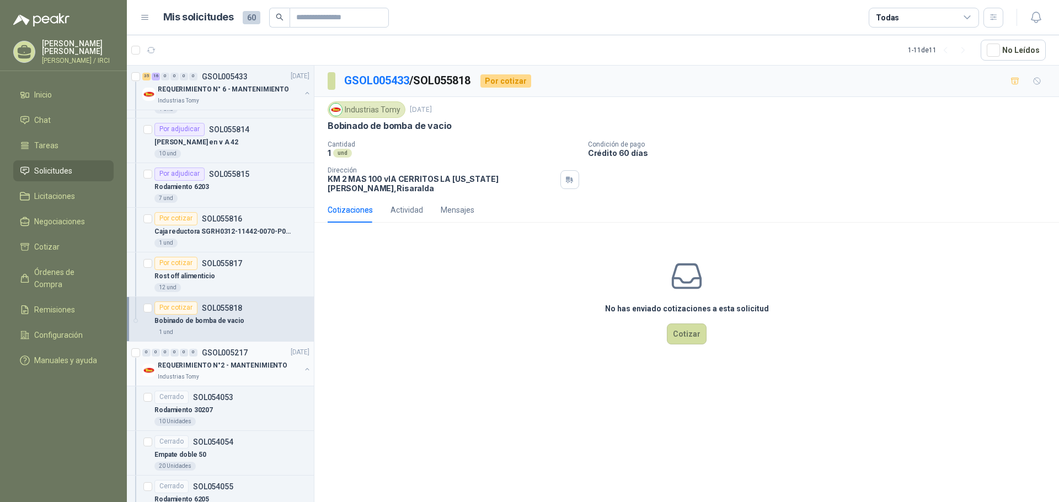
scroll to position [2492, 0]
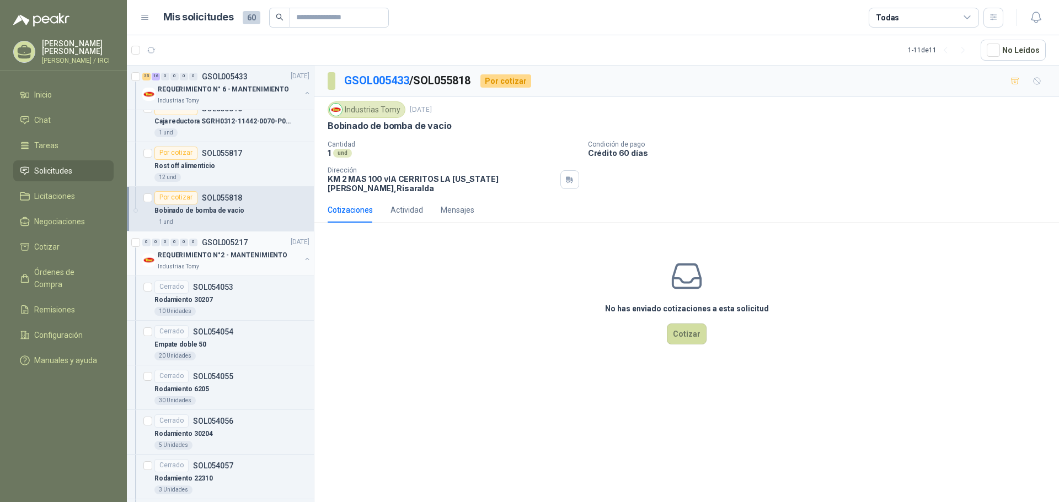
click at [235, 253] on p "REQUERIMIENTO N°2 - MANTENIMIENTO" at bounding box center [223, 255] width 130 height 10
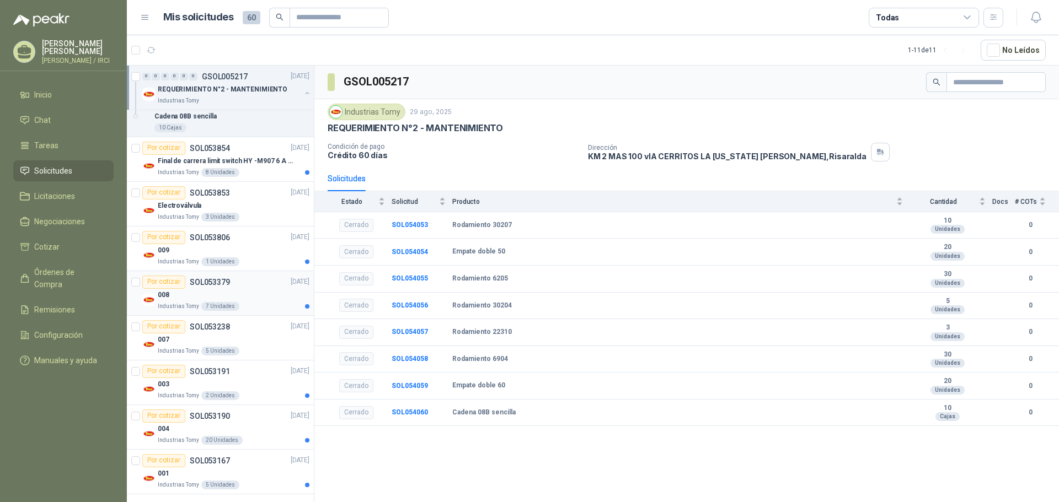
scroll to position [2878, 0]
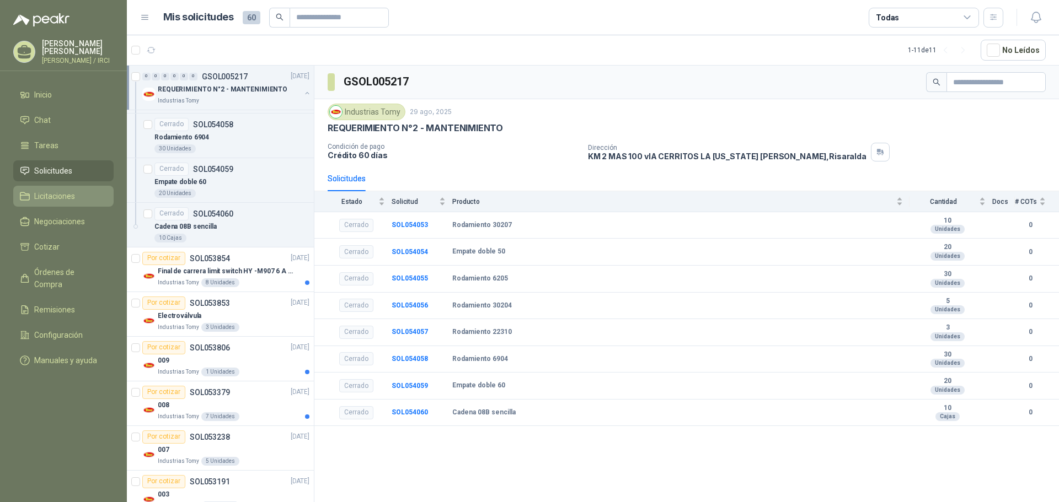
click at [52, 200] on span "Licitaciones" at bounding box center [54, 196] width 41 height 12
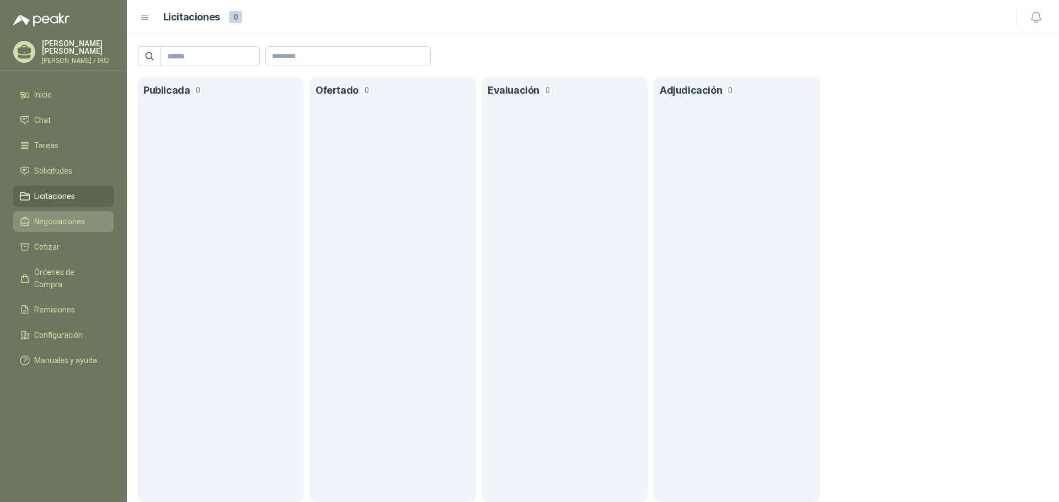
click at [50, 227] on span "Negociaciones" at bounding box center [59, 222] width 51 height 12
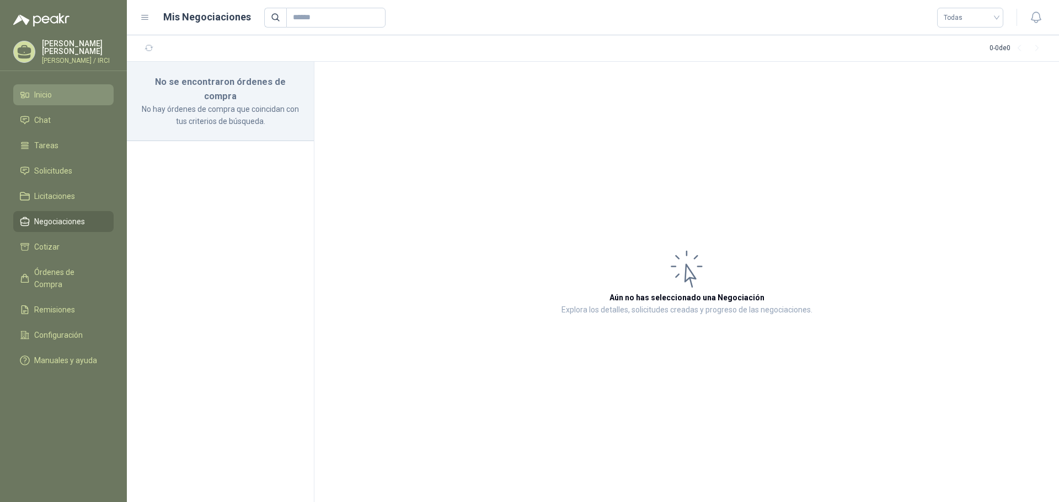
click at [53, 95] on link "Inicio" at bounding box center [63, 94] width 100 height 21
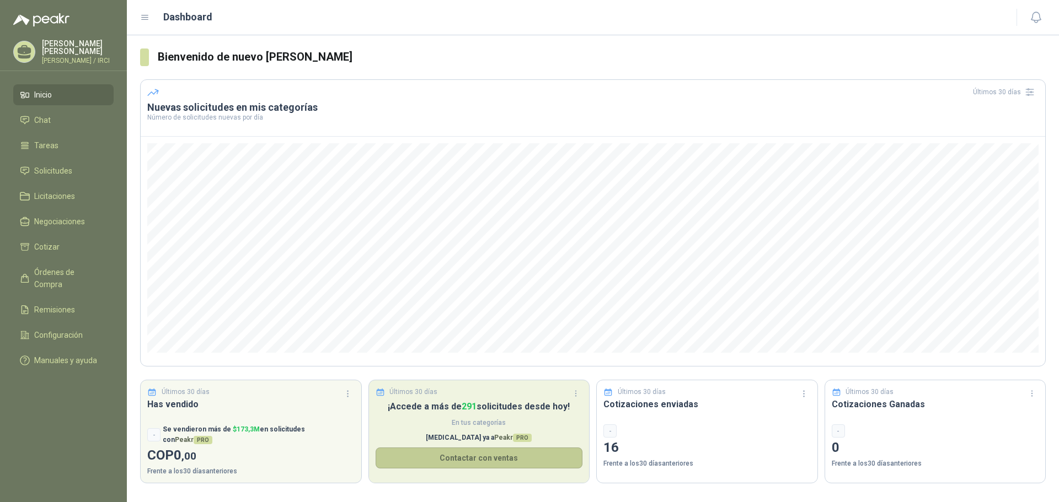
click at [484, 458] on button "Contactar con ventas" at bounding box center [479, 458] width 207 height 21
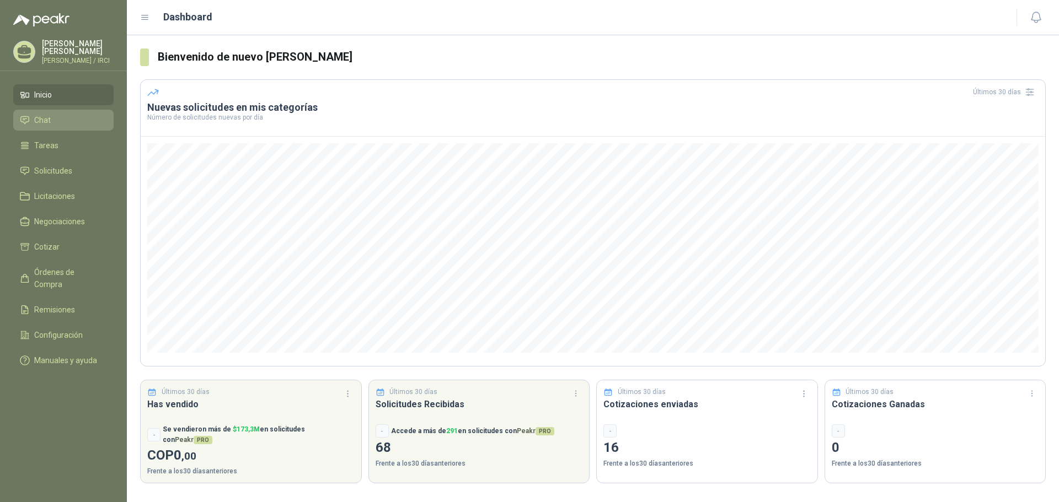
click at [31, 124] on li "Chat" at bounding box center [63, 120] width 87 height 12
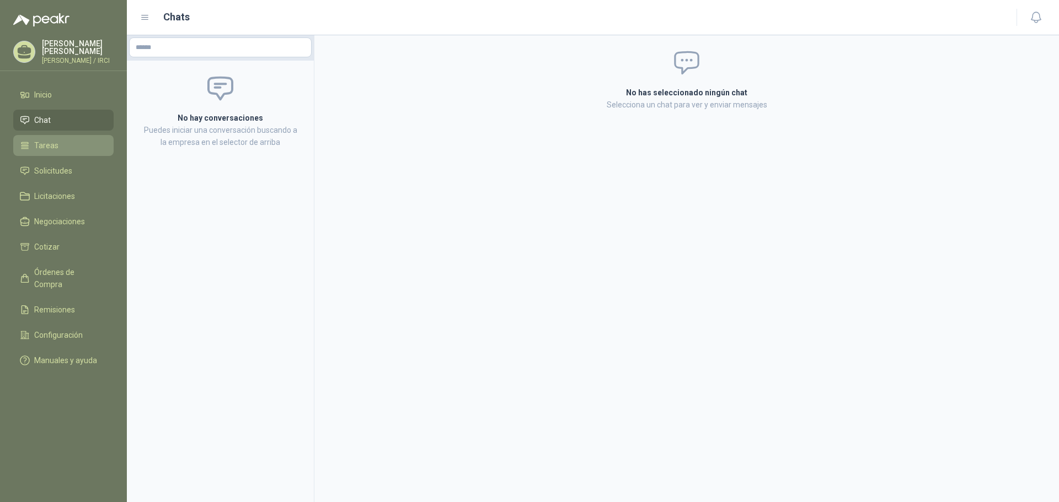
click at [58, 149] on li "Tareas" at bounding box center [63, 146] width 87 height 12
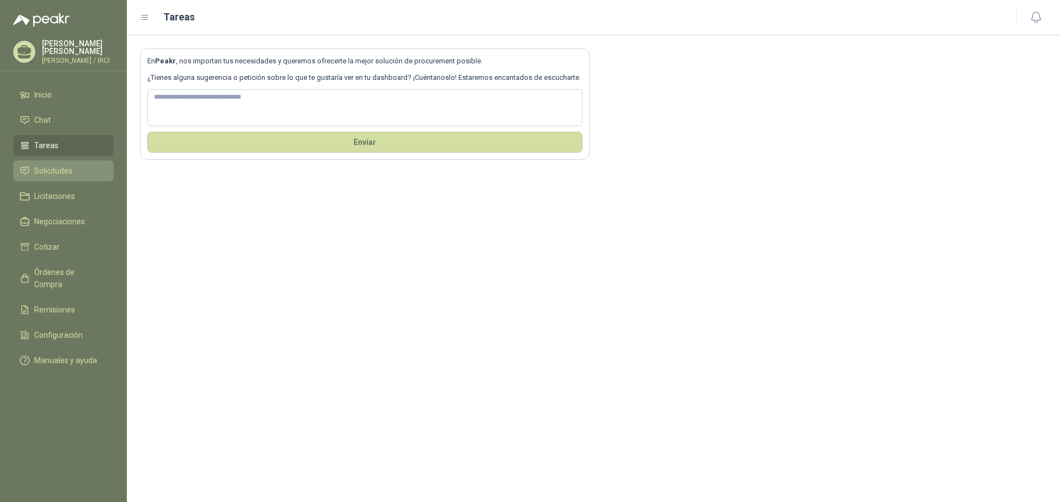
click at [56, 181] on link "Solicitudes" at bounding box center [63, 170] width 100 height 21
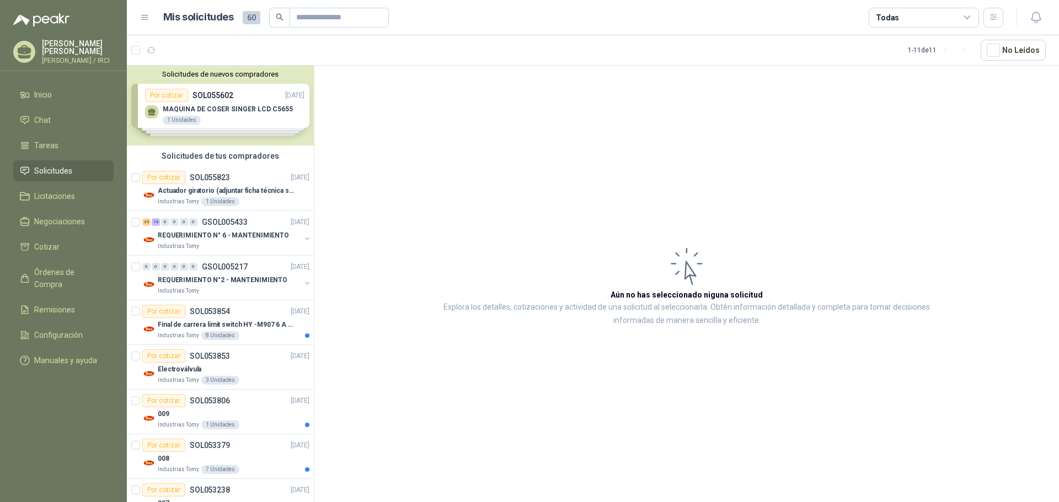
click at [233, 101] on div "Solicitudes de nuevos compradores Por cotizar SOL055602 [DATE] MAQUINA [PERSON_…" at bounding box center [220, 106] width 187 height 80
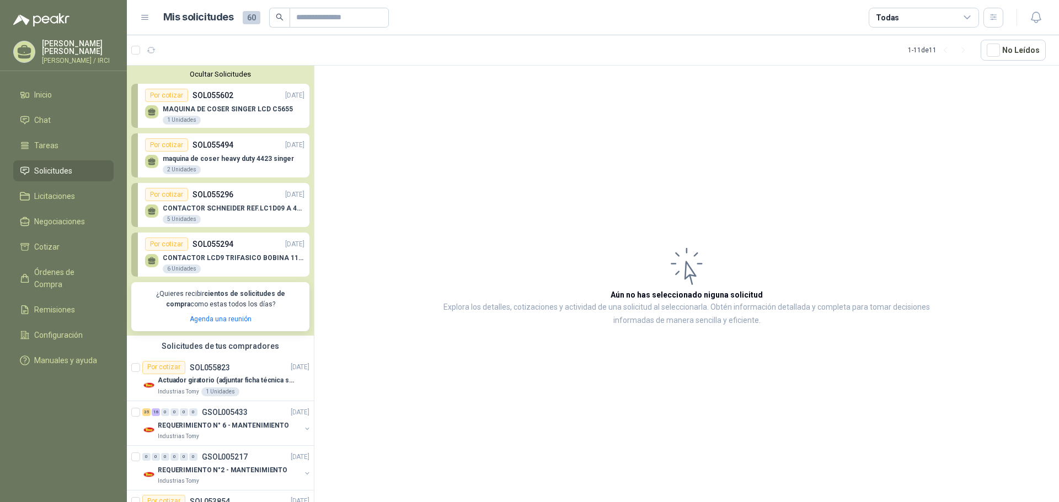
click at [226, 100] on p "SOL055602" at bounding box center [212, 95] width 41 height 12
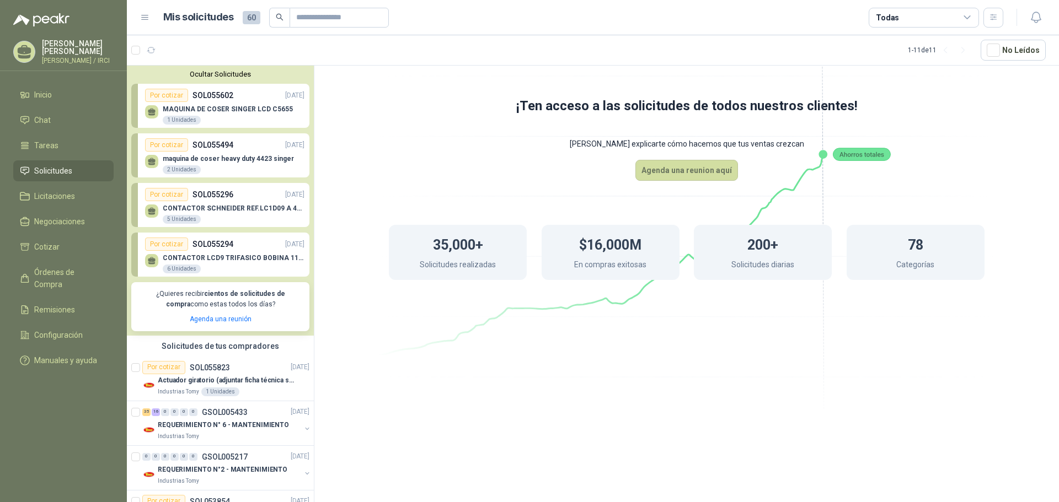
click at [234, 148] on div "Por cotizar SOL055494 [DATE]" at bounding box center [224, 144] width 159 height 13
click at [233, 154] on div "maquina [PERSON_NAME] heavy duty 4423 singer 2 Unidades" at bounding box center [224, 163] width 159 height 23
click at [167, 144] on div "Por cotizar" at bounding box center [166, 144] width 43 height 13
click at [167, 193] on div "Por cotizar" at bounding box center [166, 194] width 43 height 13
click at [169, 206] on p "CONTACTOR SCHNEIDER REF.LC1D09 A 440V AC" at bounding box center [234, 209] width 142 height 8
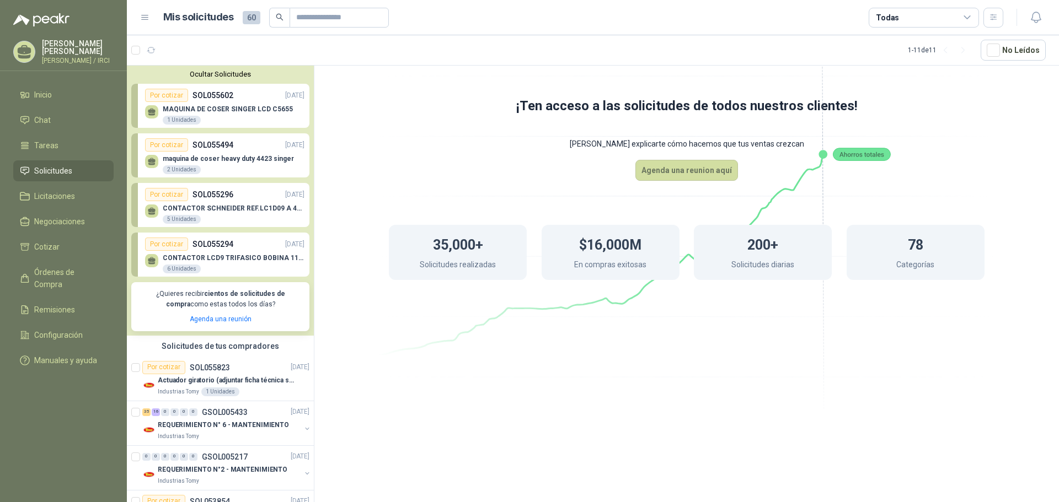
click at [173, 254] on div "CONTACTOR LCD9 TRIFASICO BOBINA 110V VAC 6 Unidades" at bounding box center [224, 262] width 159 height 23
click at [236, 100] on div "Por cotizar SOL055602 [DATE]" at bounding box center [224, 95] width 159 height 13
click at [226, 238] on div "Por cotizar SOL055294 [DATE]" at bounding box center [224, 244] width 159 height 13
click at [226, 249] on p "SOL055294" at bounding box center [212, 244] width 41 height 12
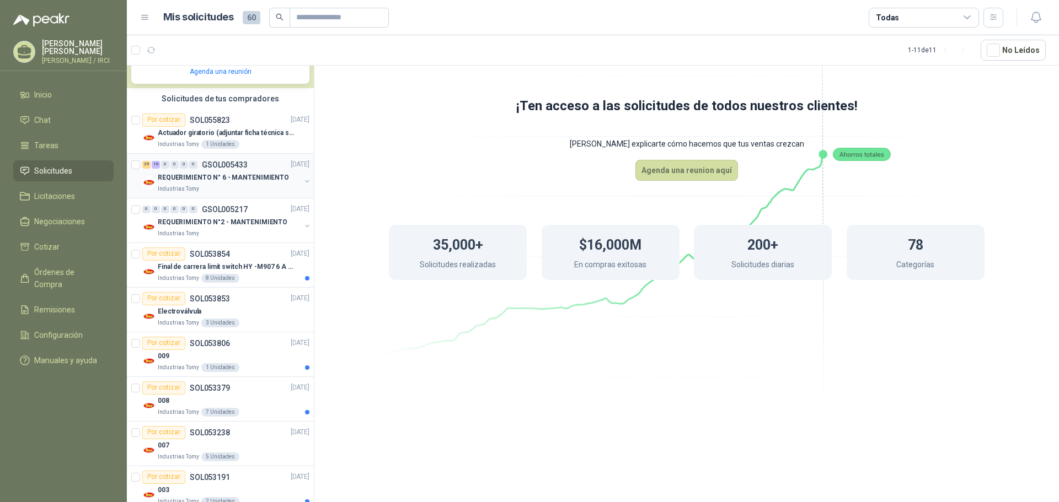
scroll to position [82, 0]
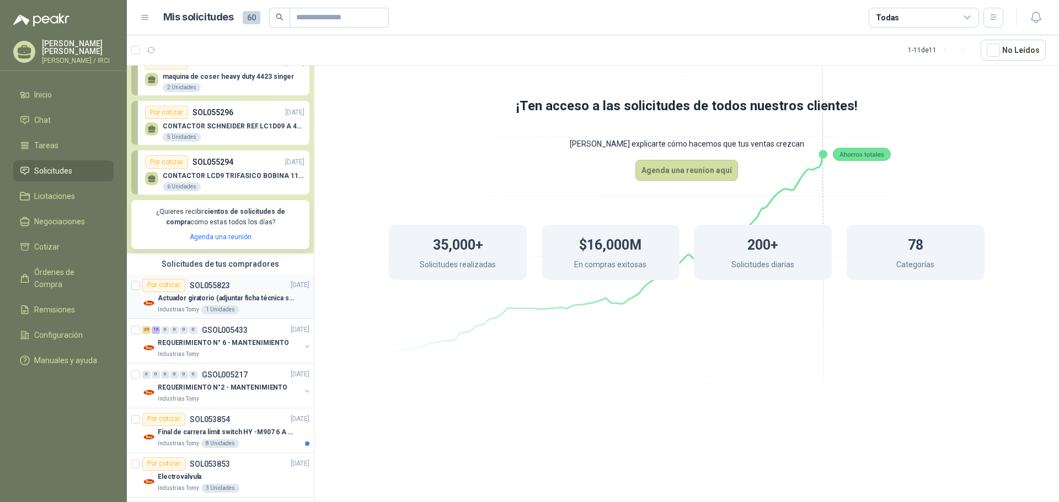
click at [229, 286] on div "Por cotizar SOL055823 [DATE]" at bounding box center [225, 285] width 167 height 13
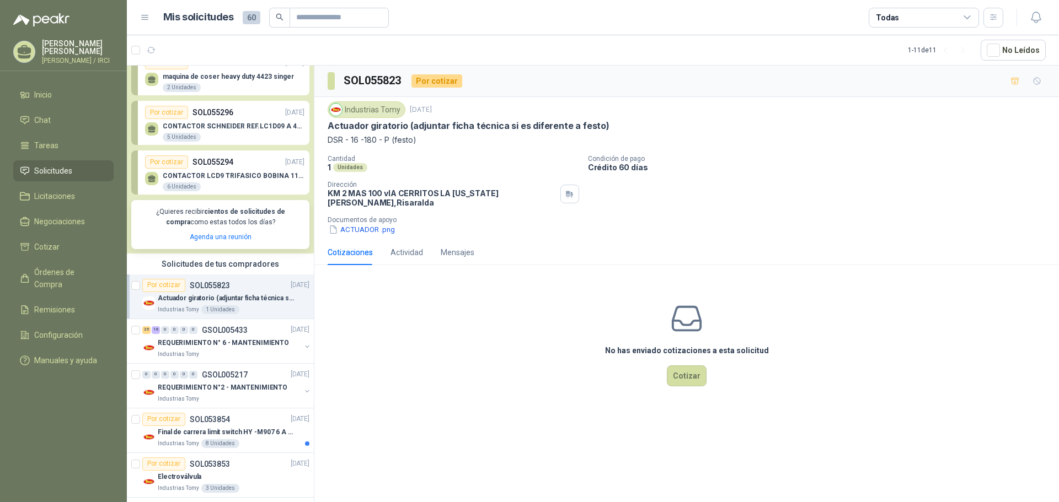
scroll to position [248, 0]
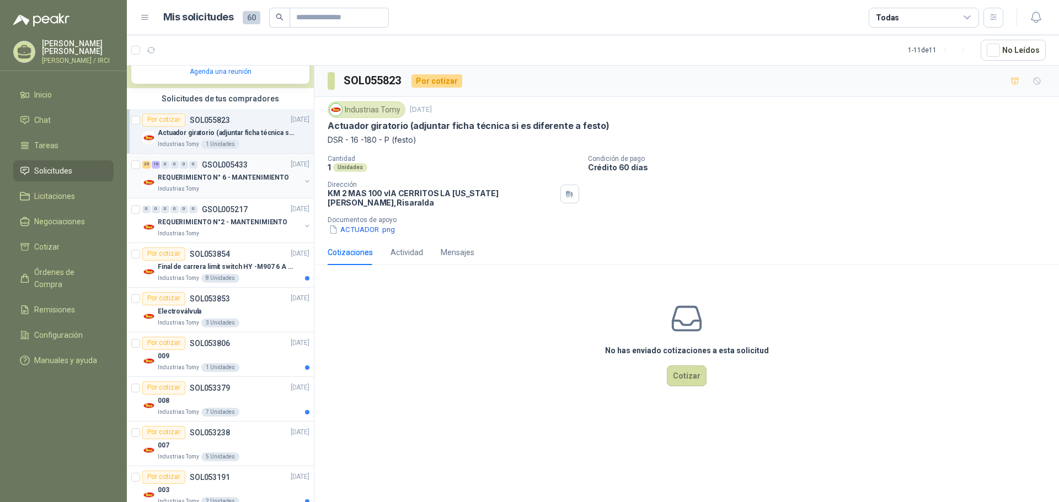
click at [202, 168] on p "GSOL005433" at bounding box center [225, 165] width 46 height 8
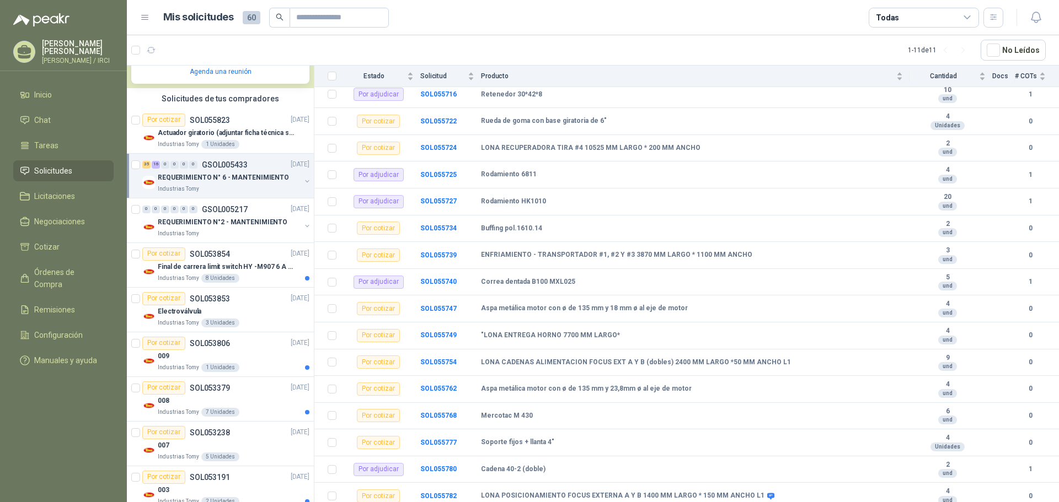
scroll to position [767, 0]
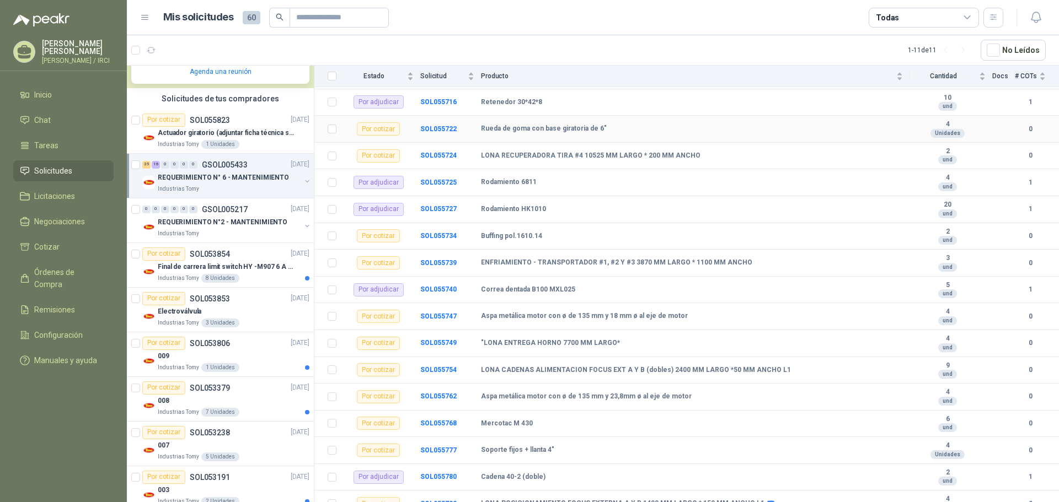
click at [510, 129] on b "Rueda de goma con base giratoria de 6"" at bounding box center [544, 129] width 126 height 9
click at [488, 129] on b "Rueda de goma con base giratoria de 6"" at bounding box center [544, 129] width 126 height 9
click at [437, 128] on b "SOL055722" at bounding box center [438, 129] width 36 height 8
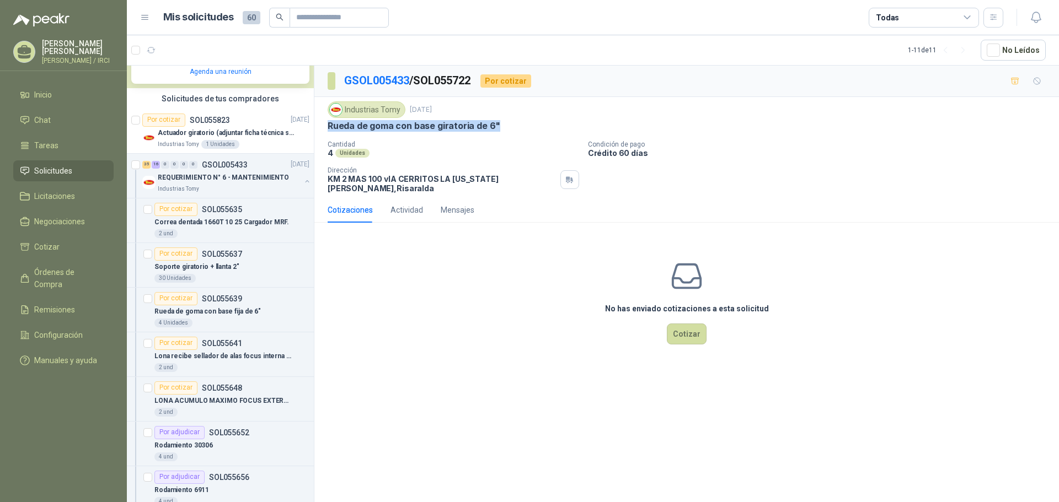
drag, startPoint x: 328, startPoint y: 122, endPoint x: 503, endPoint y: 122, distance: 175.9
click at [503, 122] on div "Rueda de goma con base giratoria de 6"" at bounding box center [687, 126] width 718 height 12
copy p "Rueda de goma con base giratoria de 6""
click at [250, 265] on div "Soporte giratorio + llanta 2"" at bounding box center [231, 267] width 155 height 13
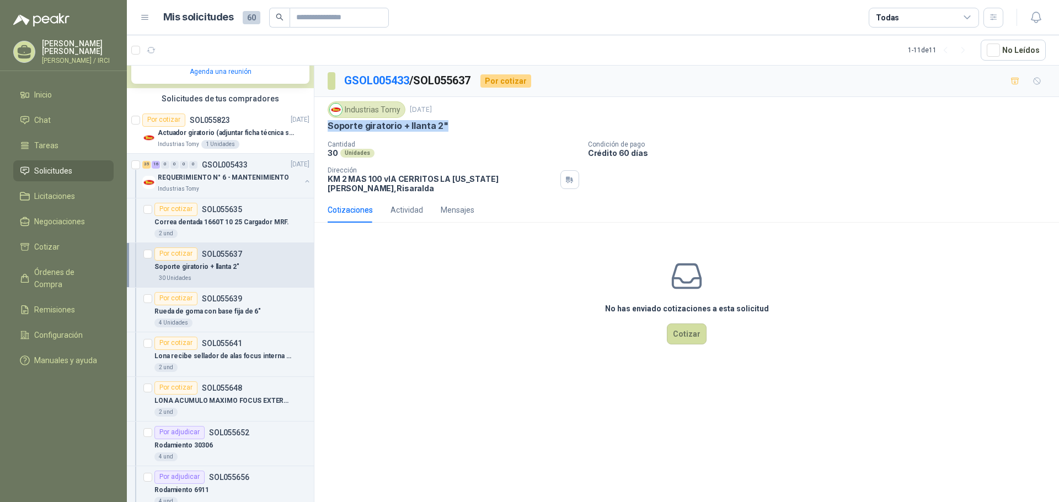
drag, startPoint x: 326, startPoint y: 121, endPoint x: 446, endPoint y: 128, distance: 120.4
click at [446, 128] on div "Industrias Tomy [DATE] Soporte giratorio + llanta 2" Cantidad 30 Unidades Cond…" at bounding box center [686, 147] width 744 height 100
copy p "Soporte giratorio + llanta 2""
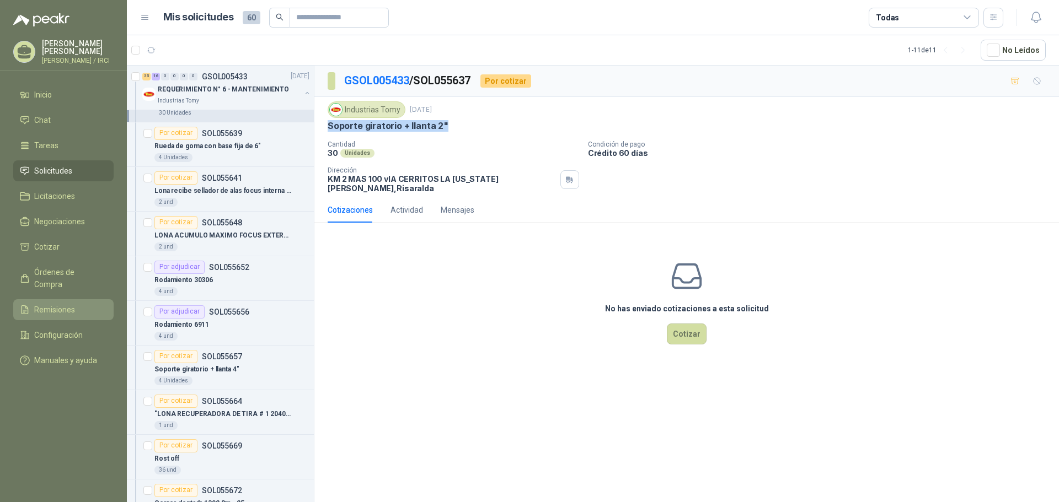
click at [61, 308] on span "Remisiones" at bounding box center [54, 310] width 41 height 12
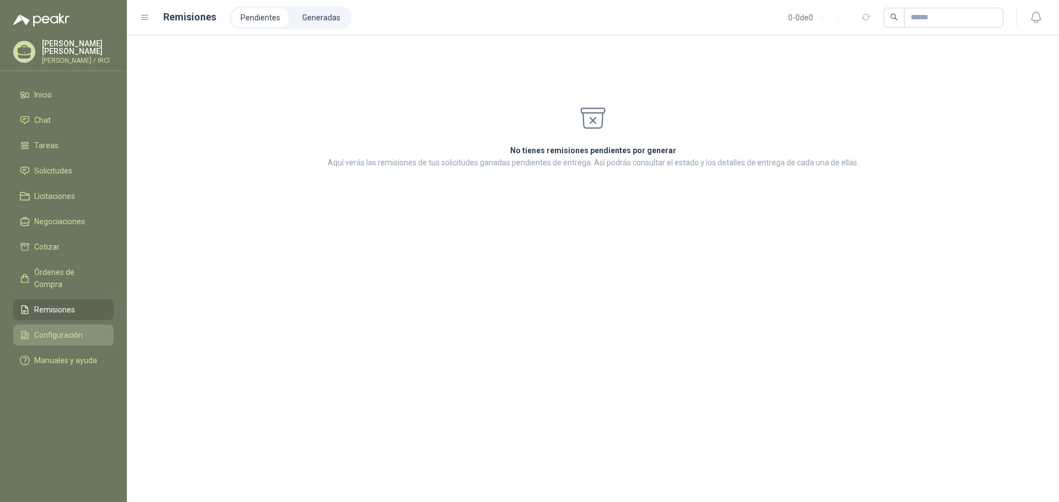
click at [61, 330] on span "Configuración" at bounding box center [58, 335] width 49 height 12
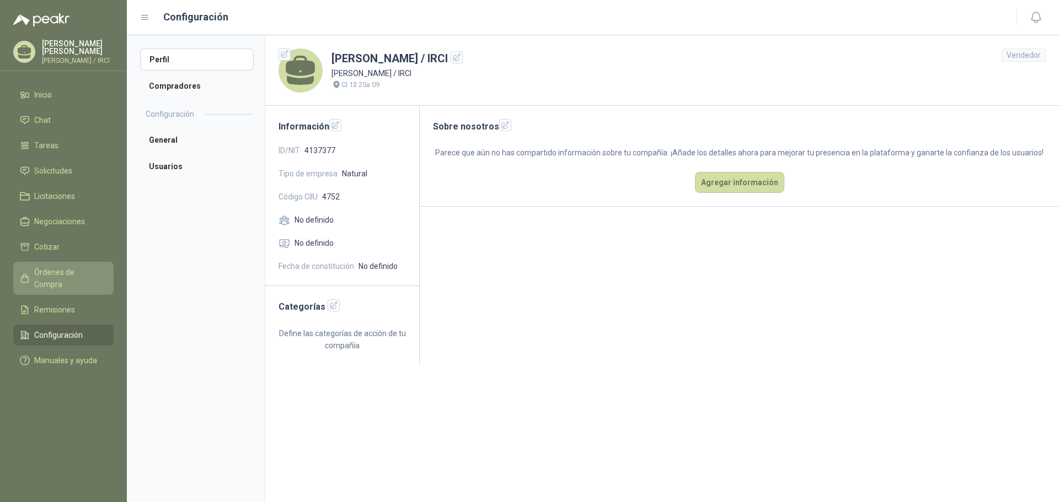
click at [47, 275] on span "Órdenes de Compra" at bounding box center [68, 278] width 69 height 24
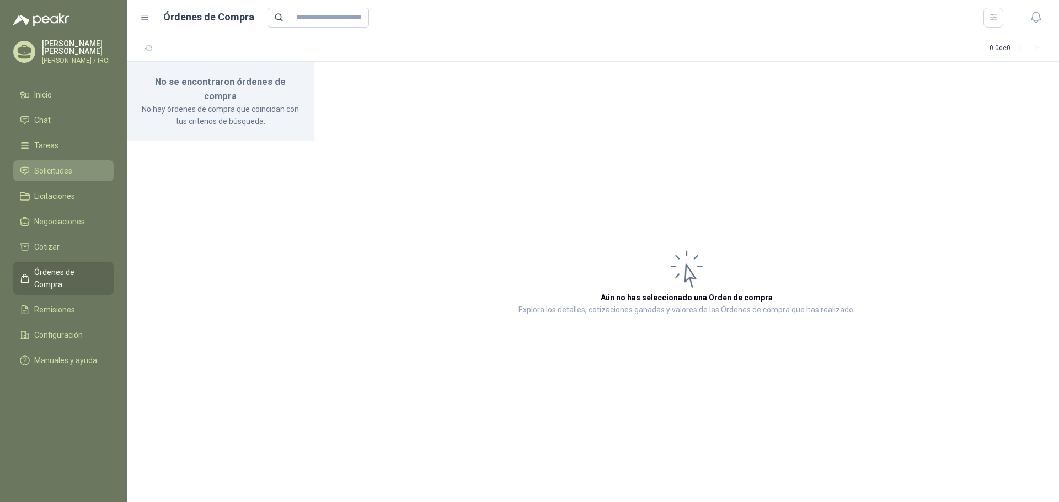
click at [40, 175] on span "Solicitudes" at bounding box center [53, 171] width 38 height 12
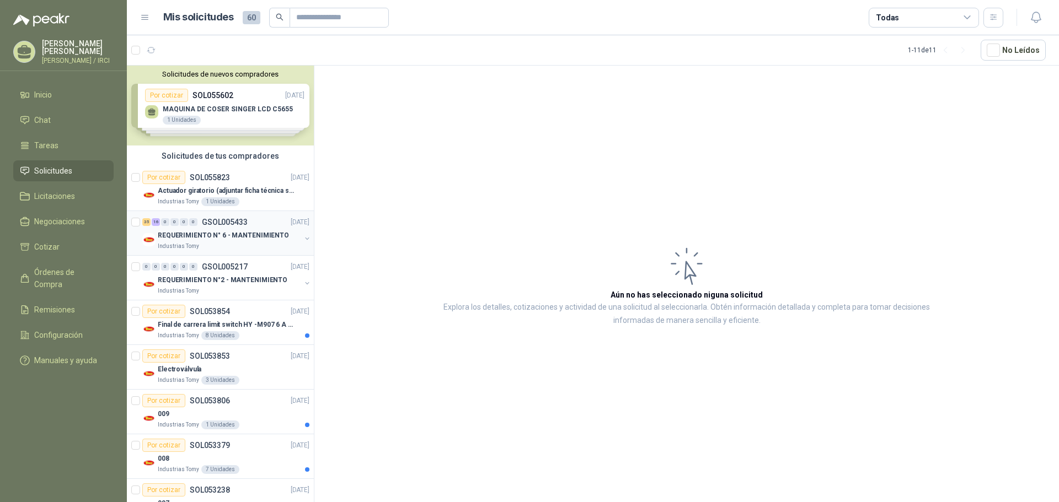
click at [200, 230] on p "REQUERIMIENTO N° 6 - MANTENIMIENTO" at bounding box center [223, 235] width 131 height 10
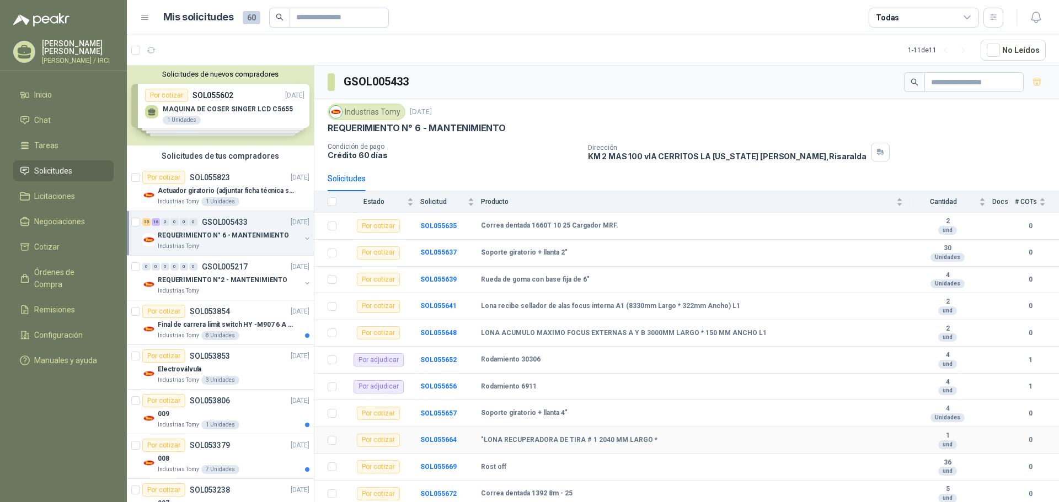
scroll to position [165, 0]
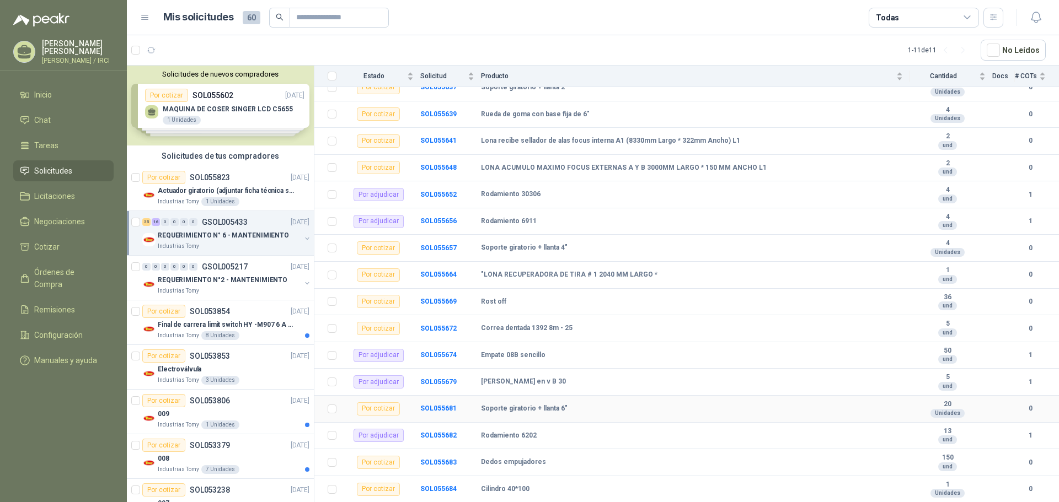
click at [522, 409] on b "Soporte giratorio + llanta 6"" at bounding box center [524, 409] width 87 height 9
click at [540, 411] on b "Soporte giratorio + llanta 6"" at bounding box center [524, 409] width 87 height 9
click at [370, 410] on div "Por cotizar" at bounding box center [378, 409] width 43 height 13
click at [445, 406] on b "SOL055681" at bounding box center [438, 409] width 36 height 8
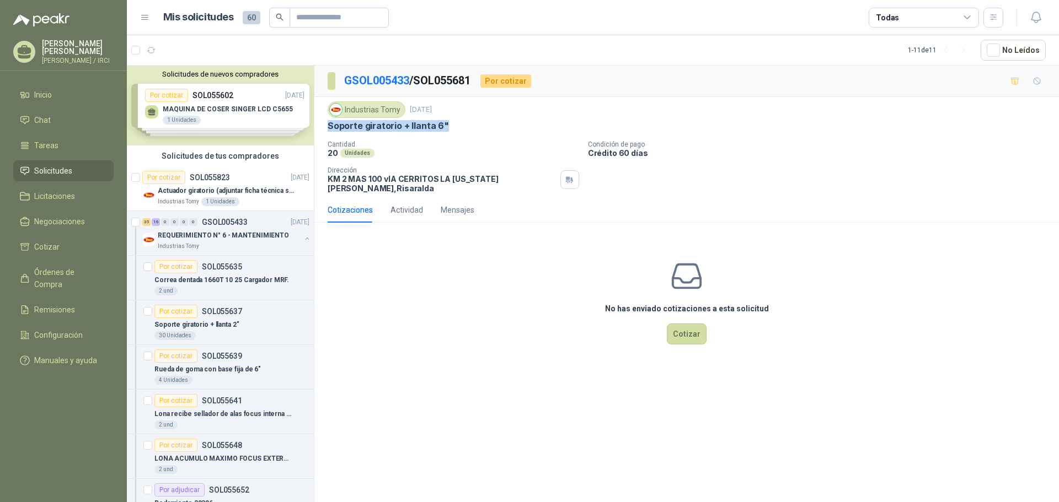
drag, startPoint x: 328, startPoint y: 126, endPoint x: 445, endPoint y: 124, distance: 117.5
click at [445, 124] on div "Soporte giratorio + llanta 6"" at bounding box center [687, 126] width 718 height 12
copy p "Soporte giratorio + llanta 6""
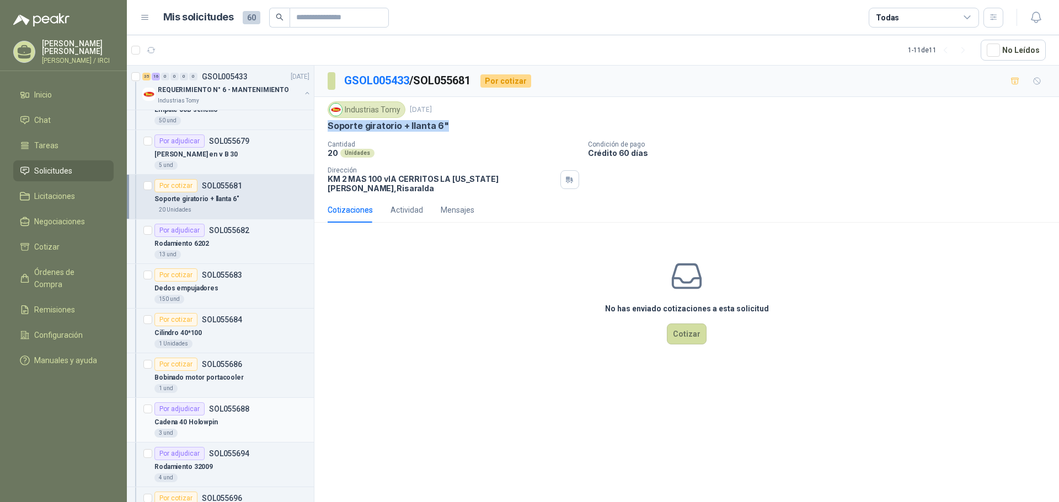
scroll to position [882, 0]
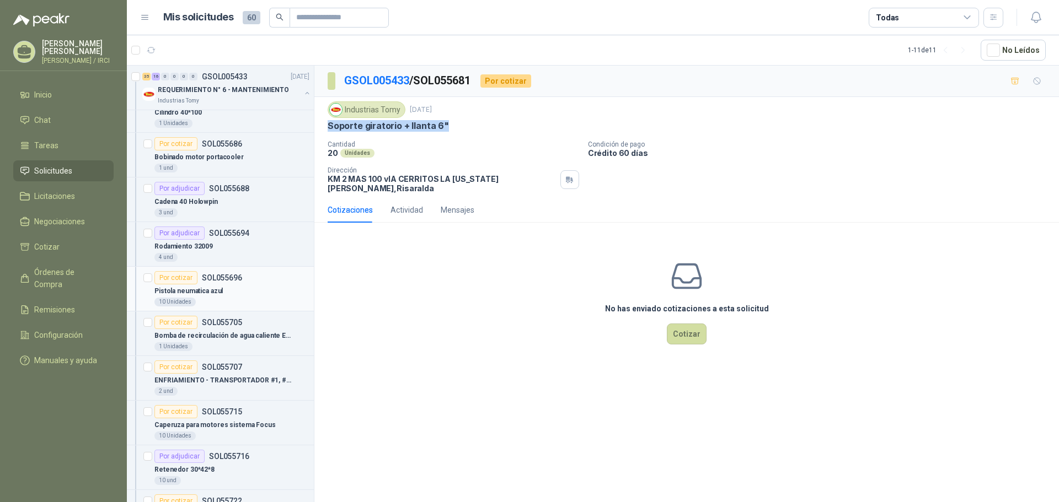
click at [246, 294] on div "Pistola neumatica azul" at bounding box center [231, 291] width 155 height 13
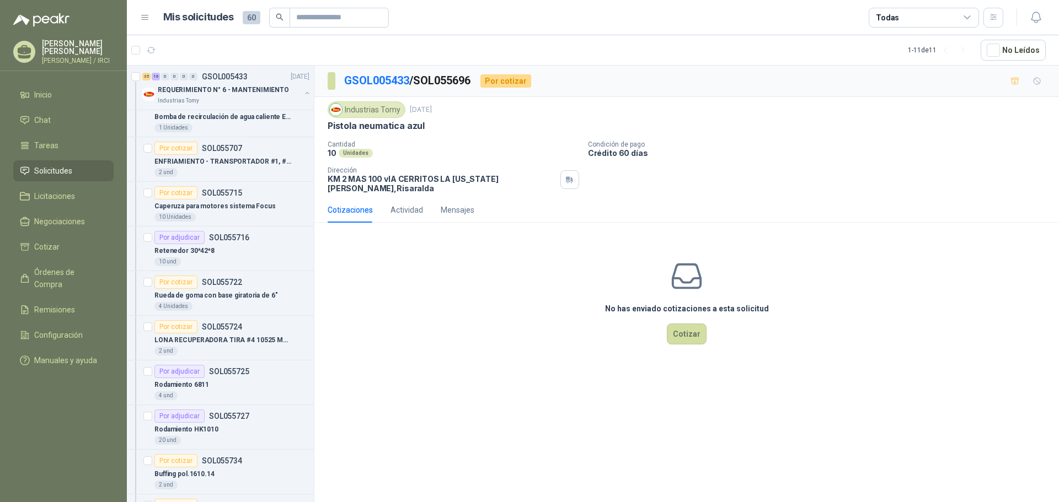
scroll to position [1112, 0]
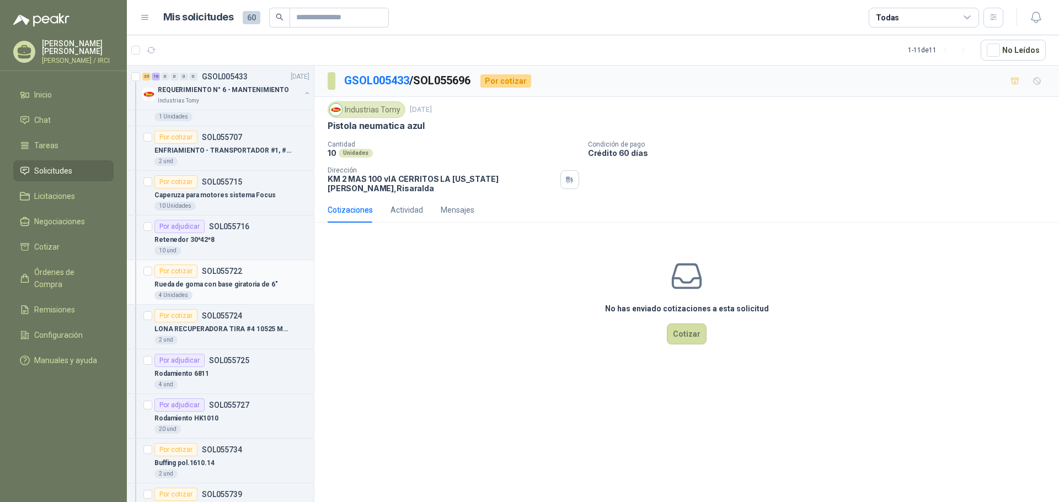
click at [242, 287] on p "Rueda de goma con base giratoria de 6"" at bounding box center [215, 285] width 123 height 10
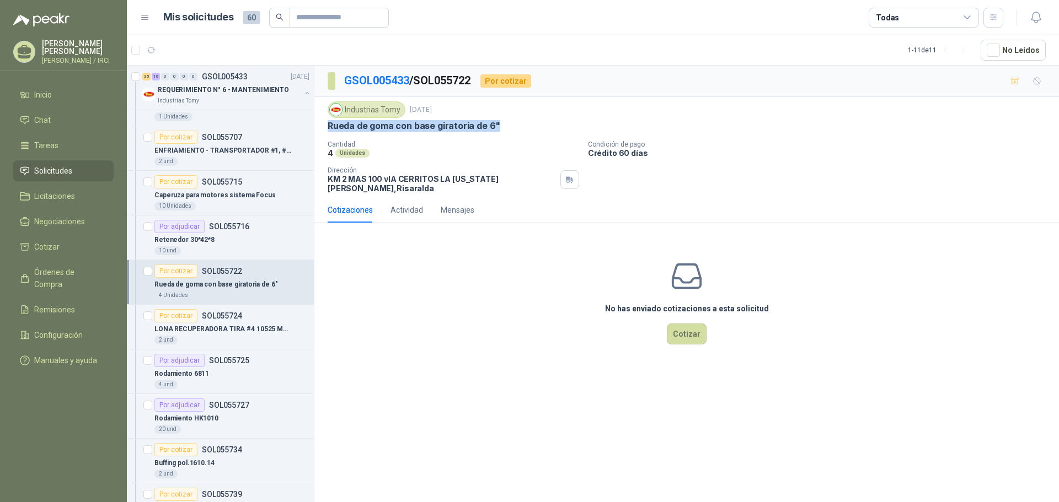
drag, startPoint x: 325, startPoint y: 123, endPoint x: 496, endPoint y: 126, distance: 170.4
click at [496, 126] on div "Industrias Tomy [DATE][STREET_ADDRESS] con base giratoria de 6" Cantidad 4 Uni…" at bounding box center [686, 147] width 744 height 100
click at [226, 336] on div "2 und" at bounding box center [231, 340] width 155 height 9
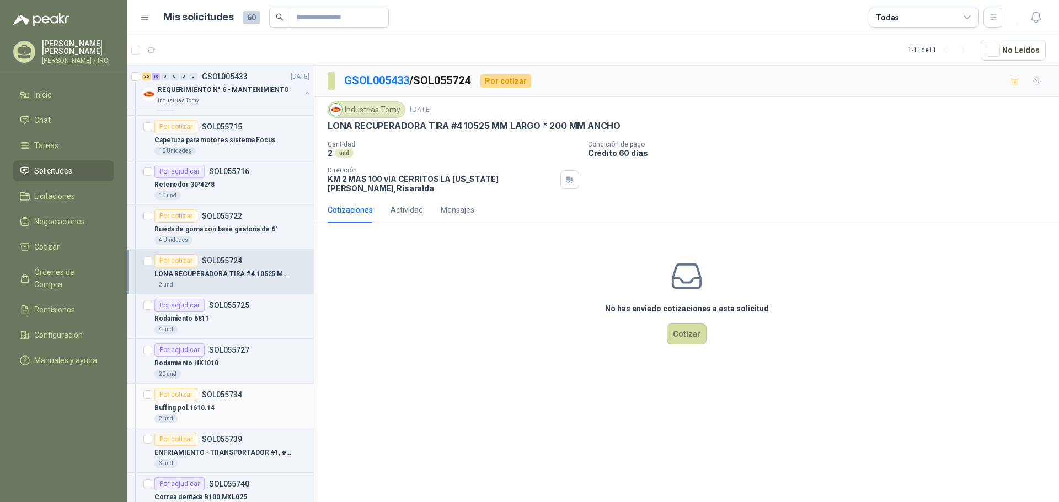
scroll to position [1443, 0]
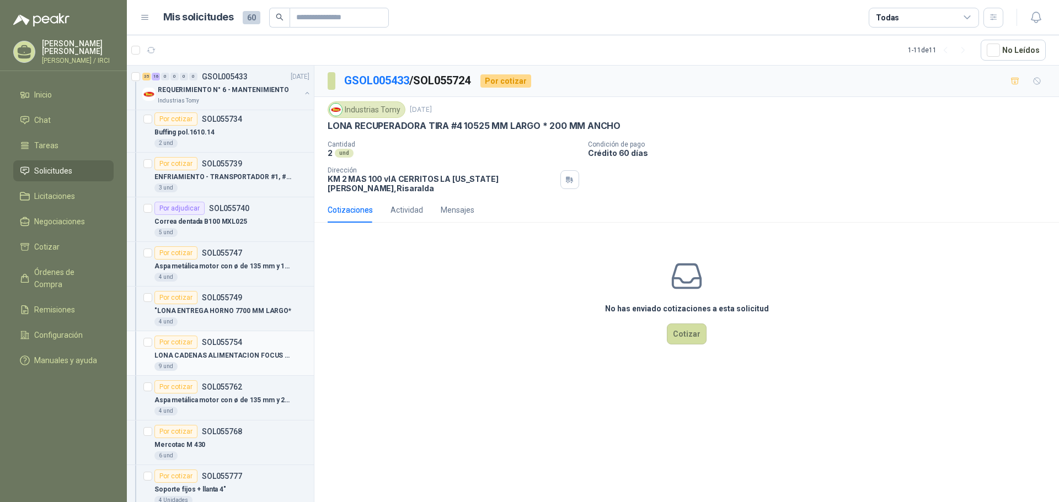
click at [239, 352] on p "LONA CADENAS ALIMENTACION FOCUS EXT A Y B (dobles) 2400 MM LARGO *50 MM ANCHO L1" at bounding box center [222, 356] width 137 height 10
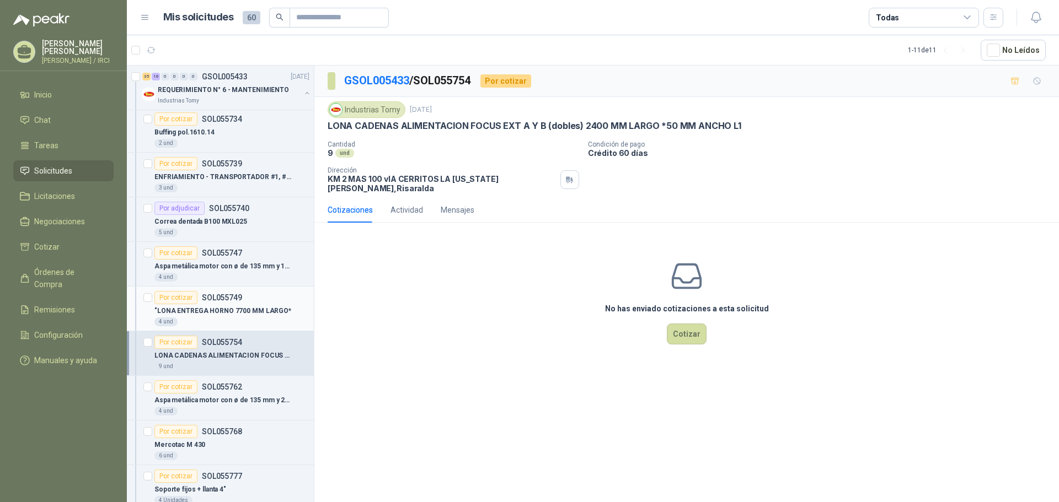
click at [257, 306] on p ""LONA ENTREGA HORNO 7700 MM LARGO*" at bounding box center [222, 311] width 137 height 10
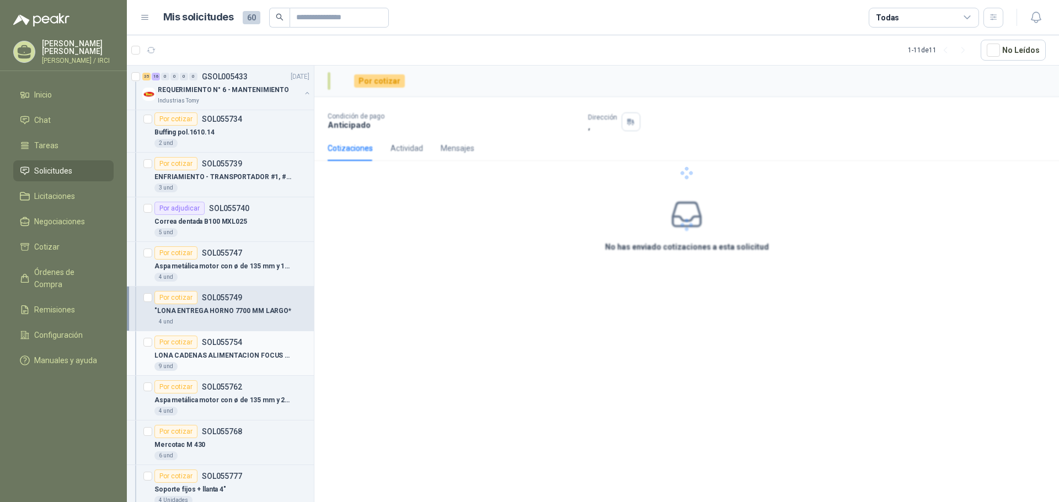
scroll to position [1553, 0]
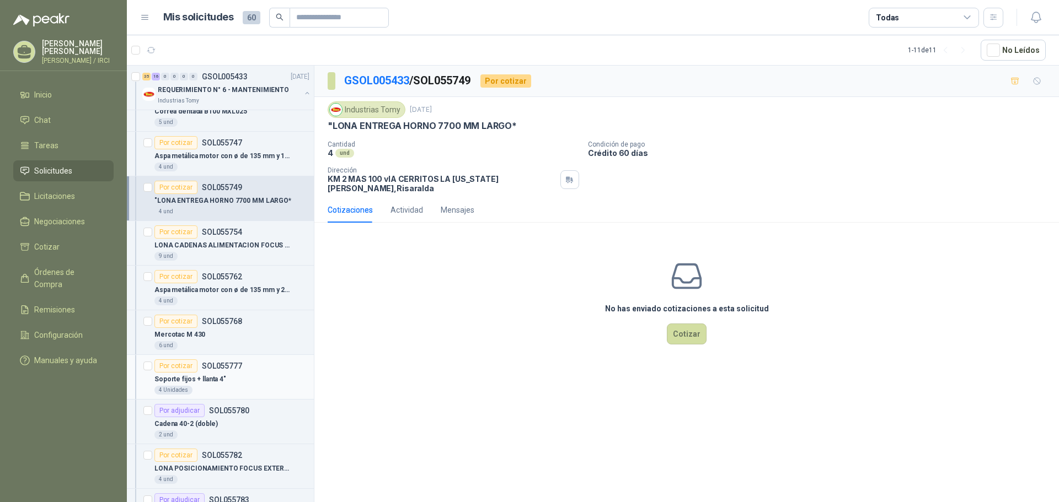
click at [246, 373] on div "Soporte fijos + llanta 4"" at bounding box center [231, 379] width 155 height 13
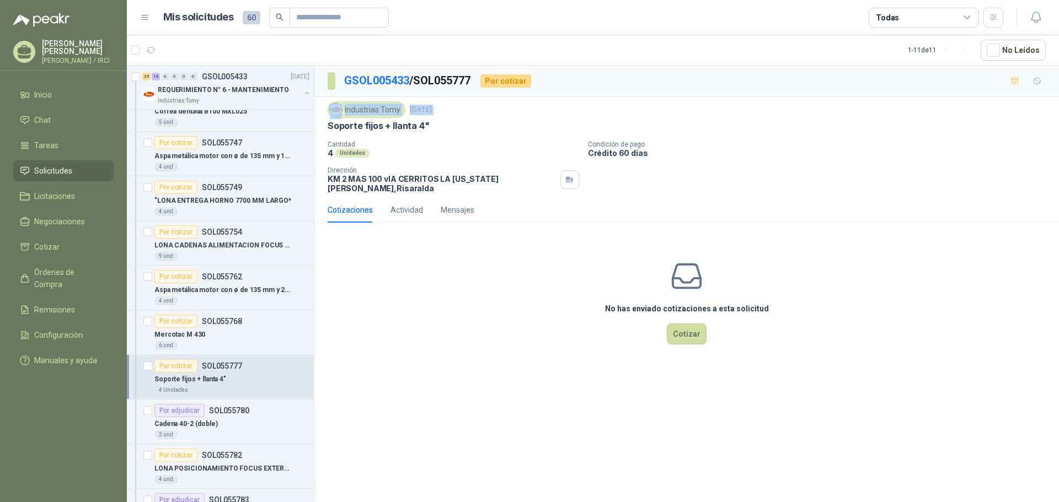
drag, startPoint x: 324, startPoint y: 121, endPoint x: 387, endPoint y: 115, distance: 63.2
click at [387, 115] on div "Industrias Tomy [DATE] Soporte fijos + llanta 4" Cantidad 4 Unidades Condición…" at bounding box center [686, 147] width 744 height 100
click at [448, 126] on div "Soporte fijos + llanta 4"" at bounding box center [687, 126] width 718 height 12
drag, startPoint x: 433, startPoint y: 125, endPoint x: 326, endPoint y: 122, distance: 107.6
click at [326, 122] on div "Industrias Tomy [DATE] Soporte fijos + llanta 4" Cantidad 4 Unidades Condición…" at bounding box center [686, 147] width 744 height 100
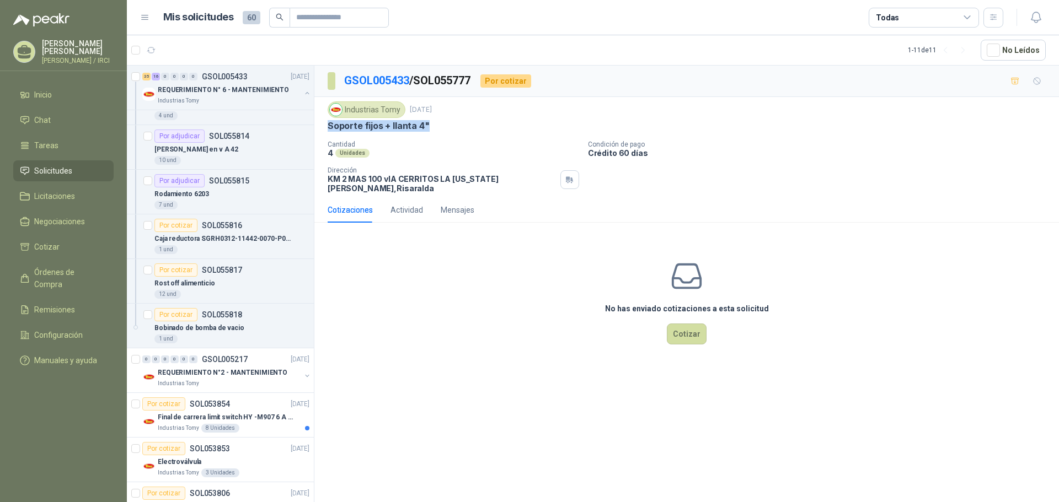
scroll to position [2189, 0]
